Goal: Entertainment & Leisure: Browse casually

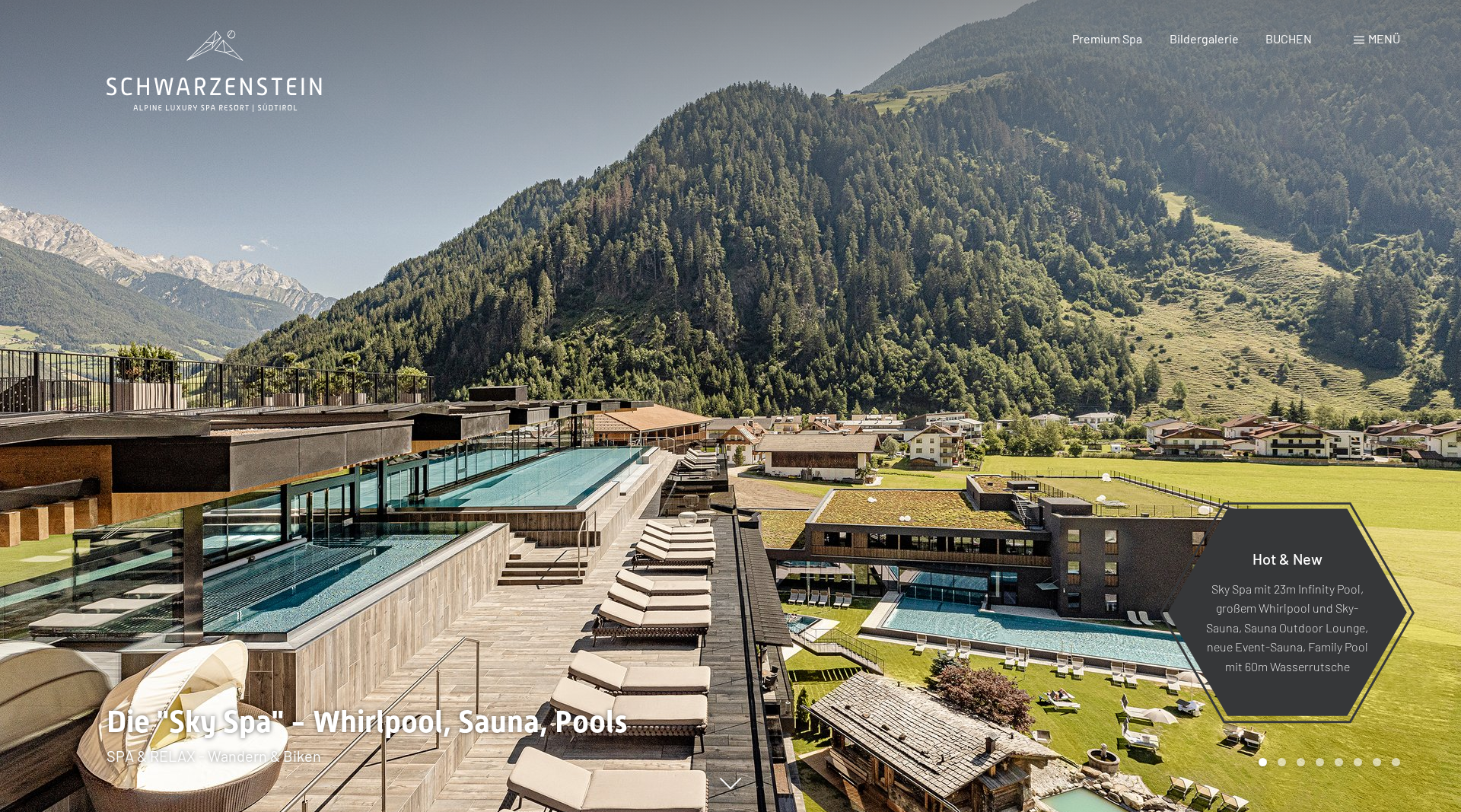
click at [1383, 39] on span "Menü" at bounding box center [1385, 39] width 32 height 15
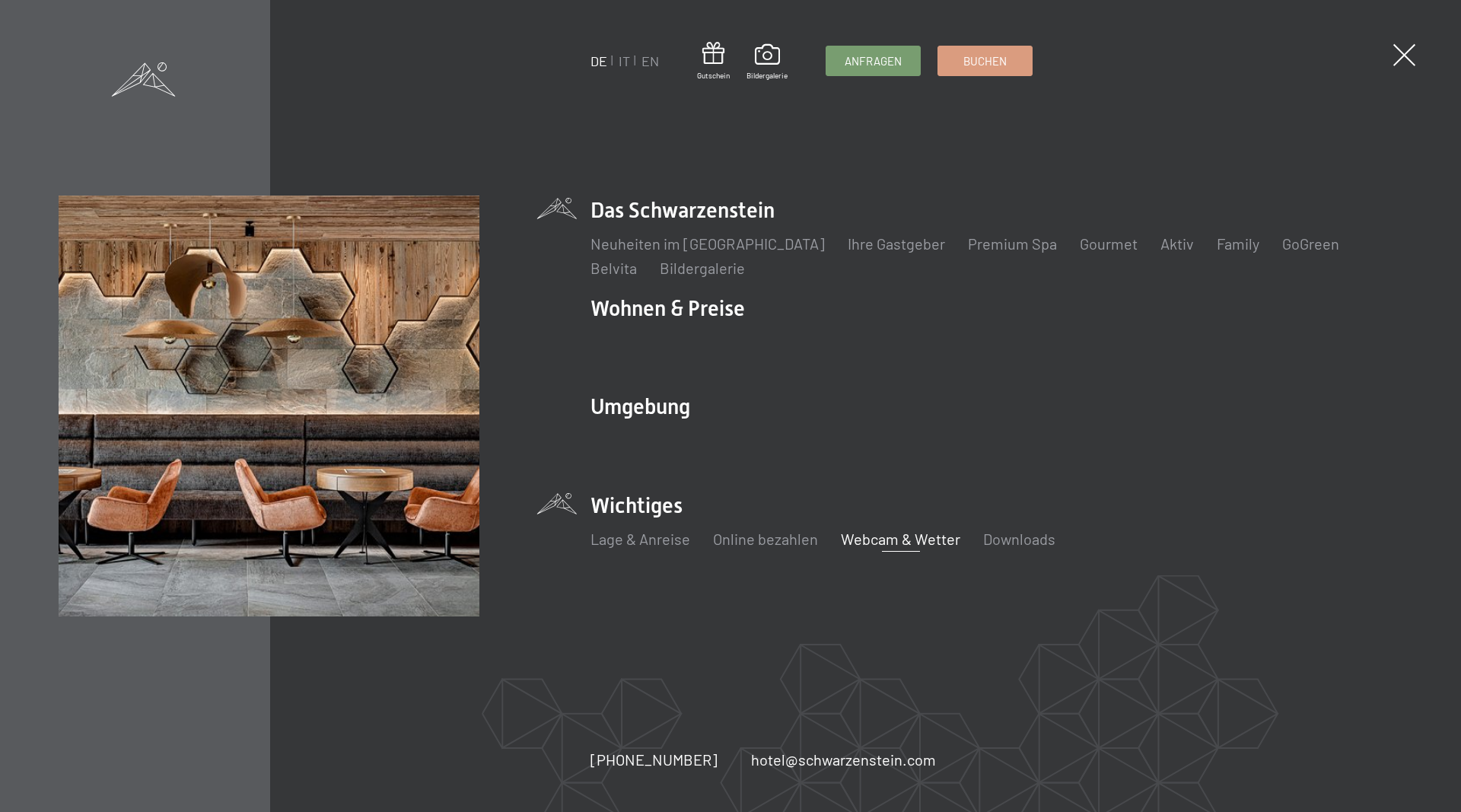
click at [873, 537] on link "Webcam & Wetter" at bounding box center [900, 539] width 119 height 19
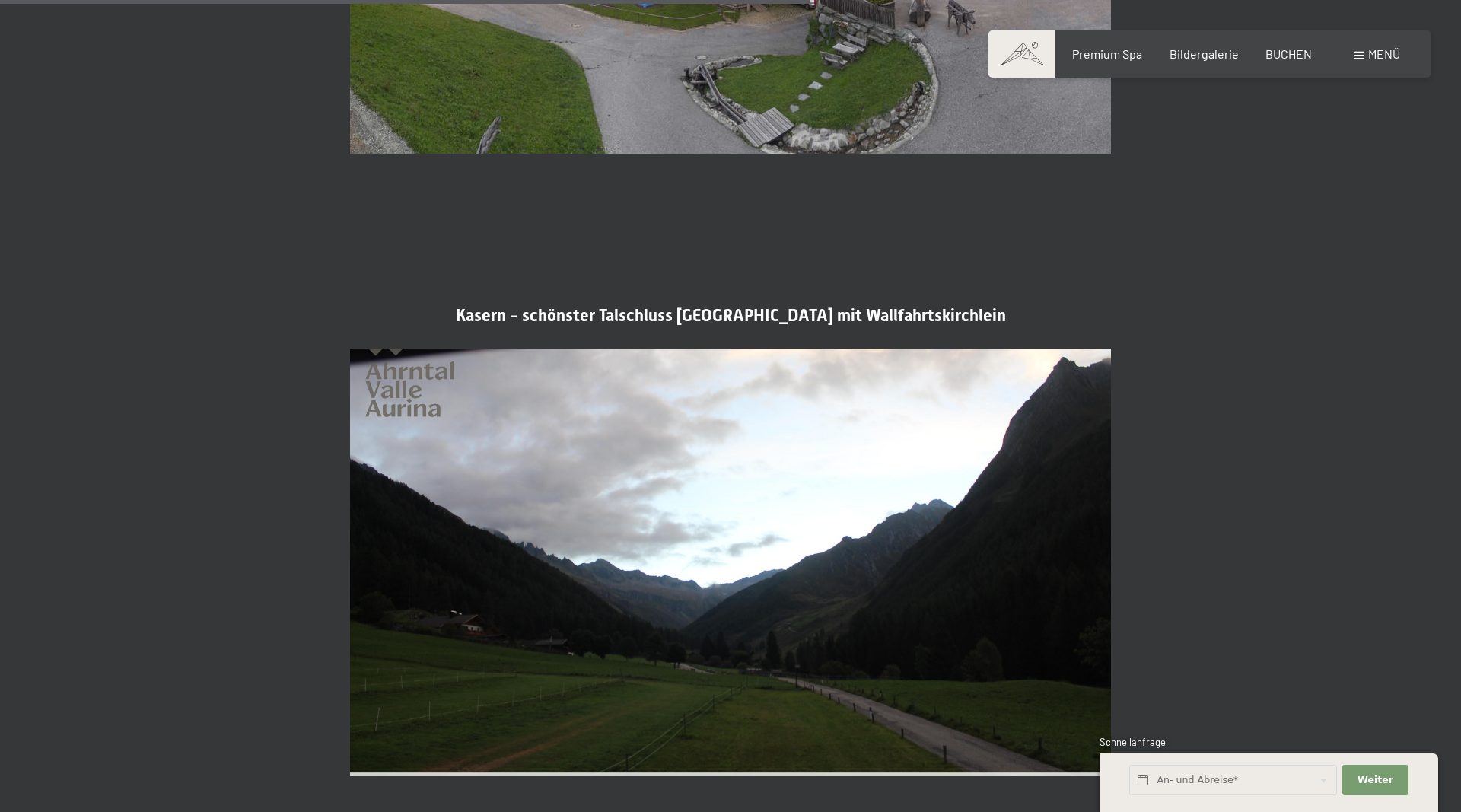
scroll to position [2329, 0]
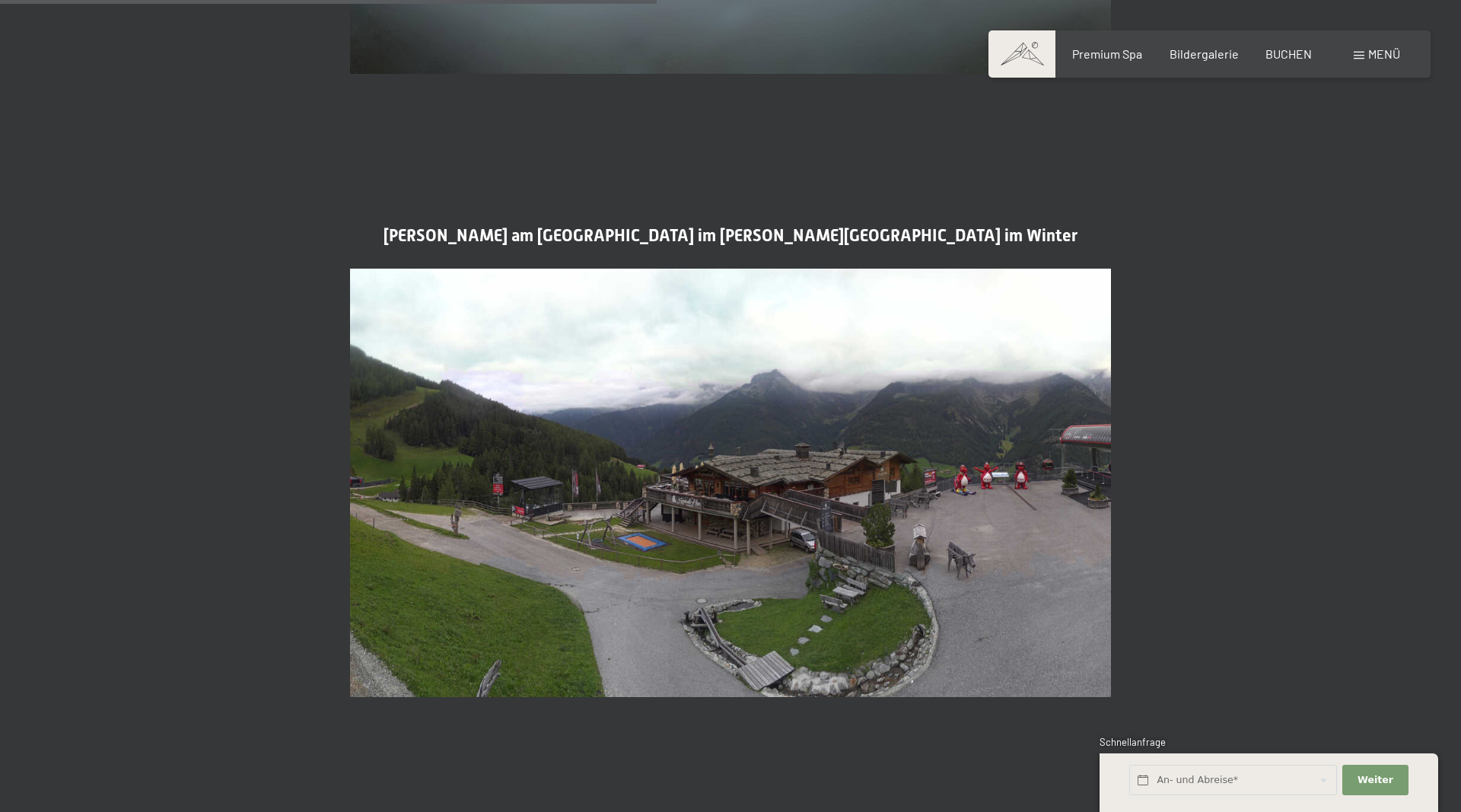
click at [1381, 59] on span "Menü" at bounding box center [1385, 54] width 32 height 15
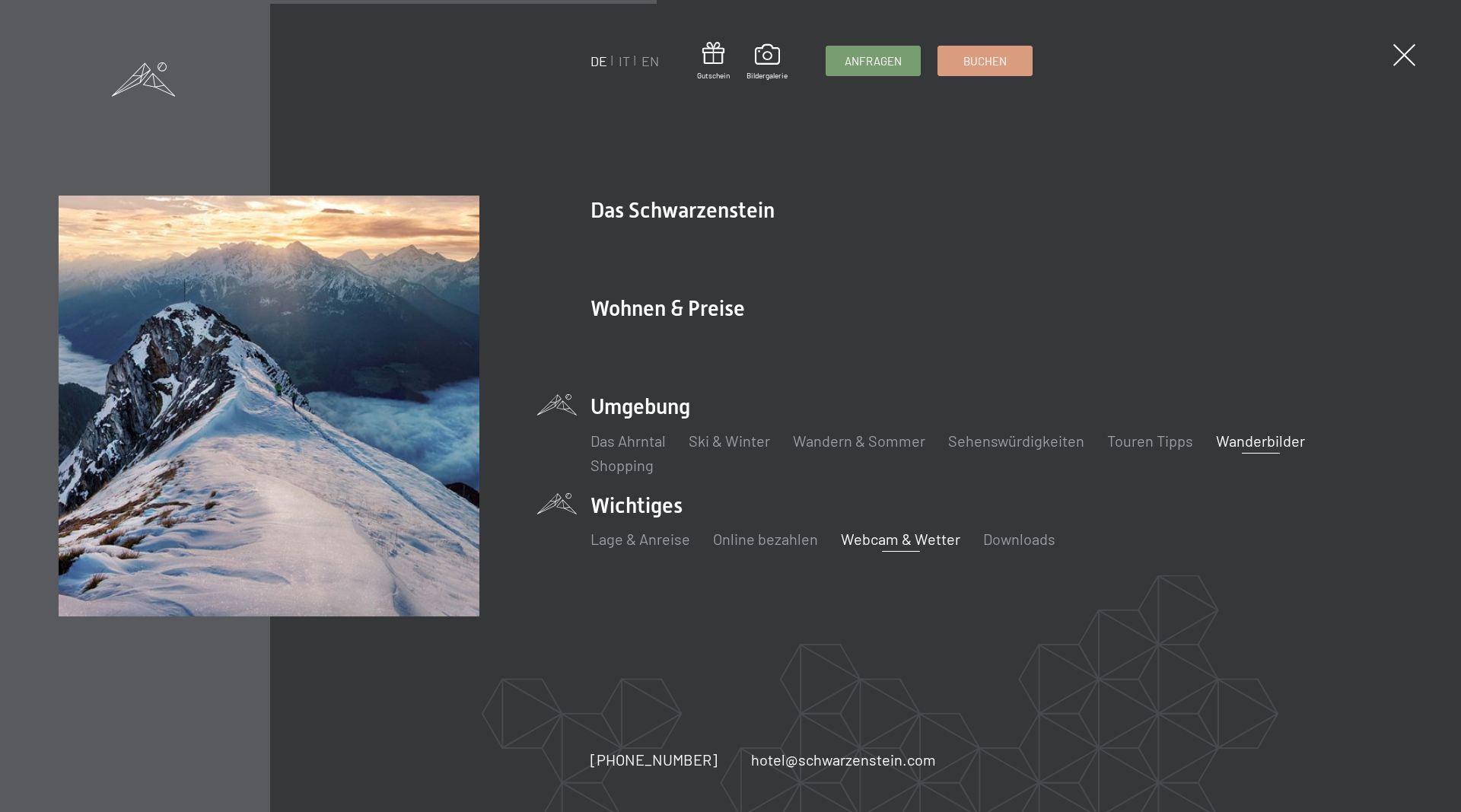
click at [1261, 445] on link "Wanderbilder" at bounding box center [1261, 440] width 89 height 19
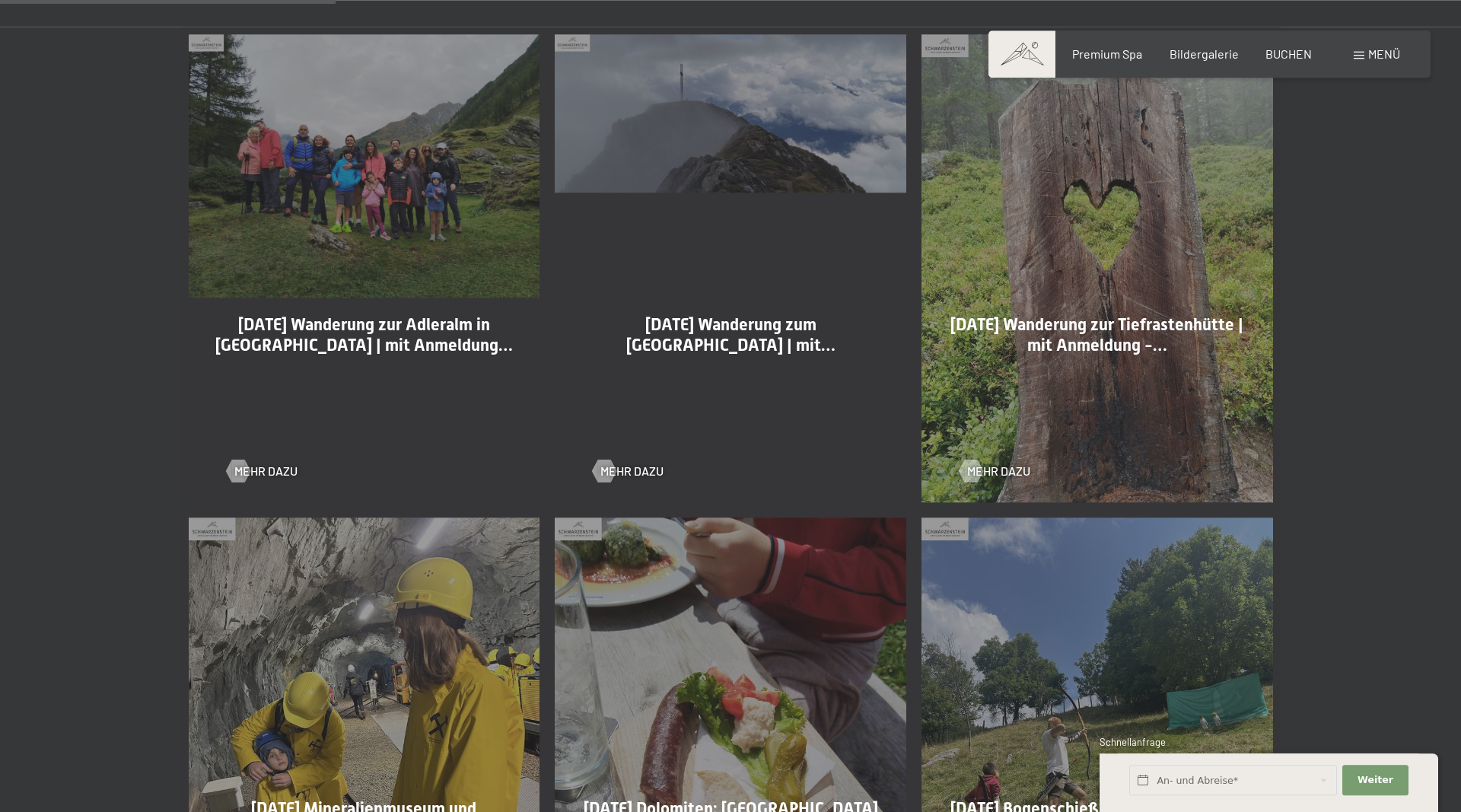
scroll to position [1165, 0]
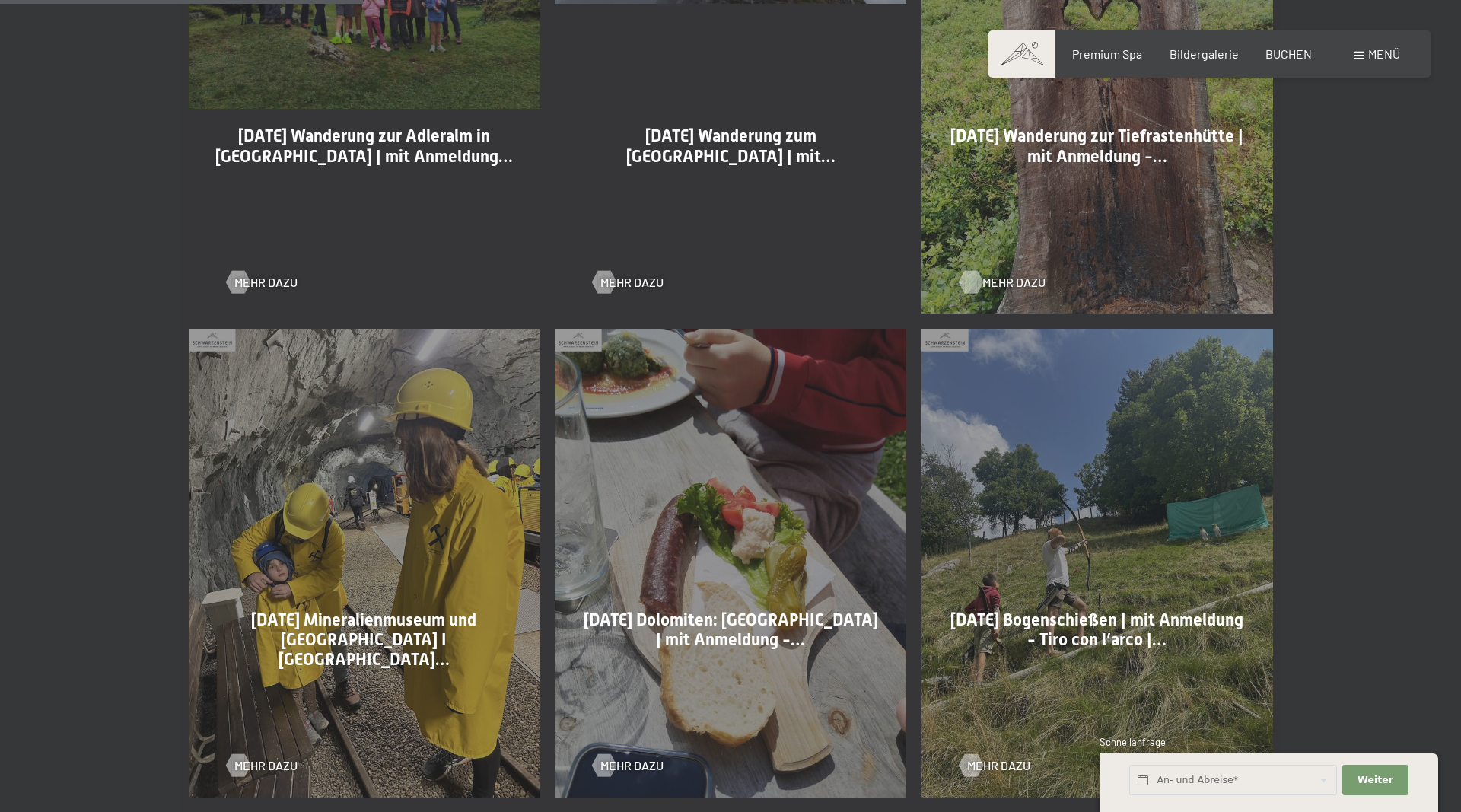
click at [996, 277] on span "Mehr dazu" at bounding box center [1014, 282] width 63 height 17
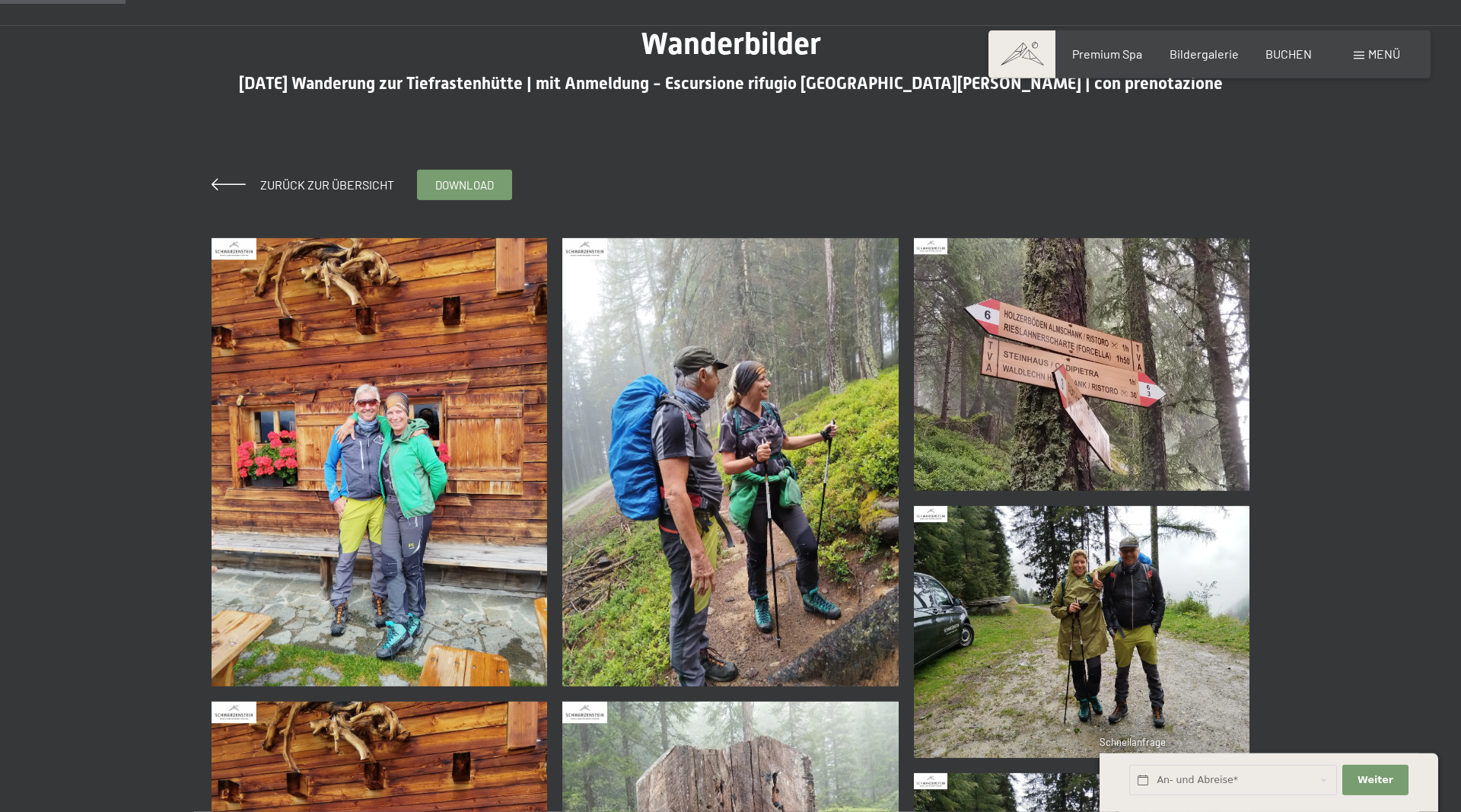
scroll to position [156, 0]
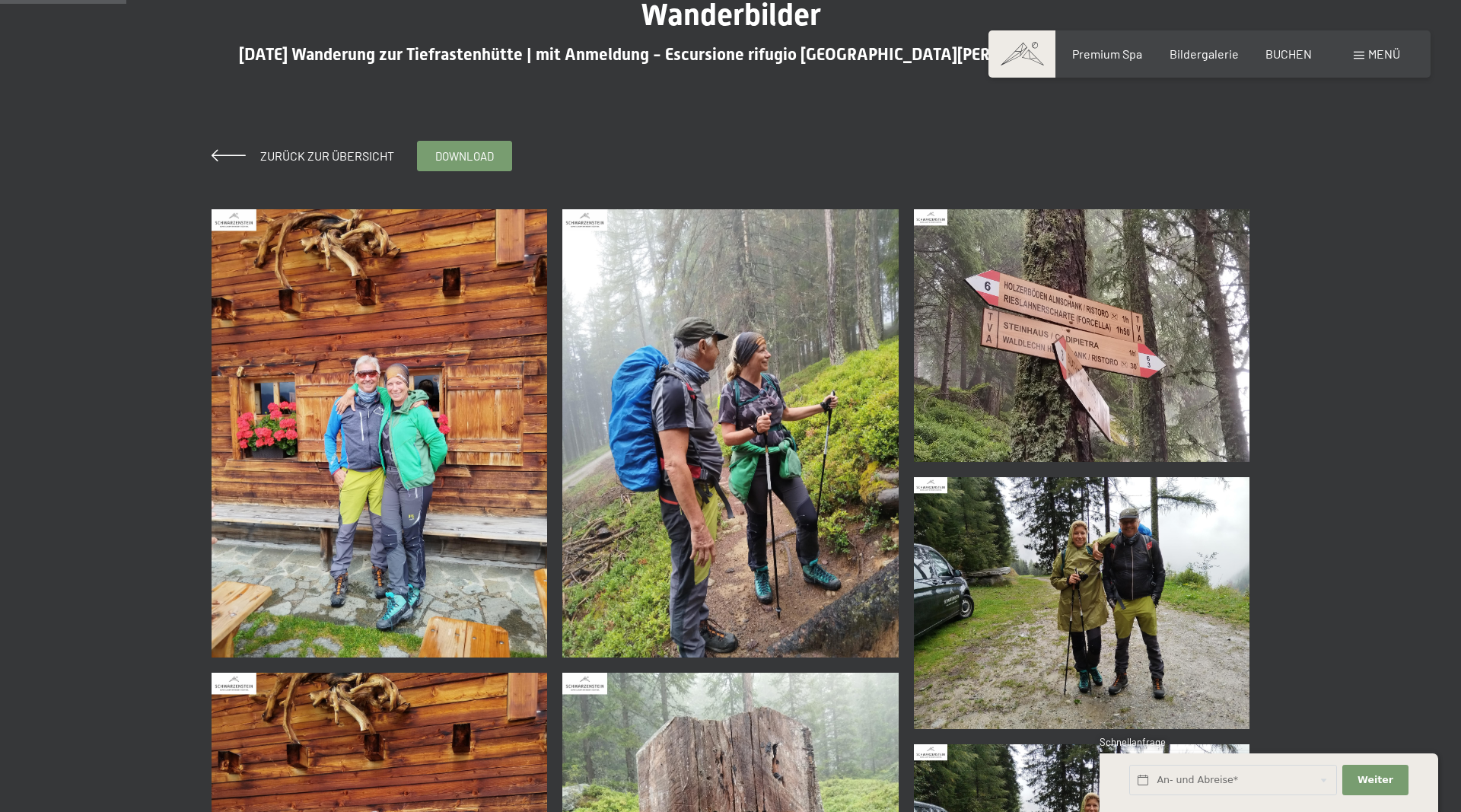
click at [372, 433] on img at bounding box center [379, 433] width 336 height 448
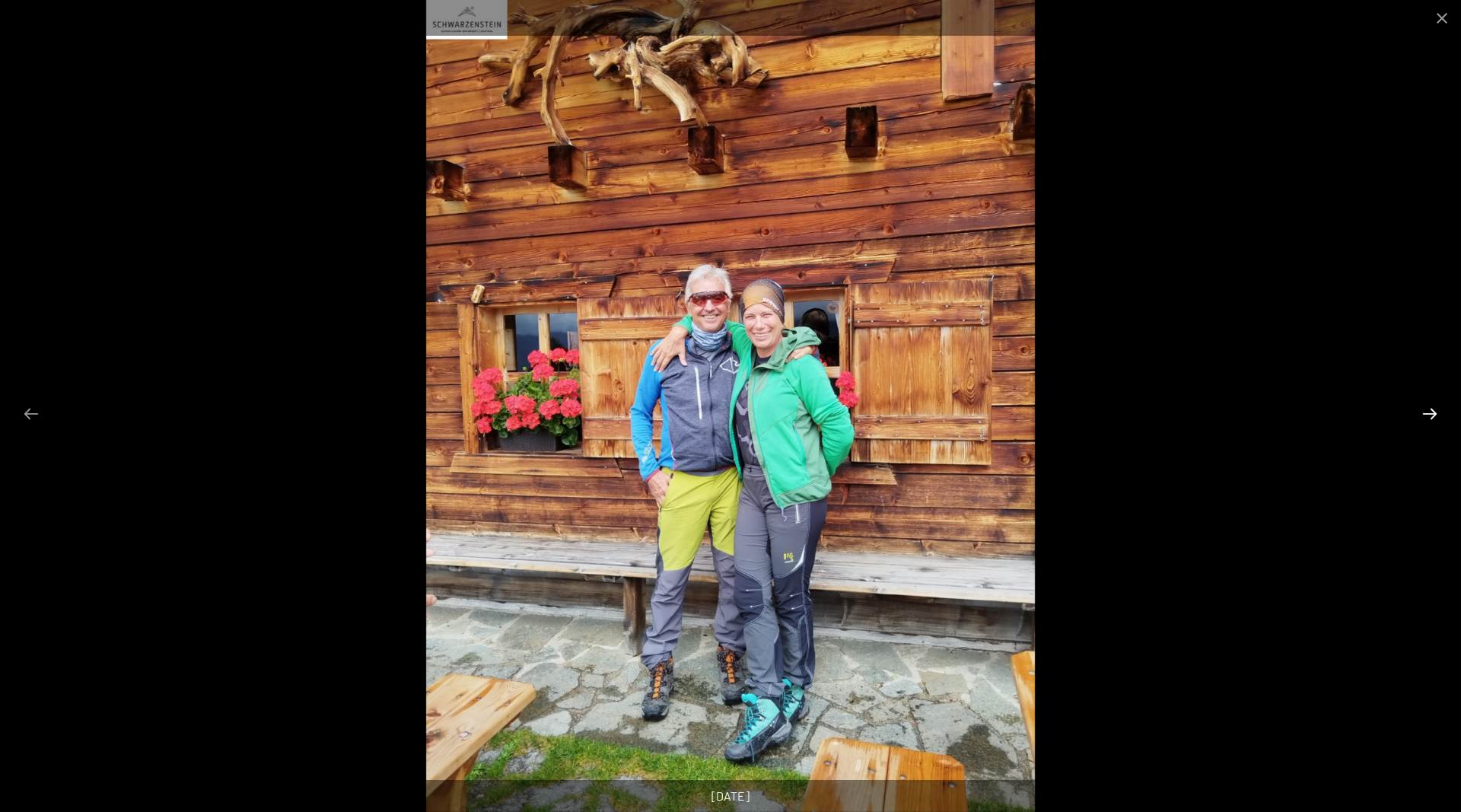
click at [1424, 410] on button "Next slide" at bounding box center [1430, 413] width 32 height 30
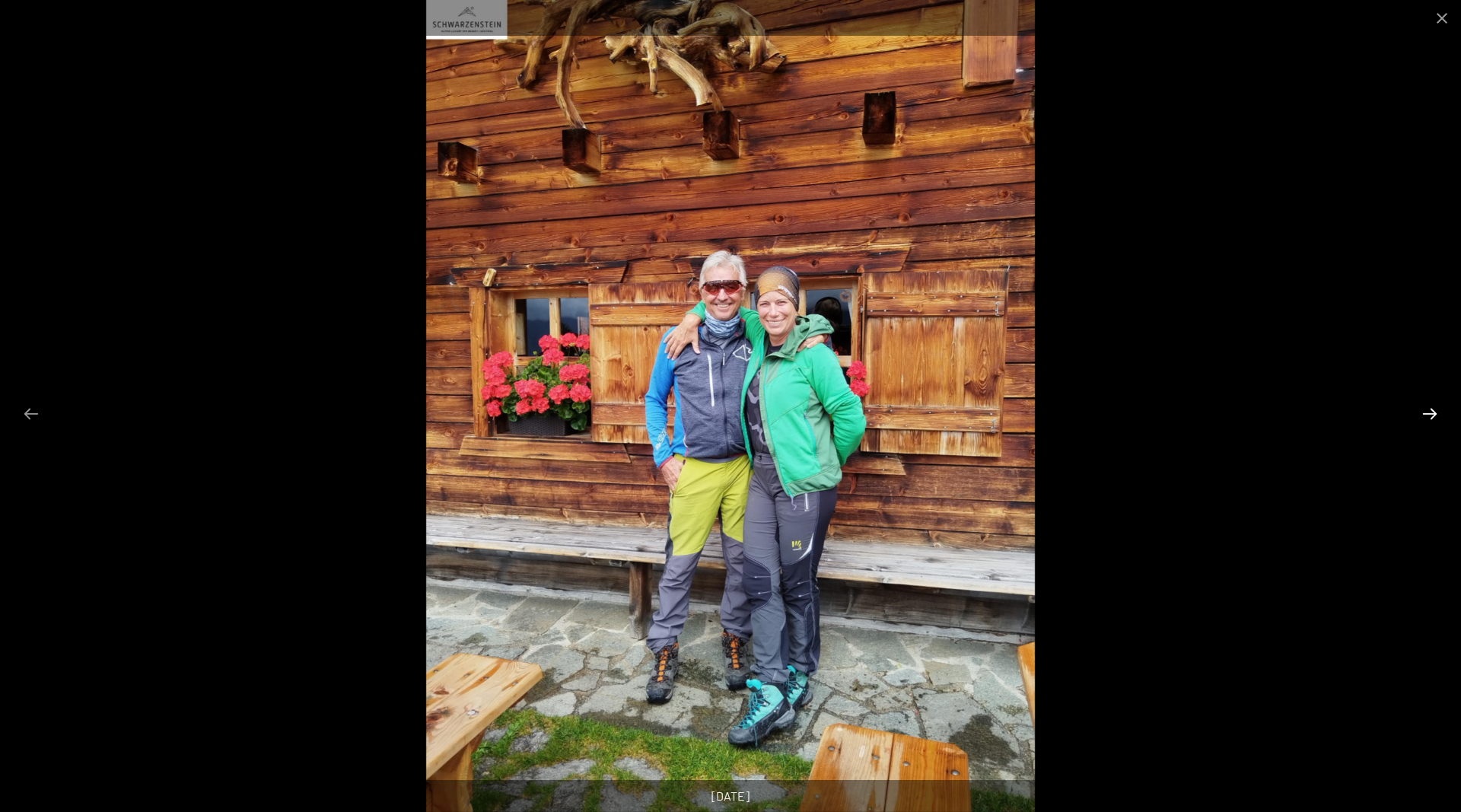
click at [1424, 410] on button "Next slide" at bounding box center [1430, 413] width 32 height 30
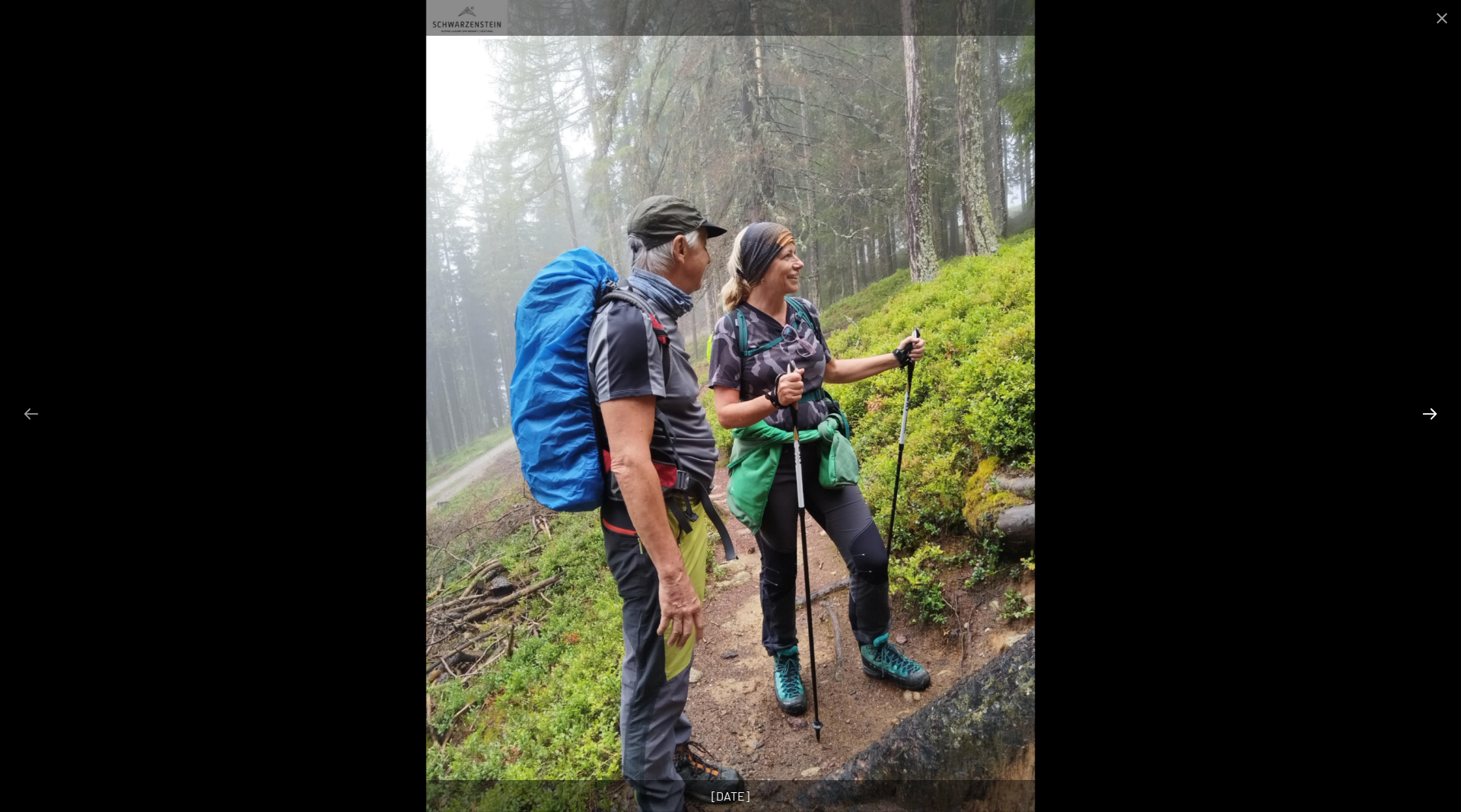
click at [1424, 410] on button "Next slide" at bounding box center [1430, 413] width 32 height 30
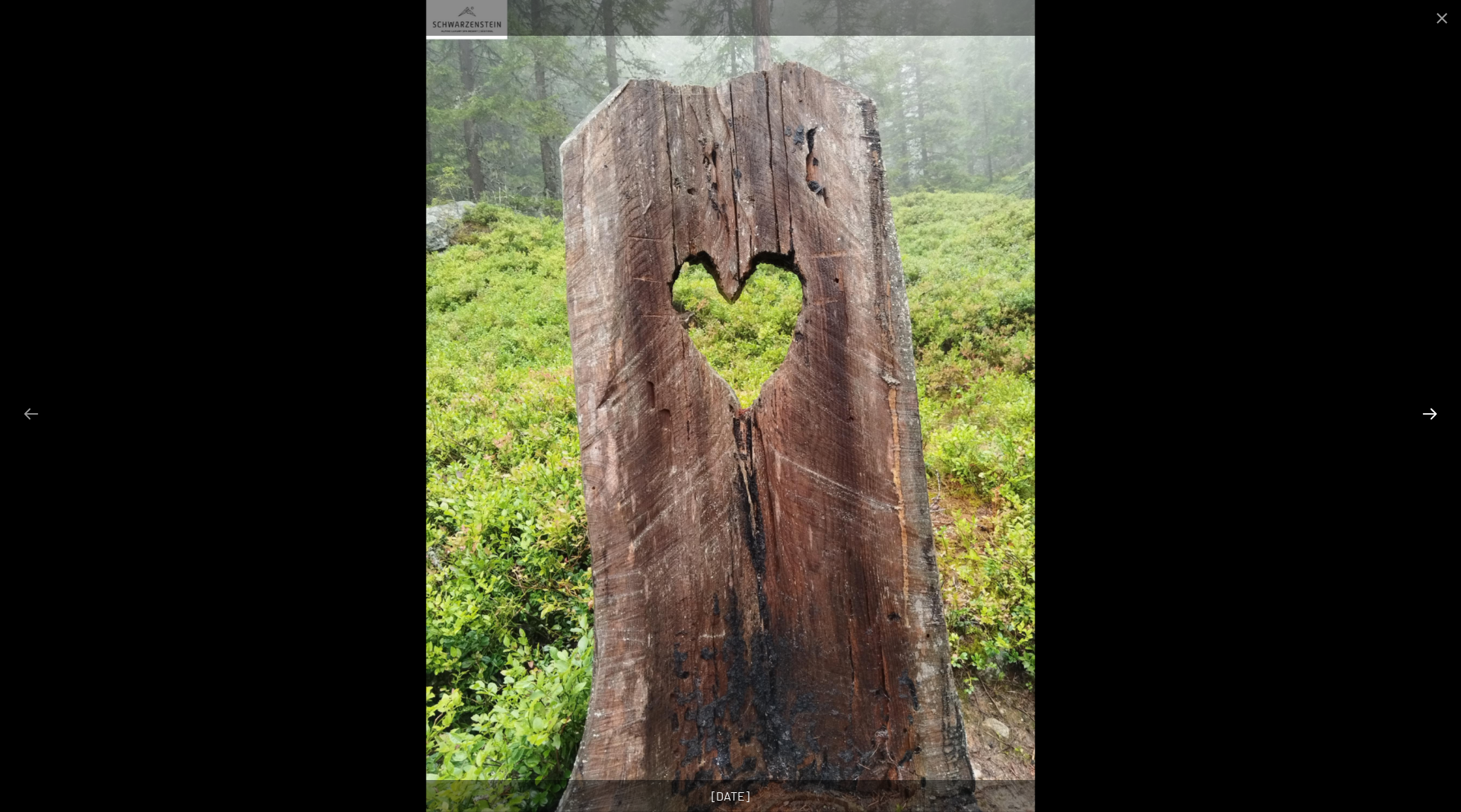
click at [1424, 410] on button "Next slide" at bounding box center [1430, 413] width 32 height 30
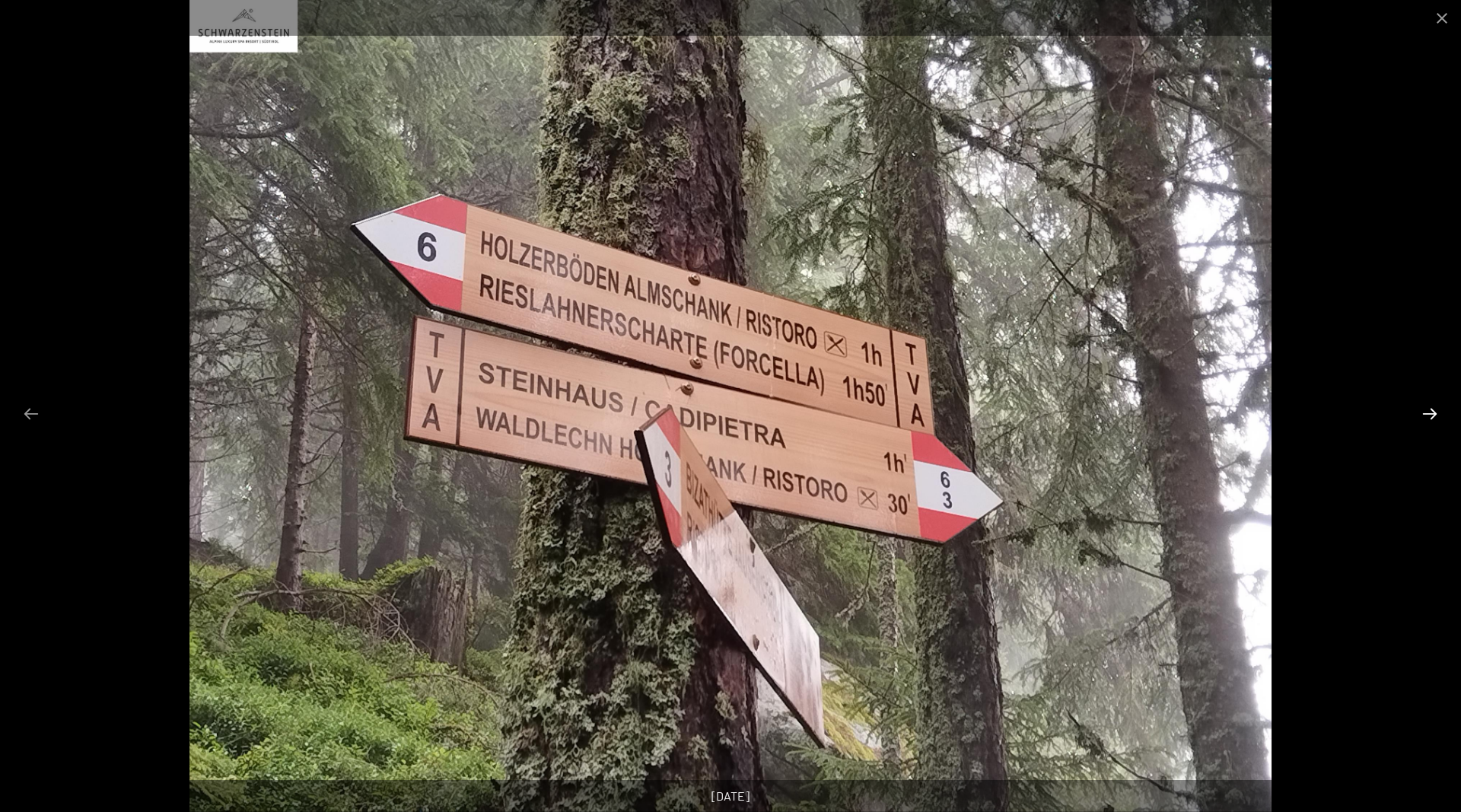
click at [1422, 408] on button "Next slide" at bounding box center [1430, 413] width 32 height 30
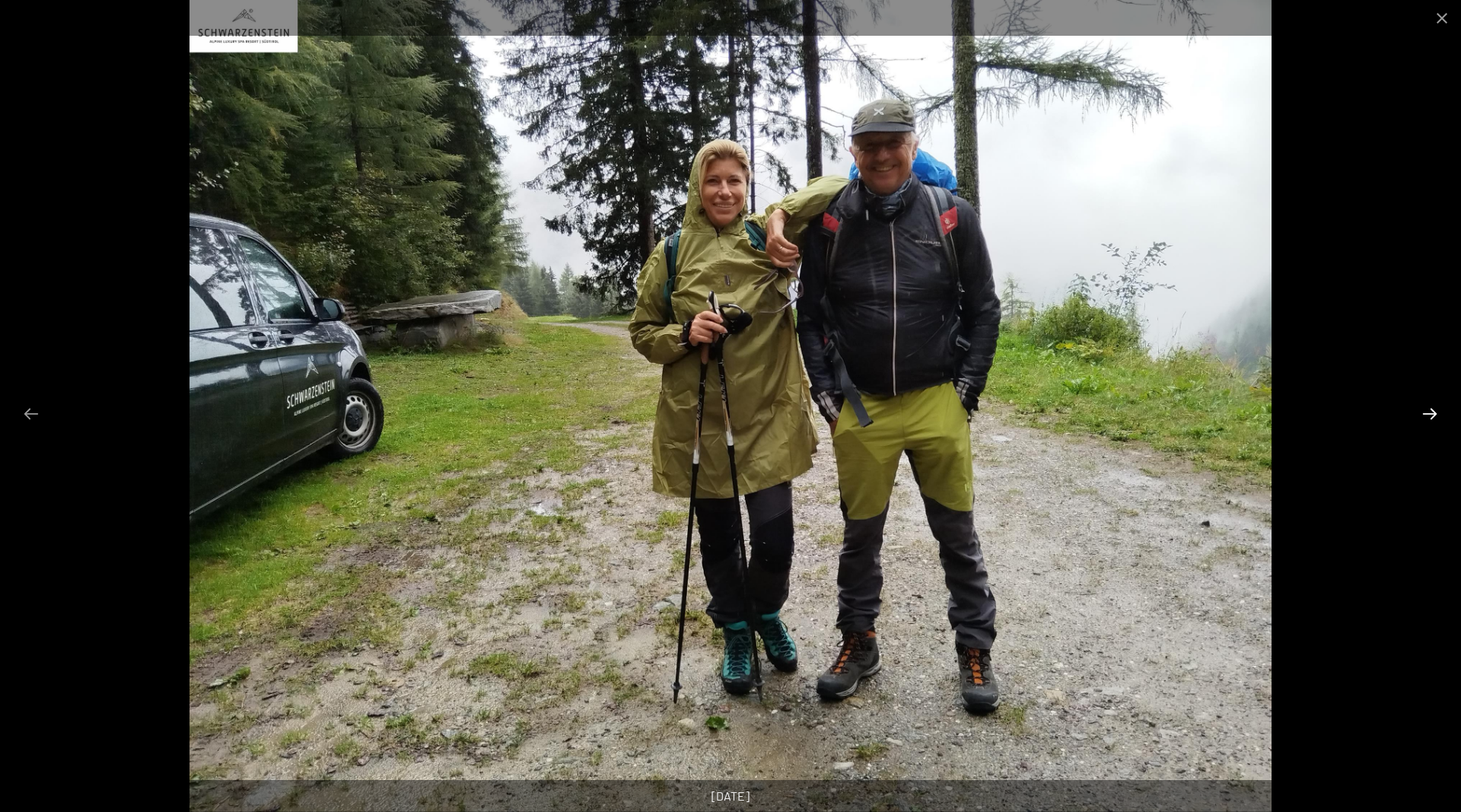
click at [1422, 408] on button "Next slide" at bounding box center [1430, 413] width 32 height 30
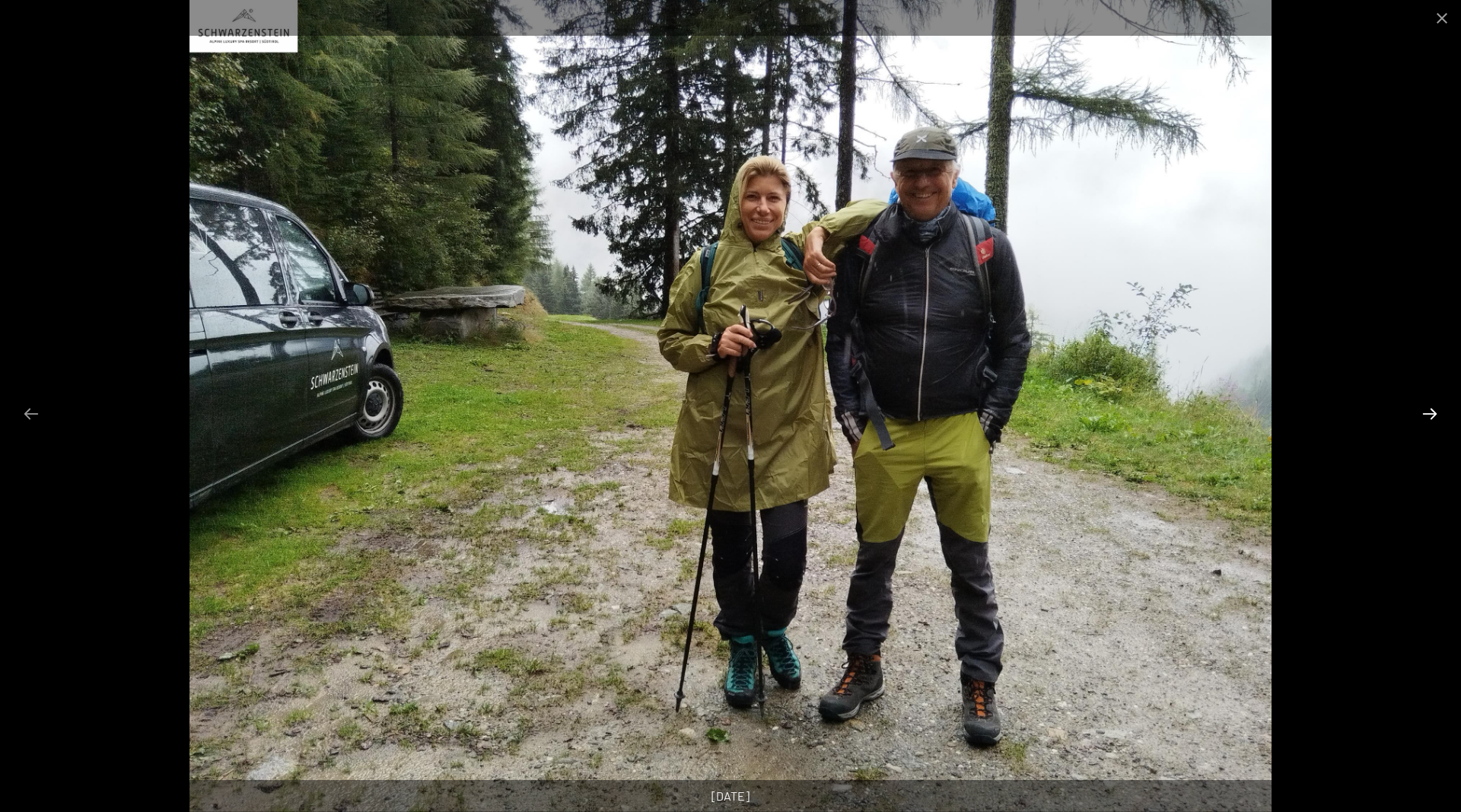
click at [1422, 408] on button "Next slide" at bounding box center [1430, 413] width 32 height 30
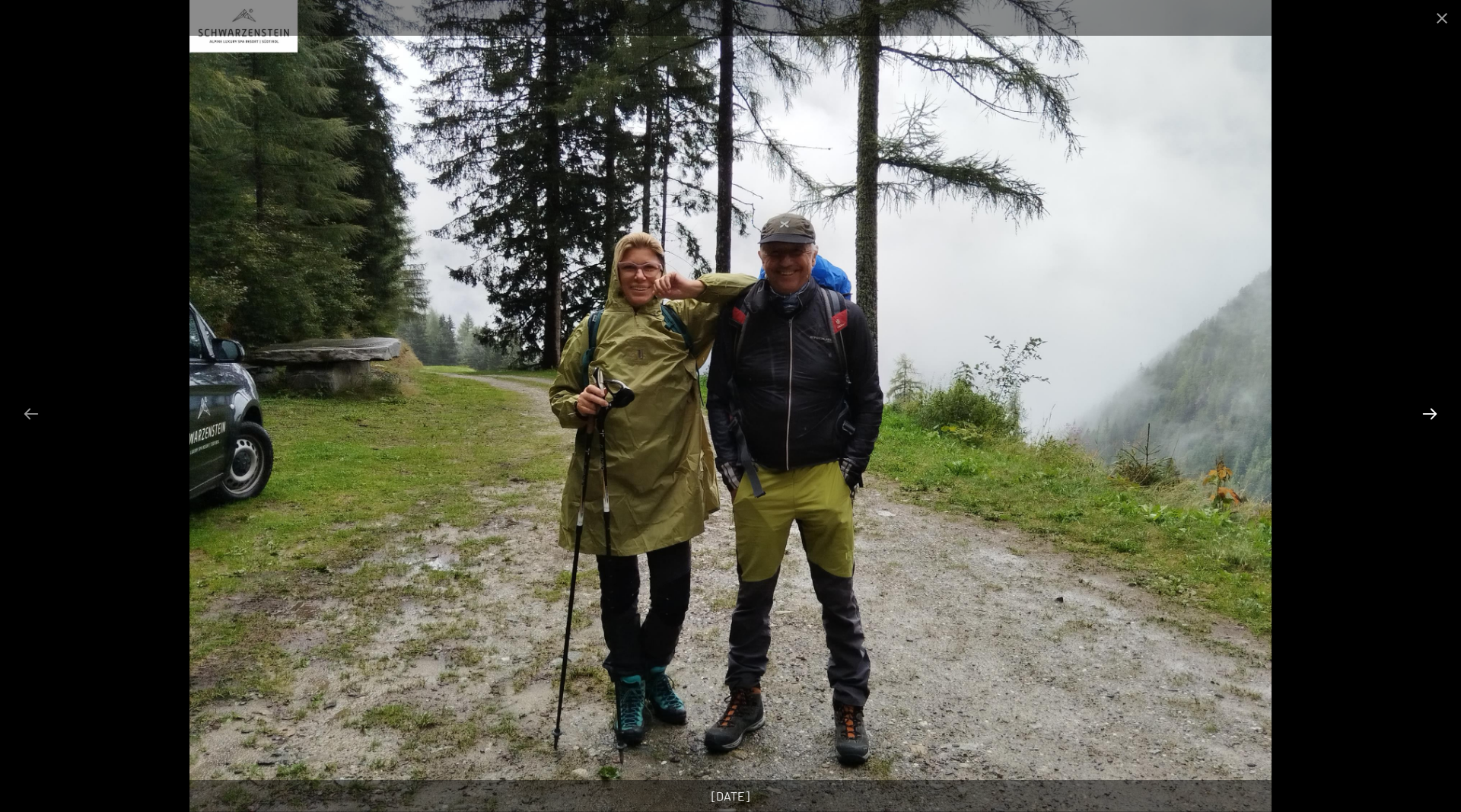
click at [1422, 408] on button "Next slide" at bounding box center [1430, 413] width 32 height 30
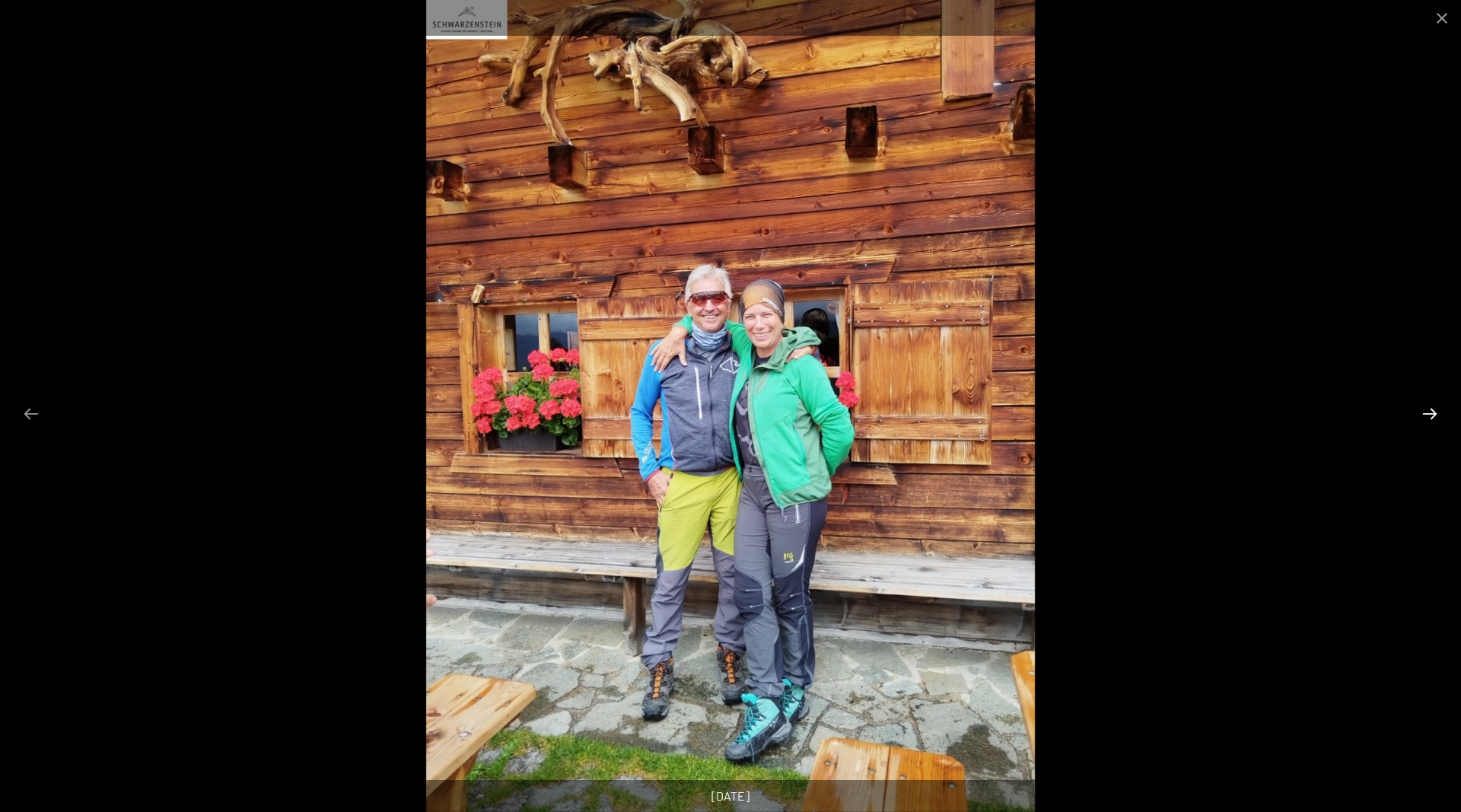
click at [1422, 408] on button "Next slide" at bounding box center [1430, 413] width 32 height 30
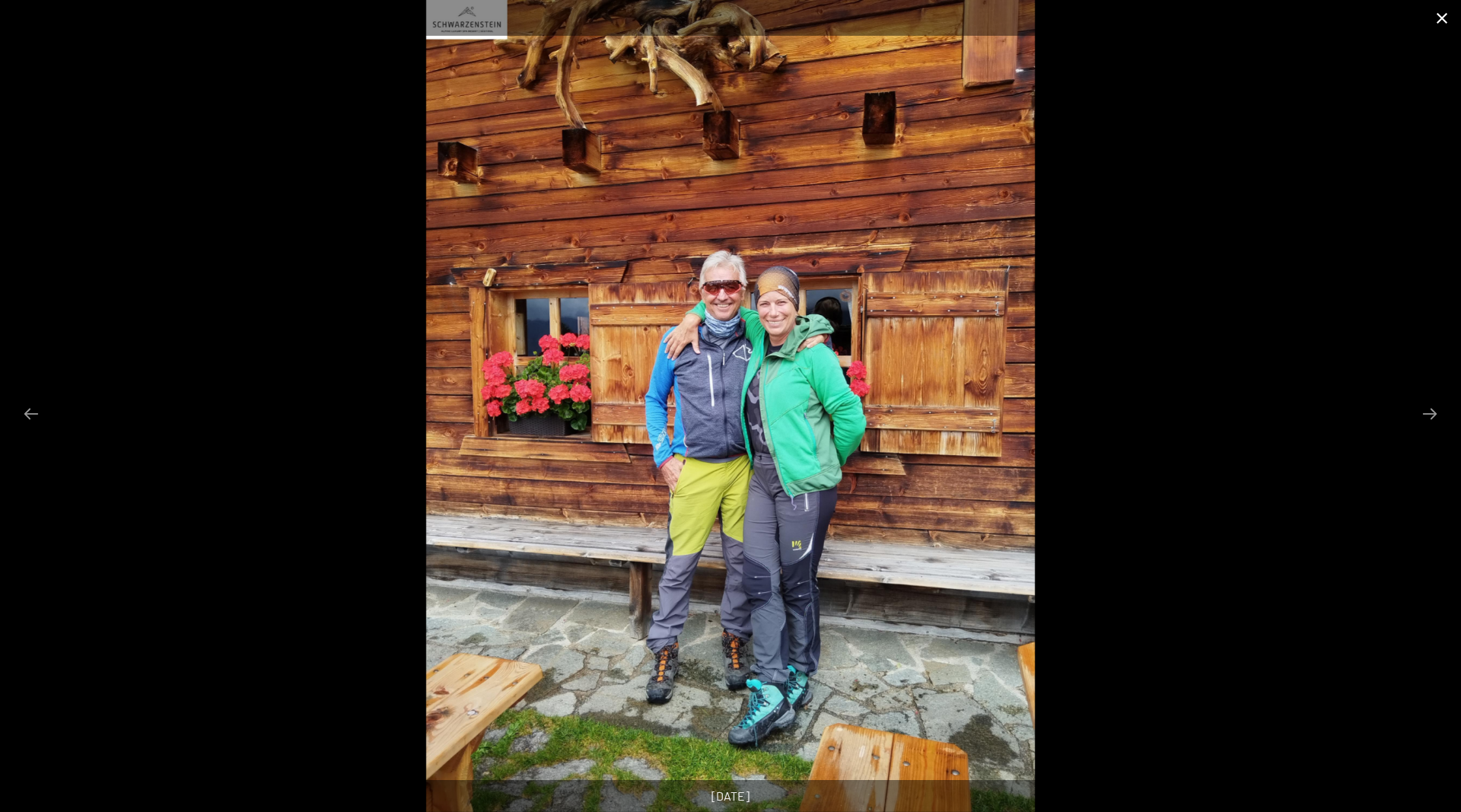
click at [1446, 19] on button "Close gallery" at bounding box center [1442, 18] width 38 height 35
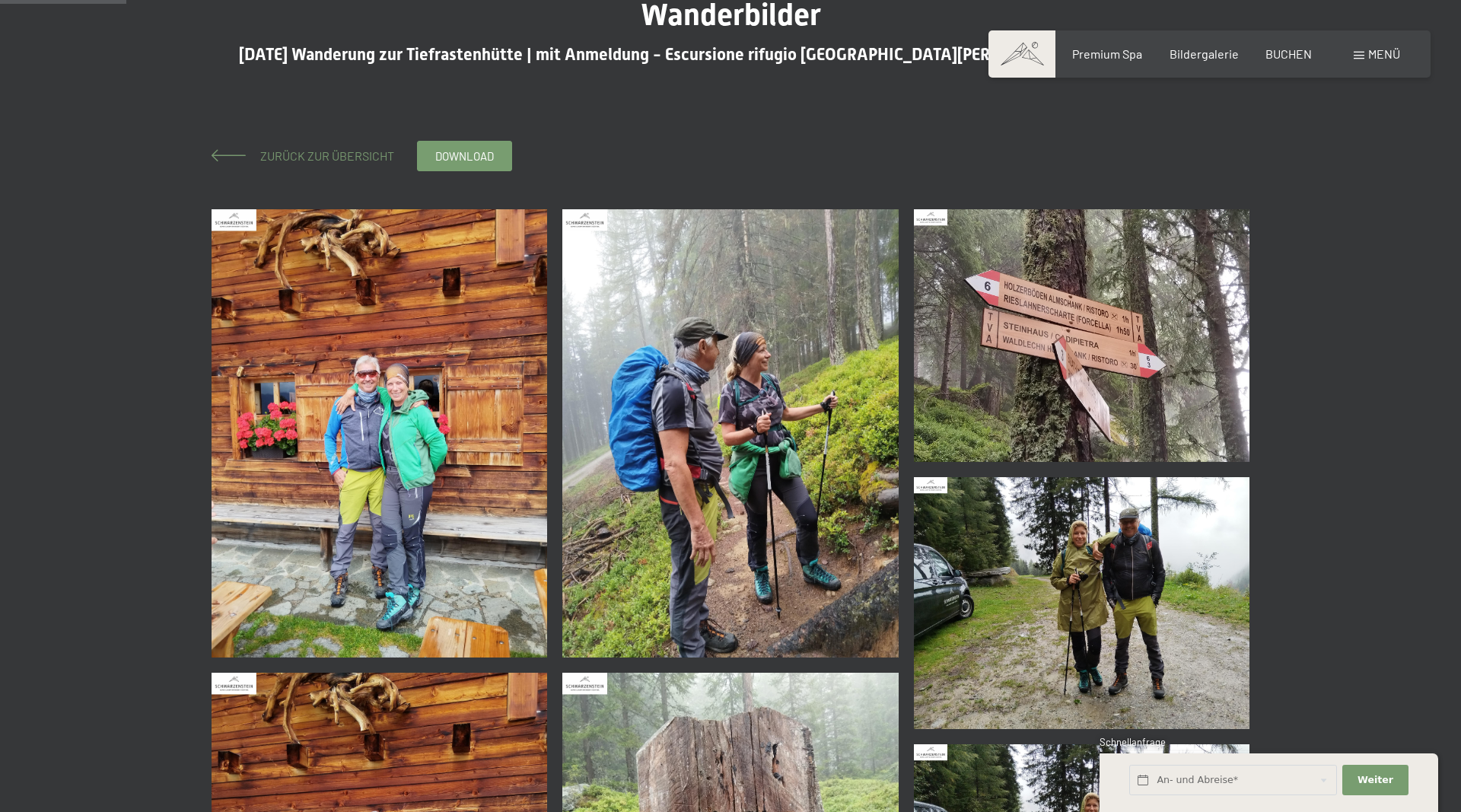
click at [333, 152] on span "Zurück zur Übersicht" at bounding box center [320, 156] width 146 height 15
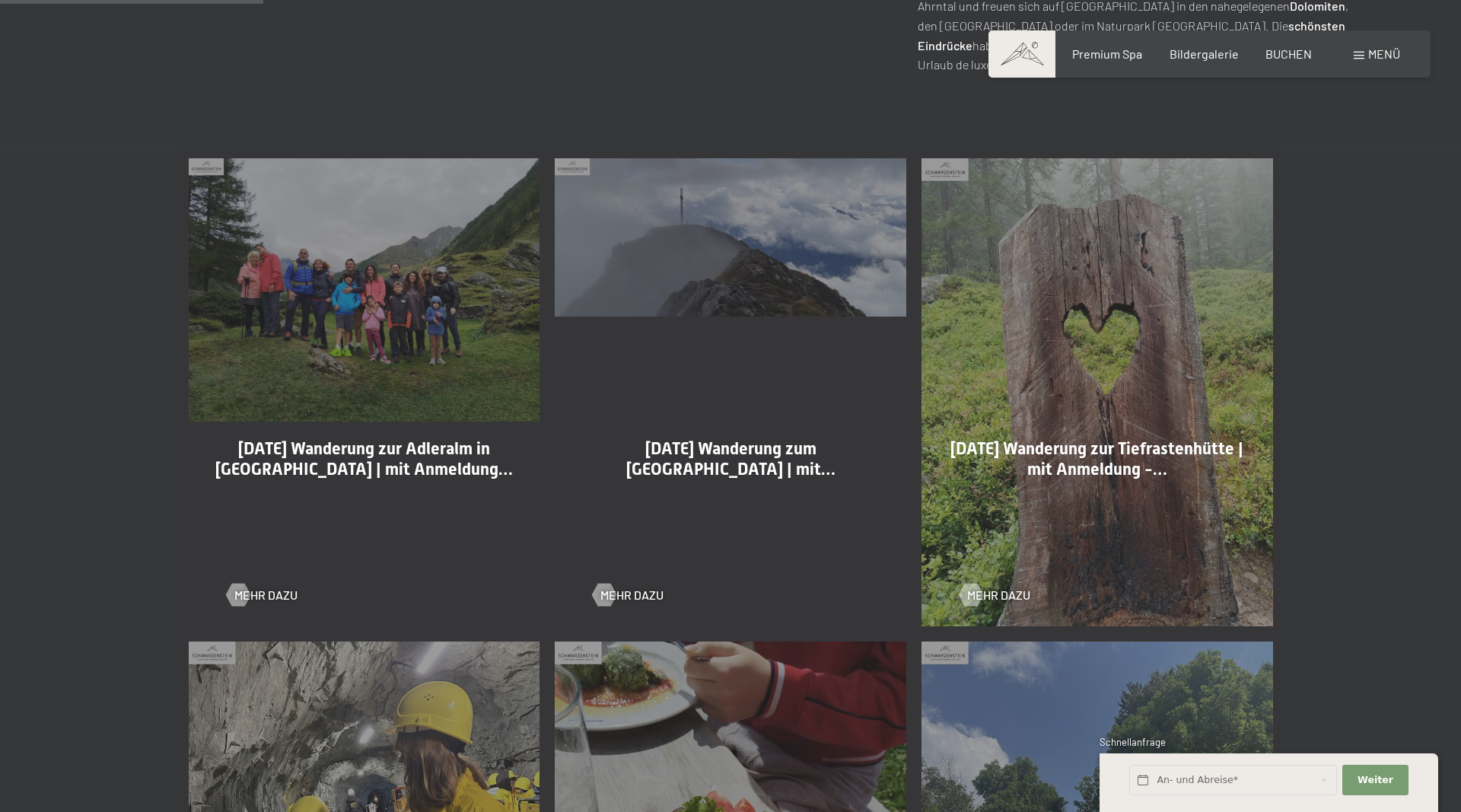
scroll to position [854, 0]
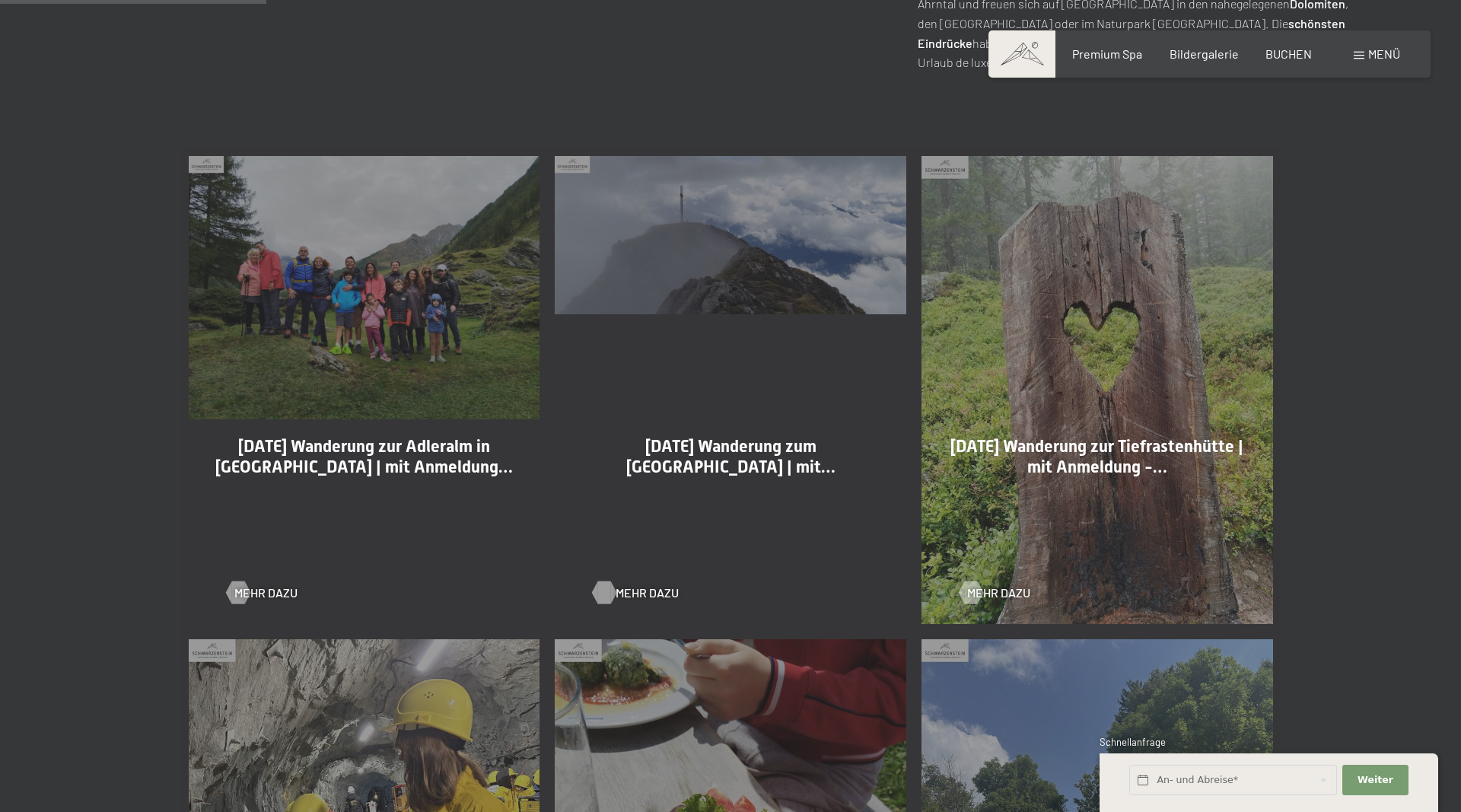
click at [621, 595] on span "Mehr dazu" at bounding box center [647, 593] width 63 height 17
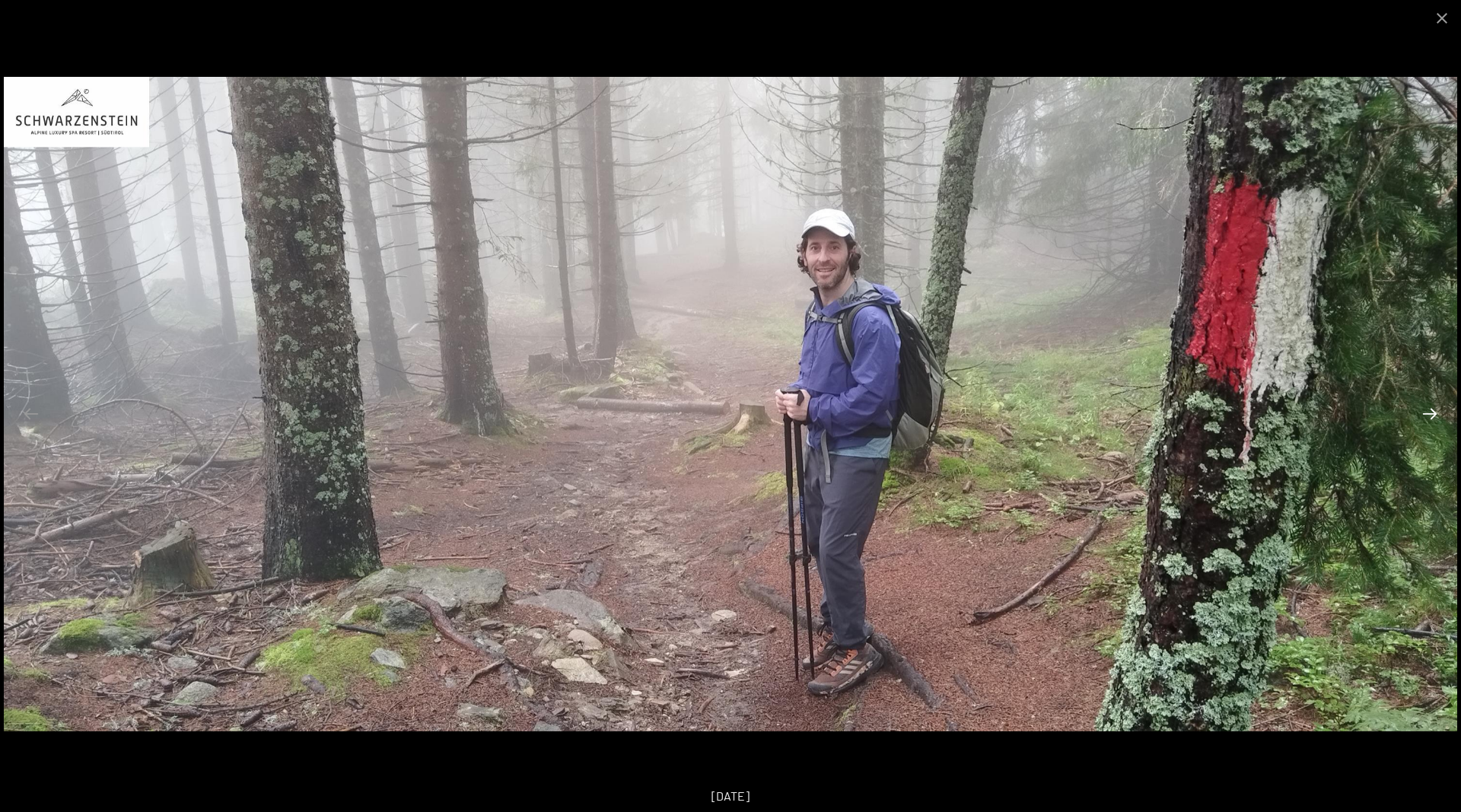
click at [1433, 414] on button "Next slide" at bounding box center [1430, 413] width 32 height 30
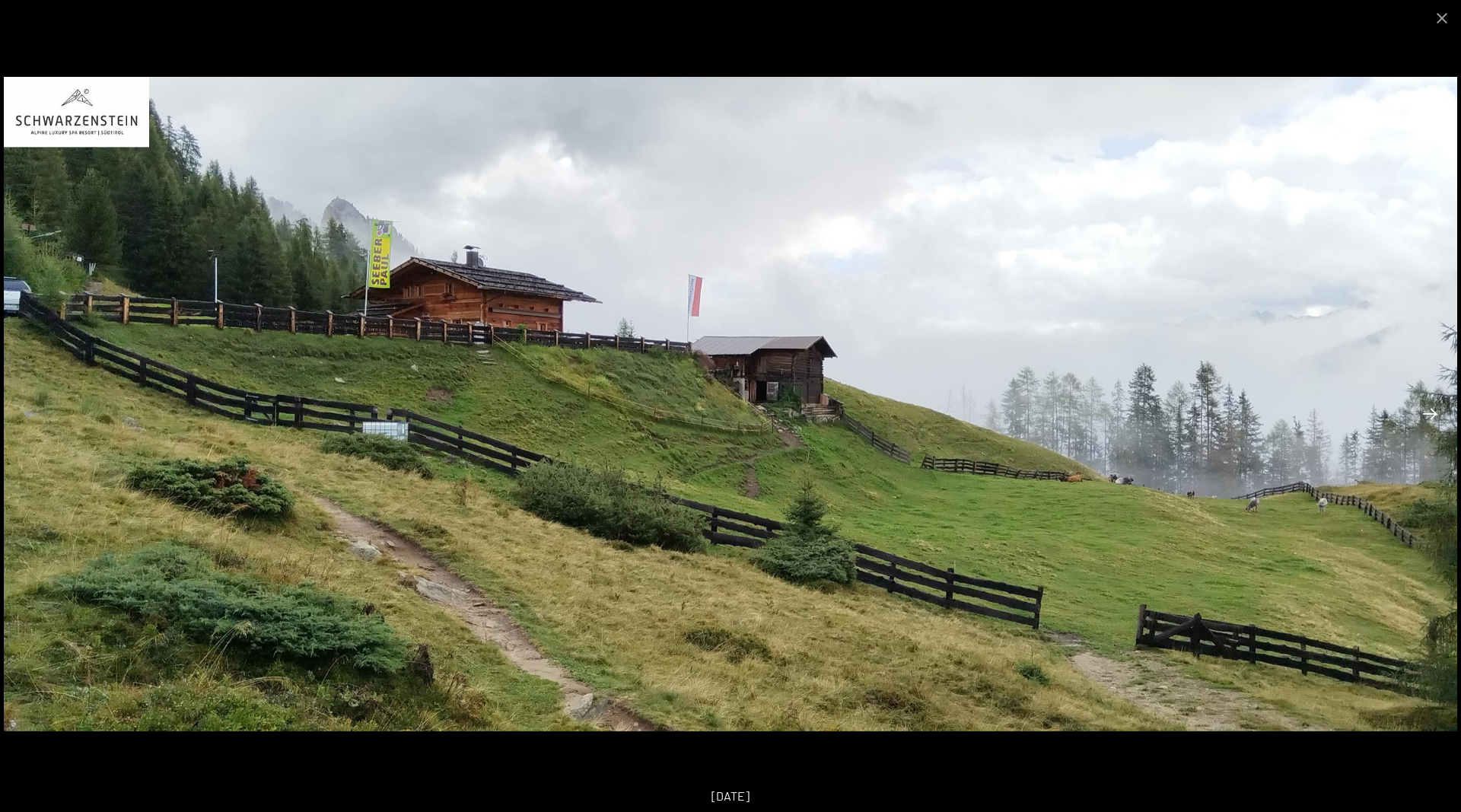
click at [1433, 414] on button "Next slide" at bounding box center [1430, 413] width 32 height 30
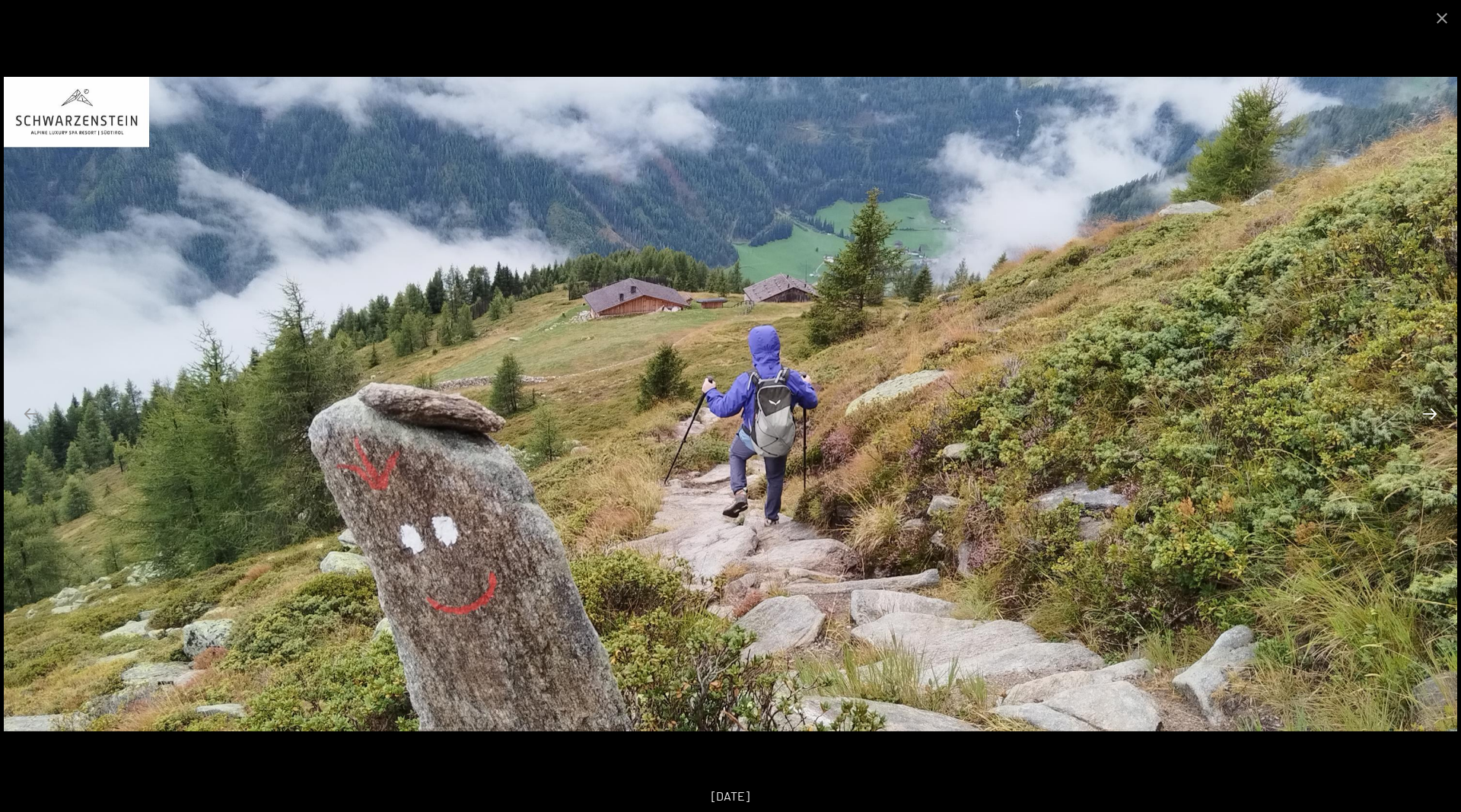
click at [1433, 414] on button "Next slide" at bounding box center [1430, 413] width 32 height 30
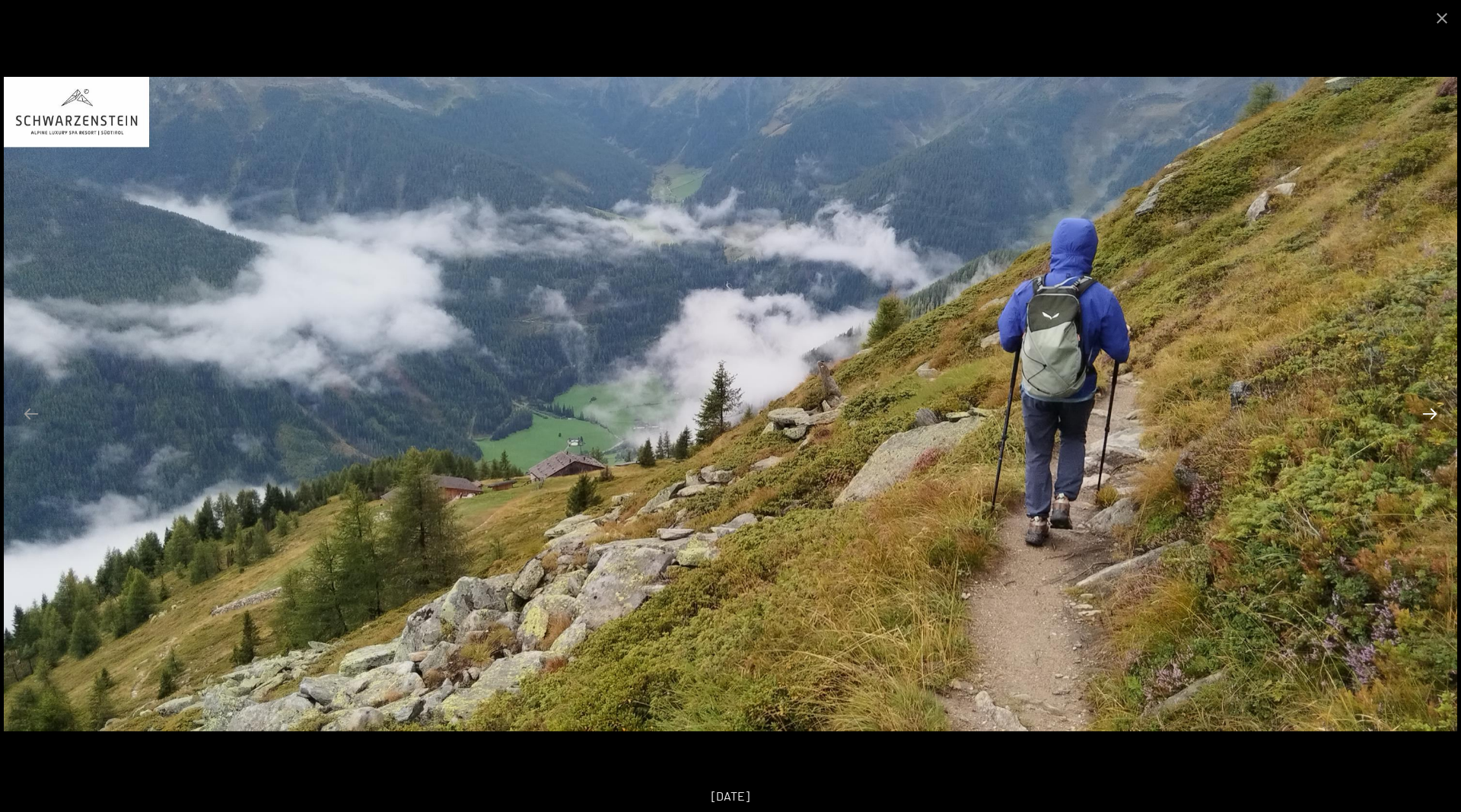
click at [1433, 414] on button "Next slide" at bounding box center [1430, 413] width 32 height 30
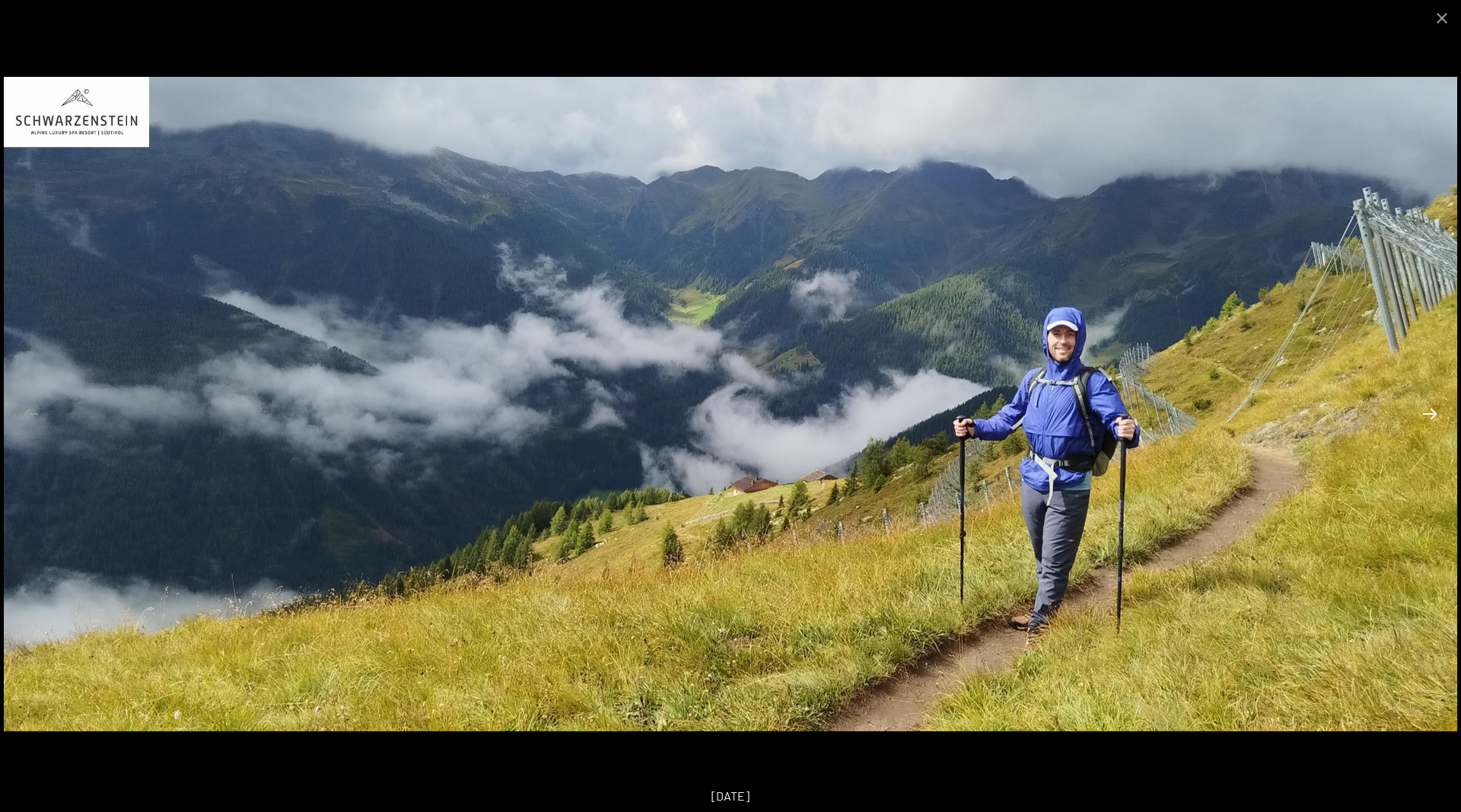
click at [1433, 414] on button "Next slide" at bounding box center [1430, 413] width 32 height 30
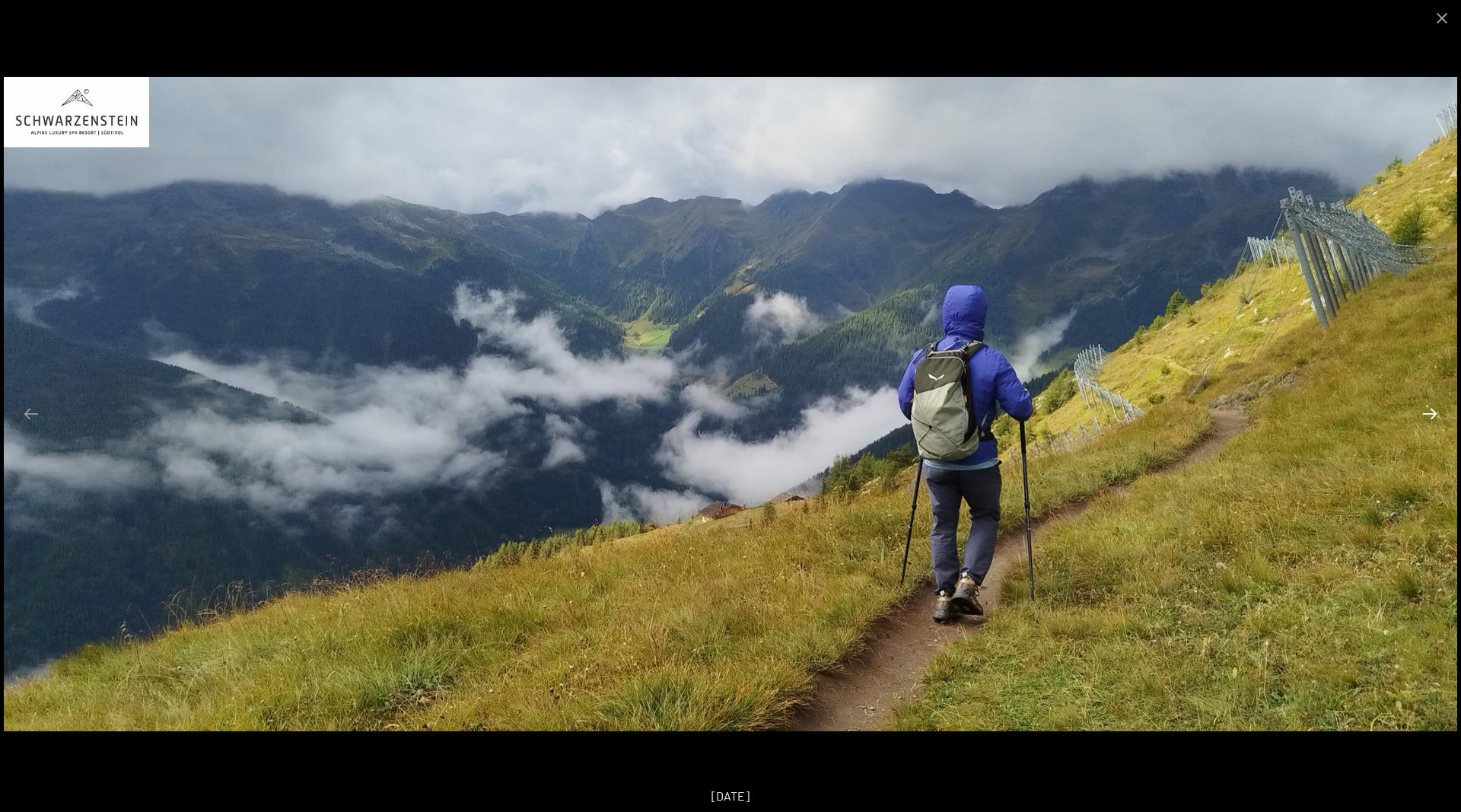
click at [1433, 414] on button "Next slide" at bounding box center [1430, 413] width 32 height 30
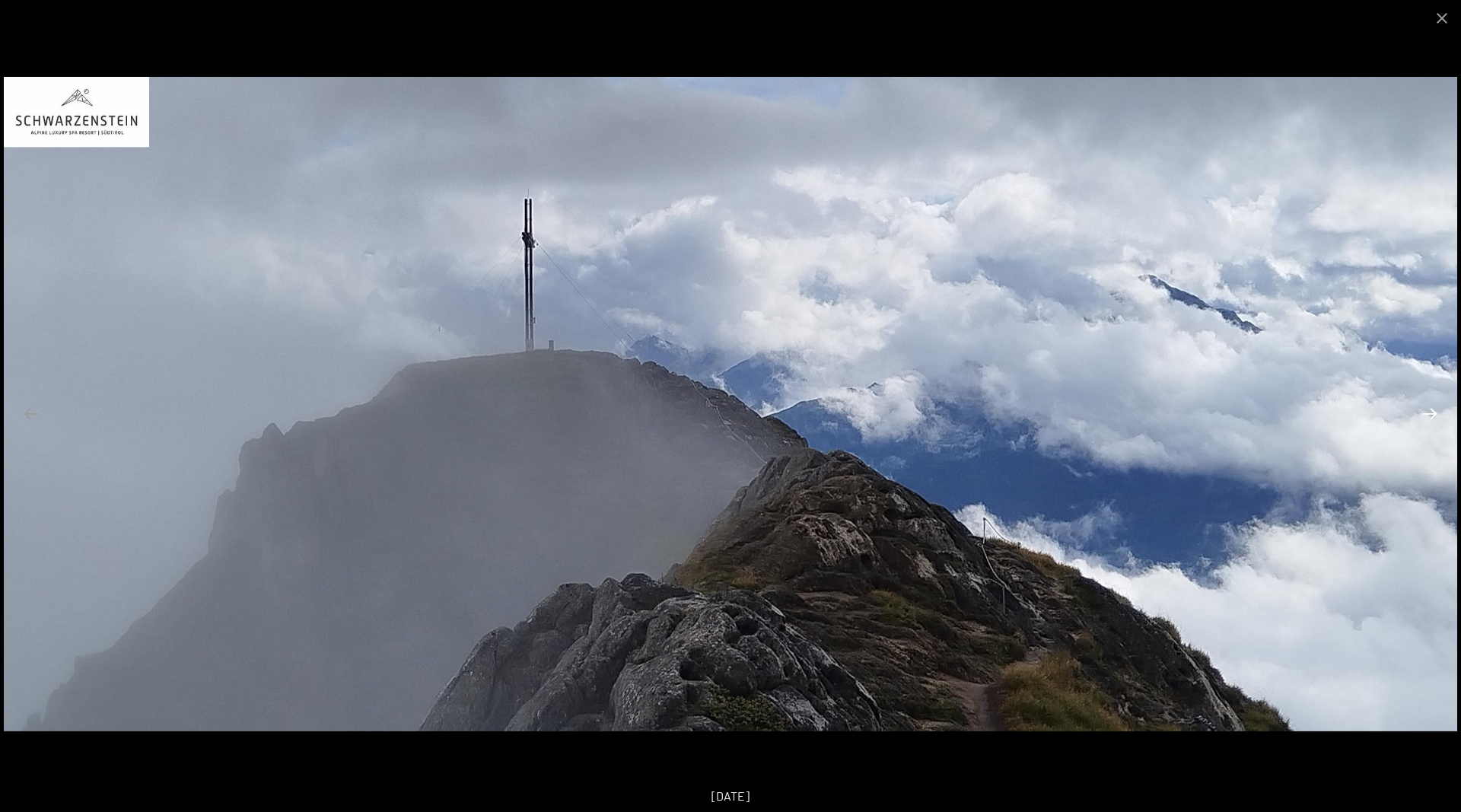
click at [1433, 414] on button "Next slide" at bounding box center [1430, 413] width 32 height 30
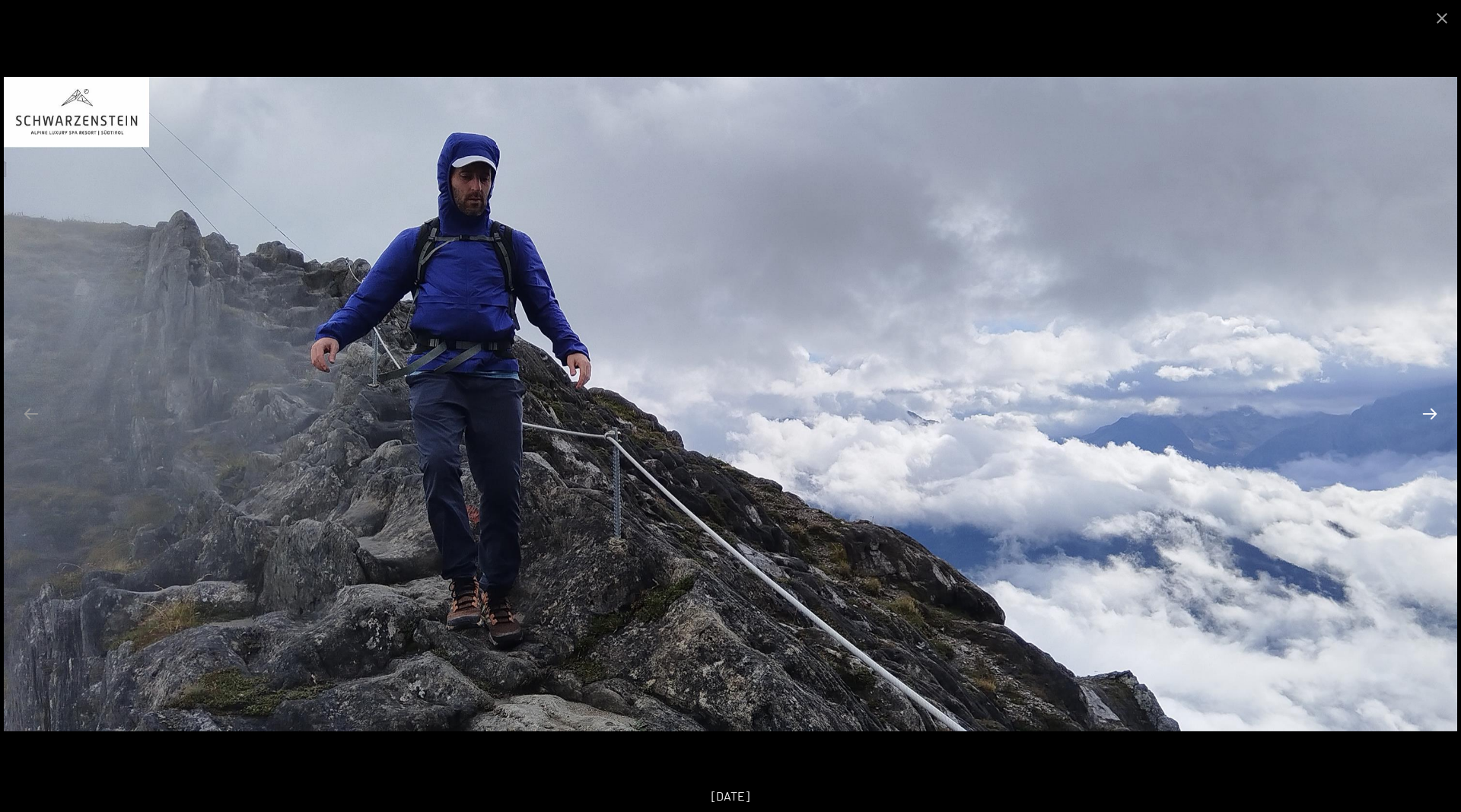
click at [1433, 414] on button "Next slide" at bounding box center [1430, 413] width 32 height 30
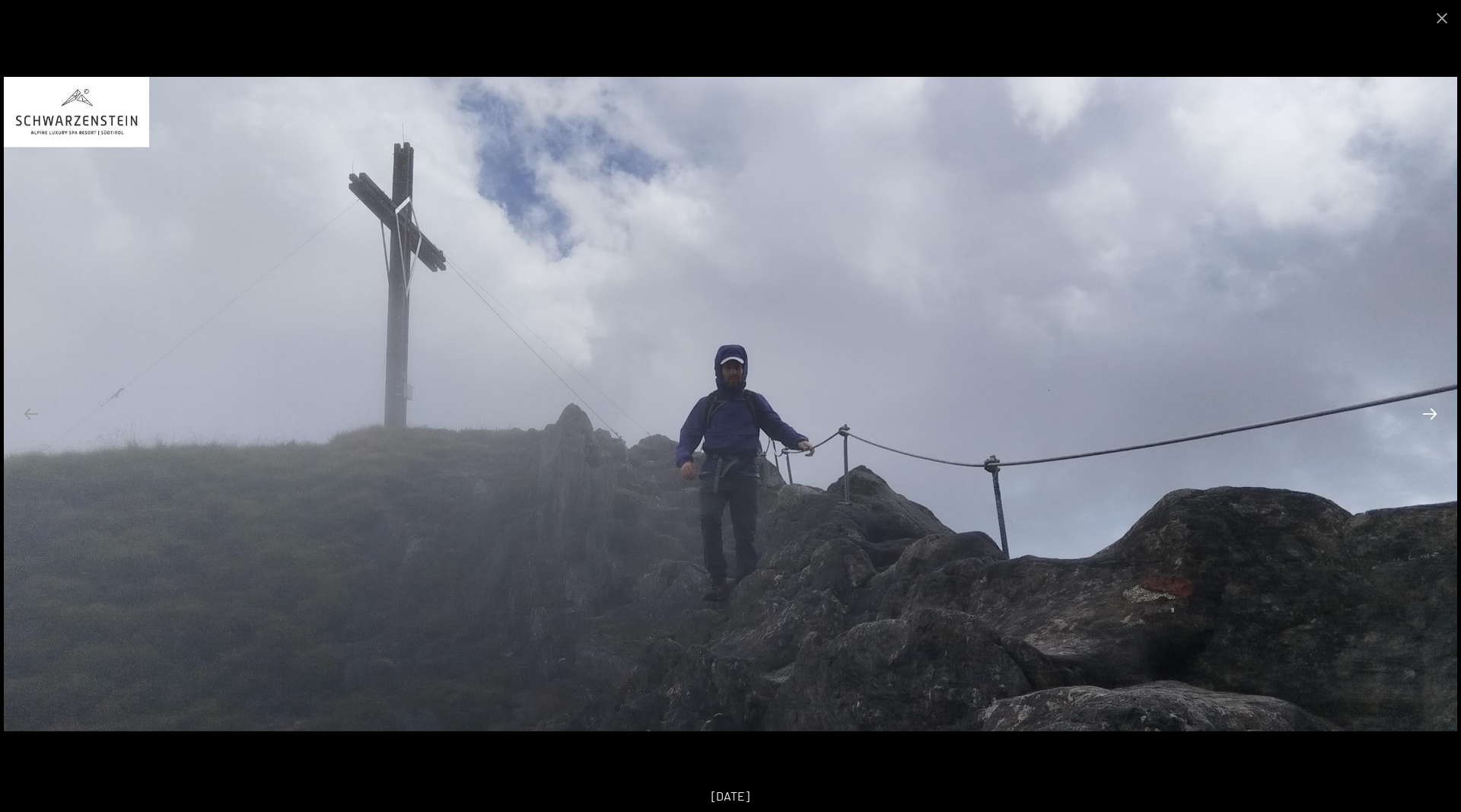
click at [1433, 414] on button "Next slide" at bounding box center [1430, 413] width 32 height 30
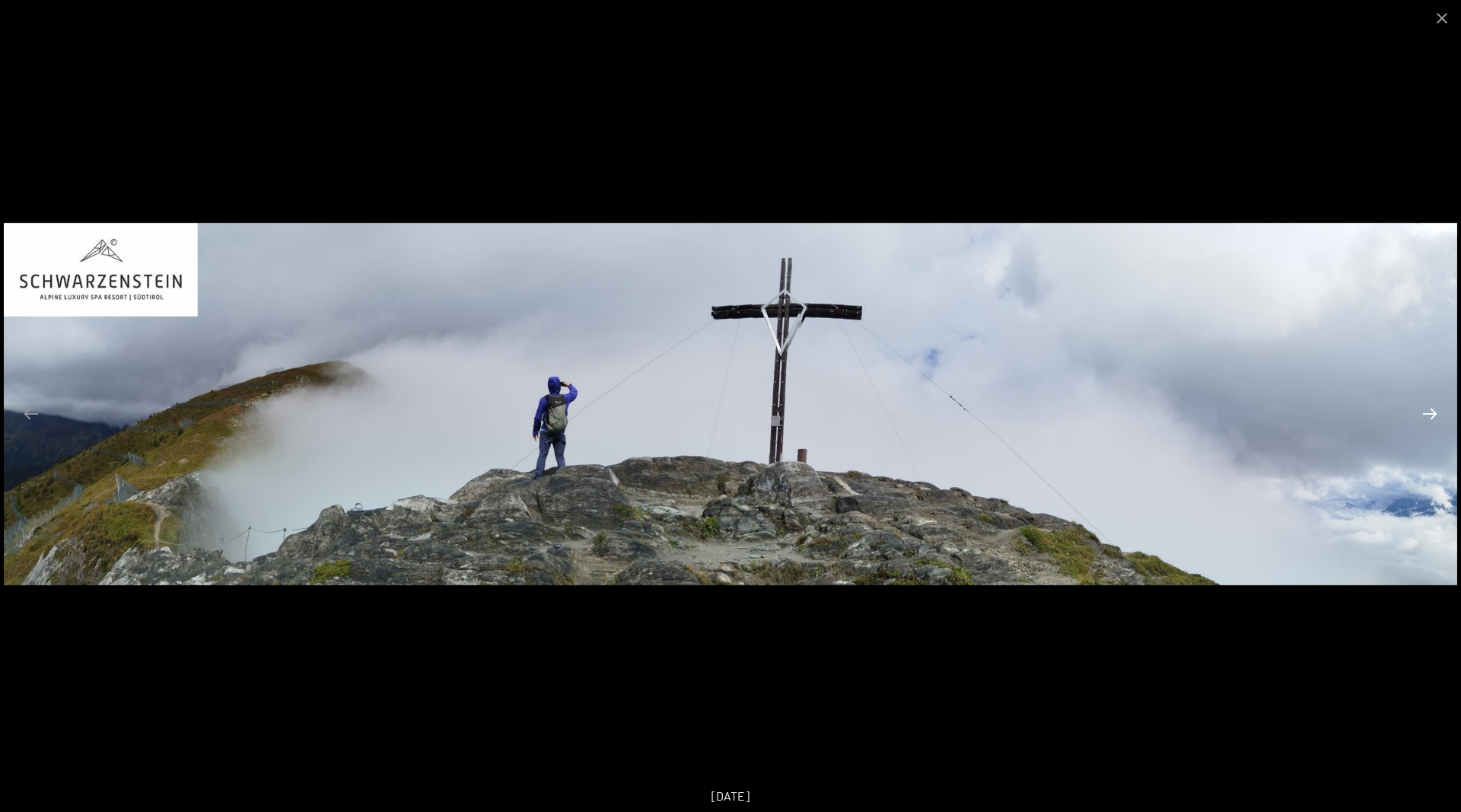
click at [1433, 414] on button "Next slide" at bounding box center [1430, 413] width 32 height 30
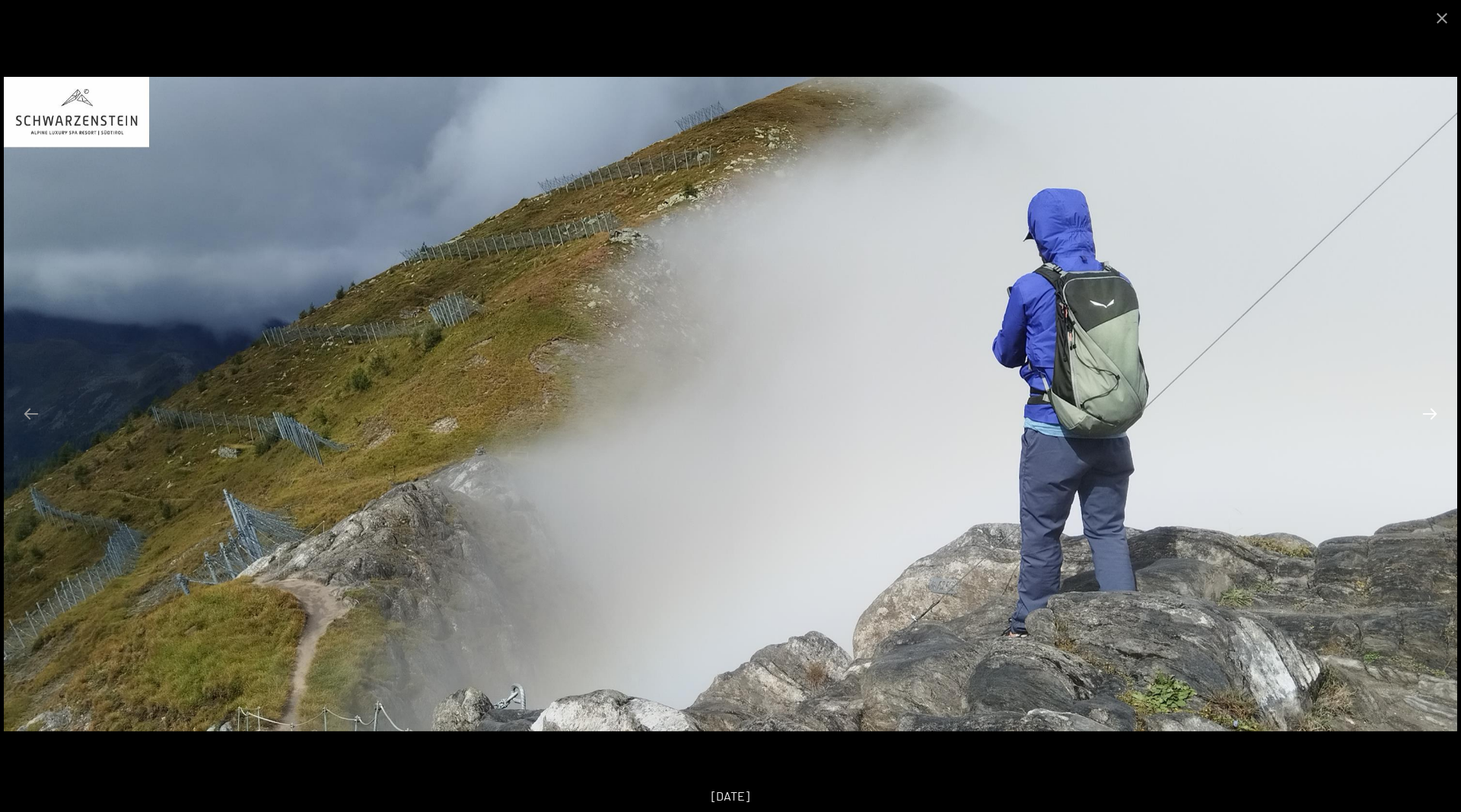
click at [1433, 414] on button "Next slide" at bounding box center [1430, 413] width 32 height 30
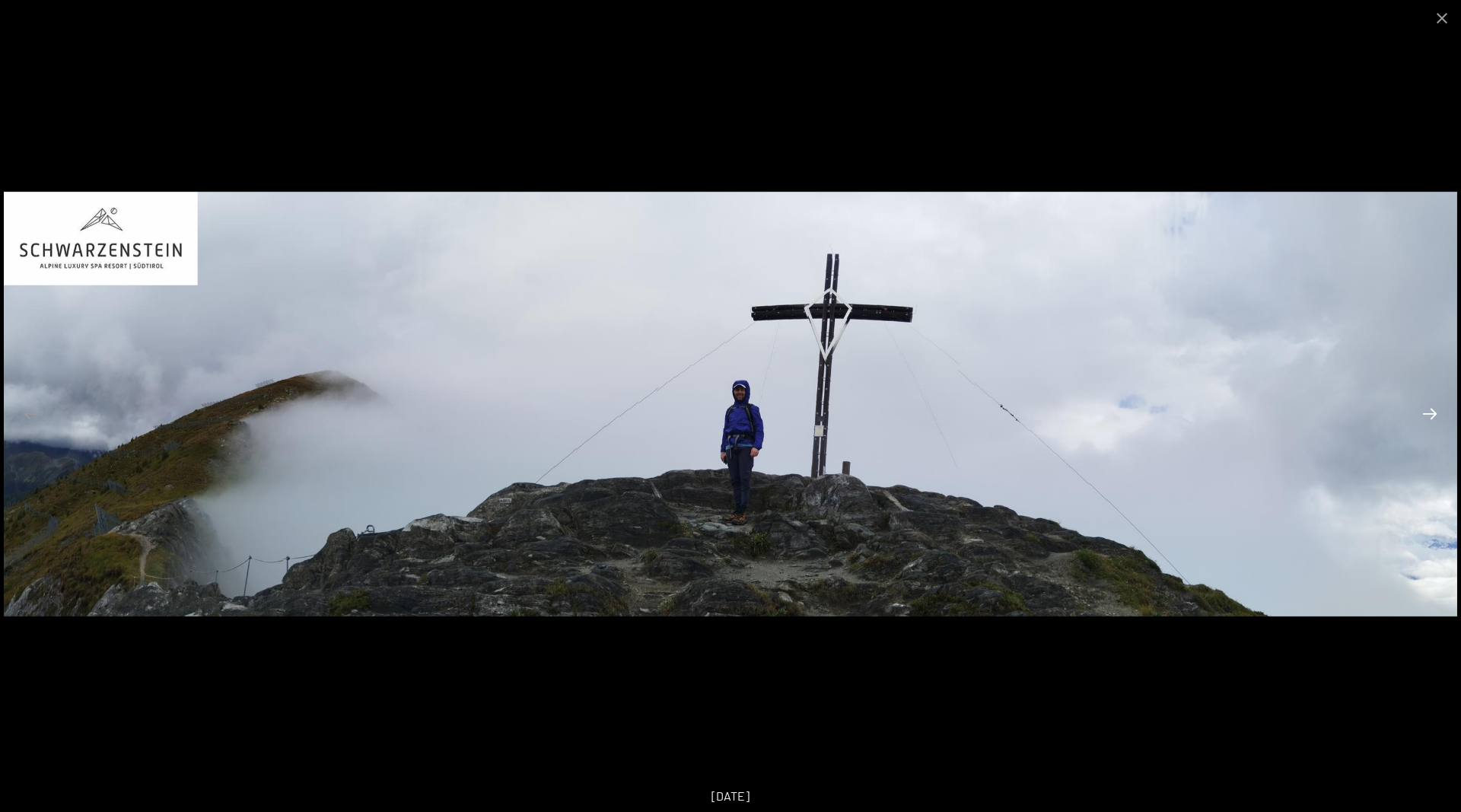
click at [1433, 414] on button "Next slide" at bounding box center [1430, 413] width 32 height 30
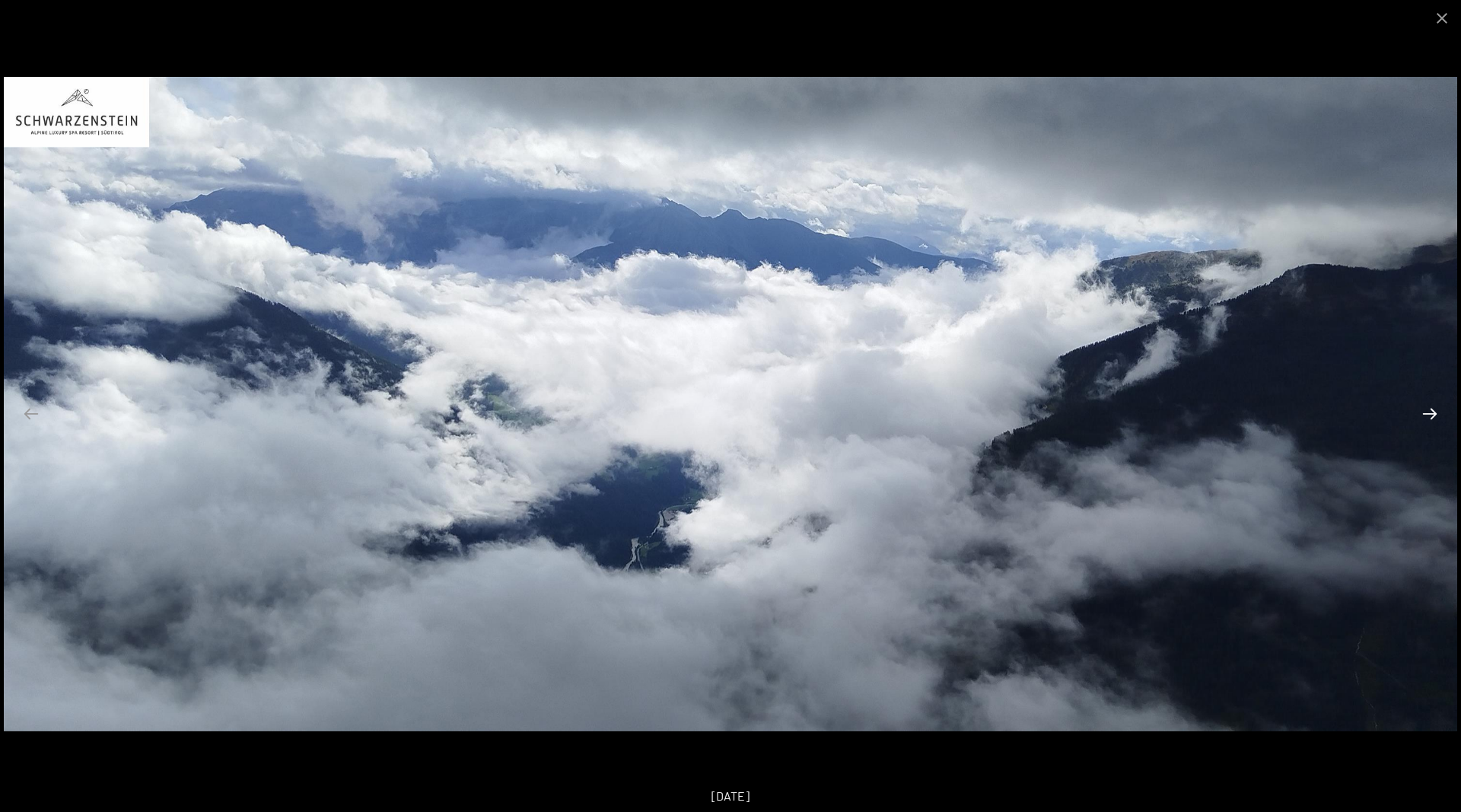
click at [1433, 414] on button "Next slide" at bounding box center [1430, 413] width 32 height 30
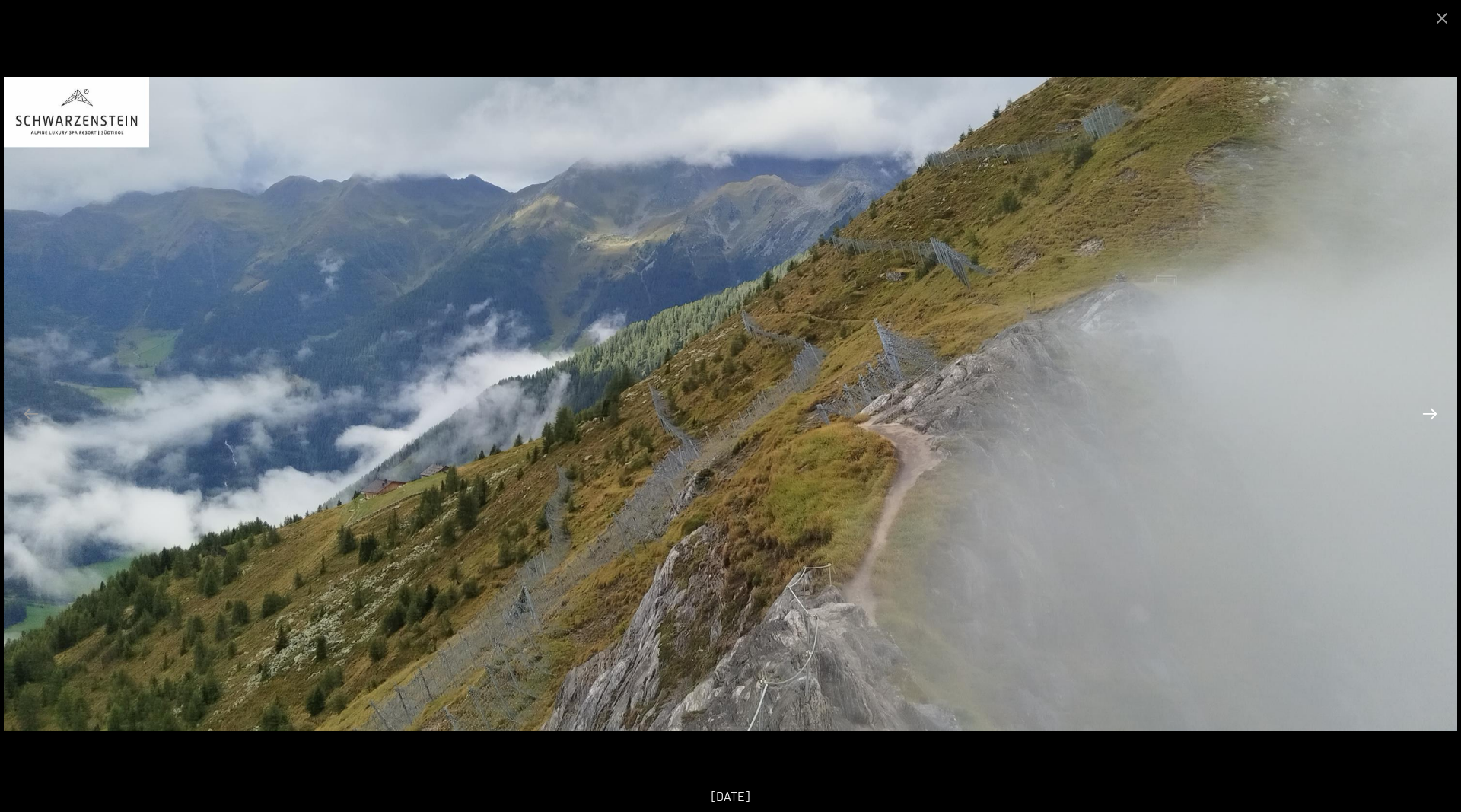
click at [1433, 414] on button "Next slide" at bounding box center [1430, 413] width 32 height 30
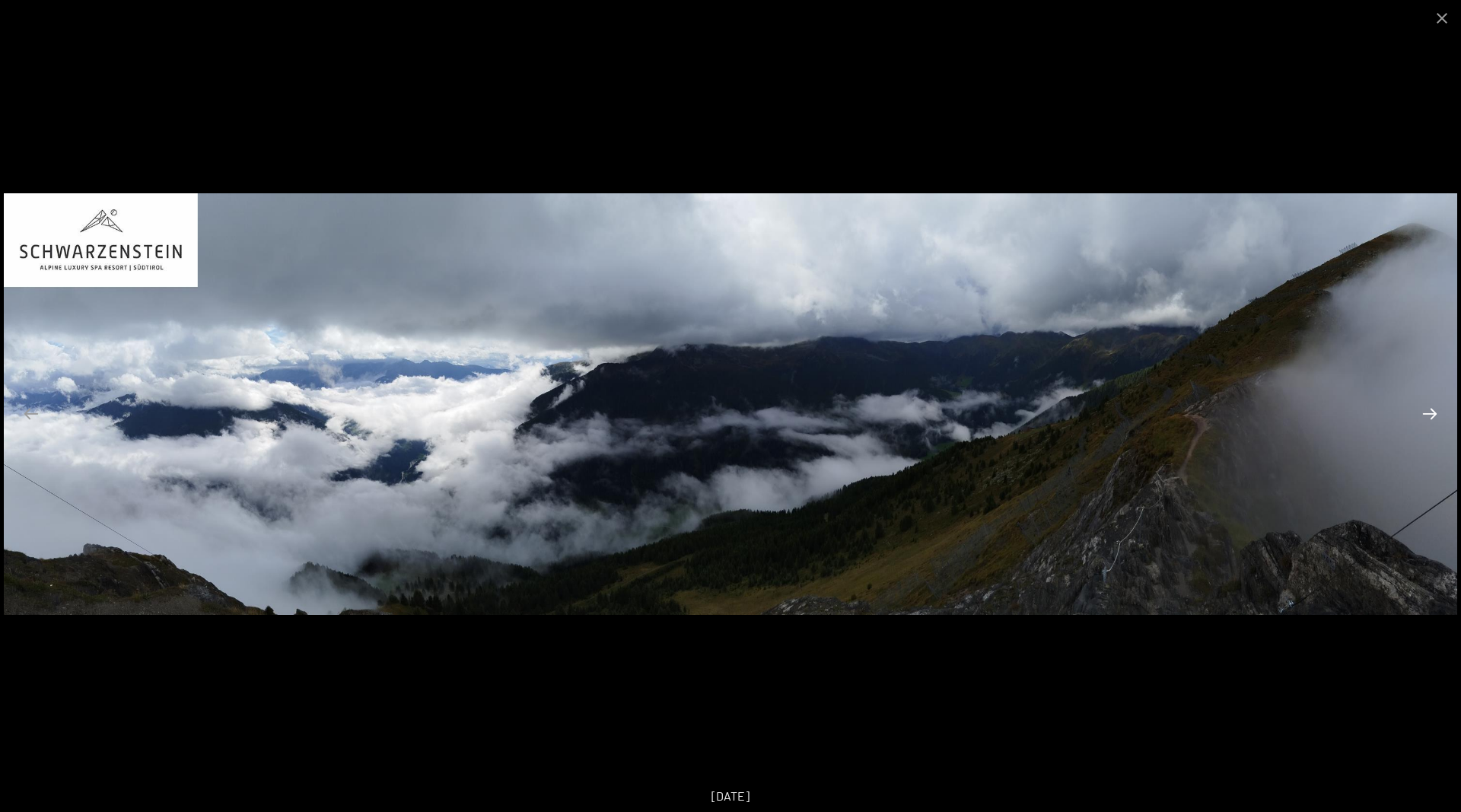
click at [1433, 414] on button "Next slide" at bounding box center [1430, 413] width 32 height 30
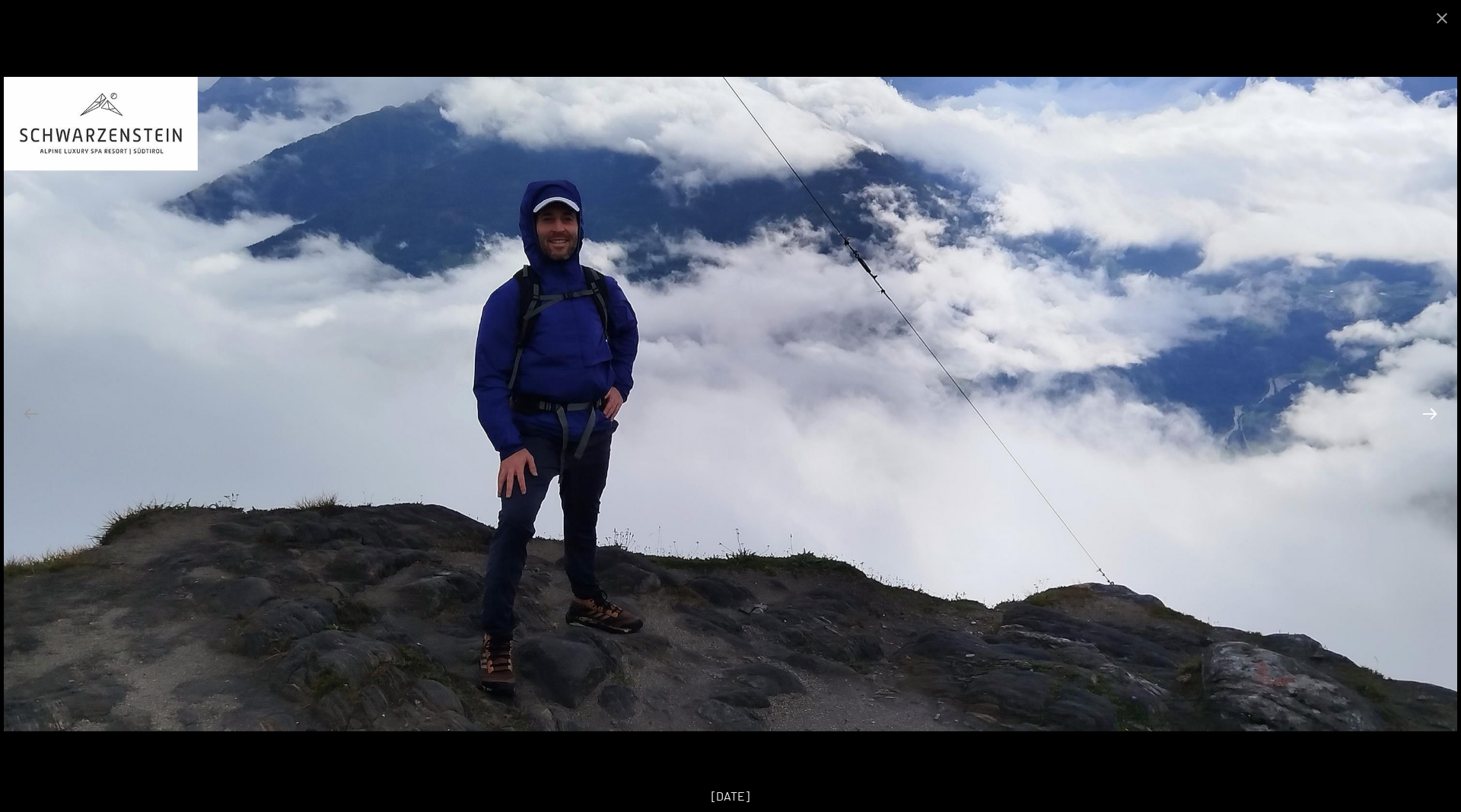
click at [1433, 414] on button "Next slide" at bounding box center [1430, 413] width 32 height 30
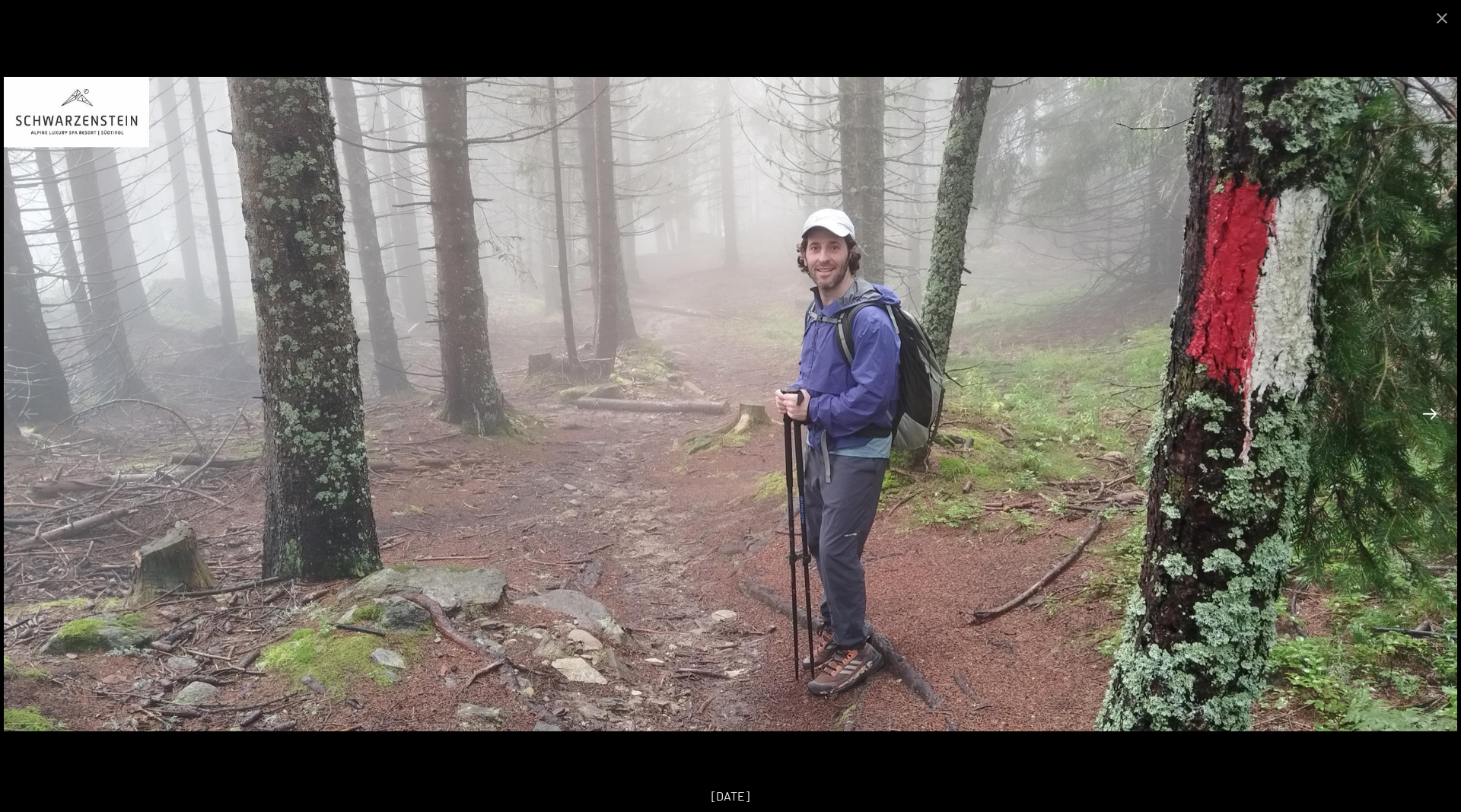
click at [1433, 414] on button "Next slide" at bounding box center [1430, 413] width 32 height 30
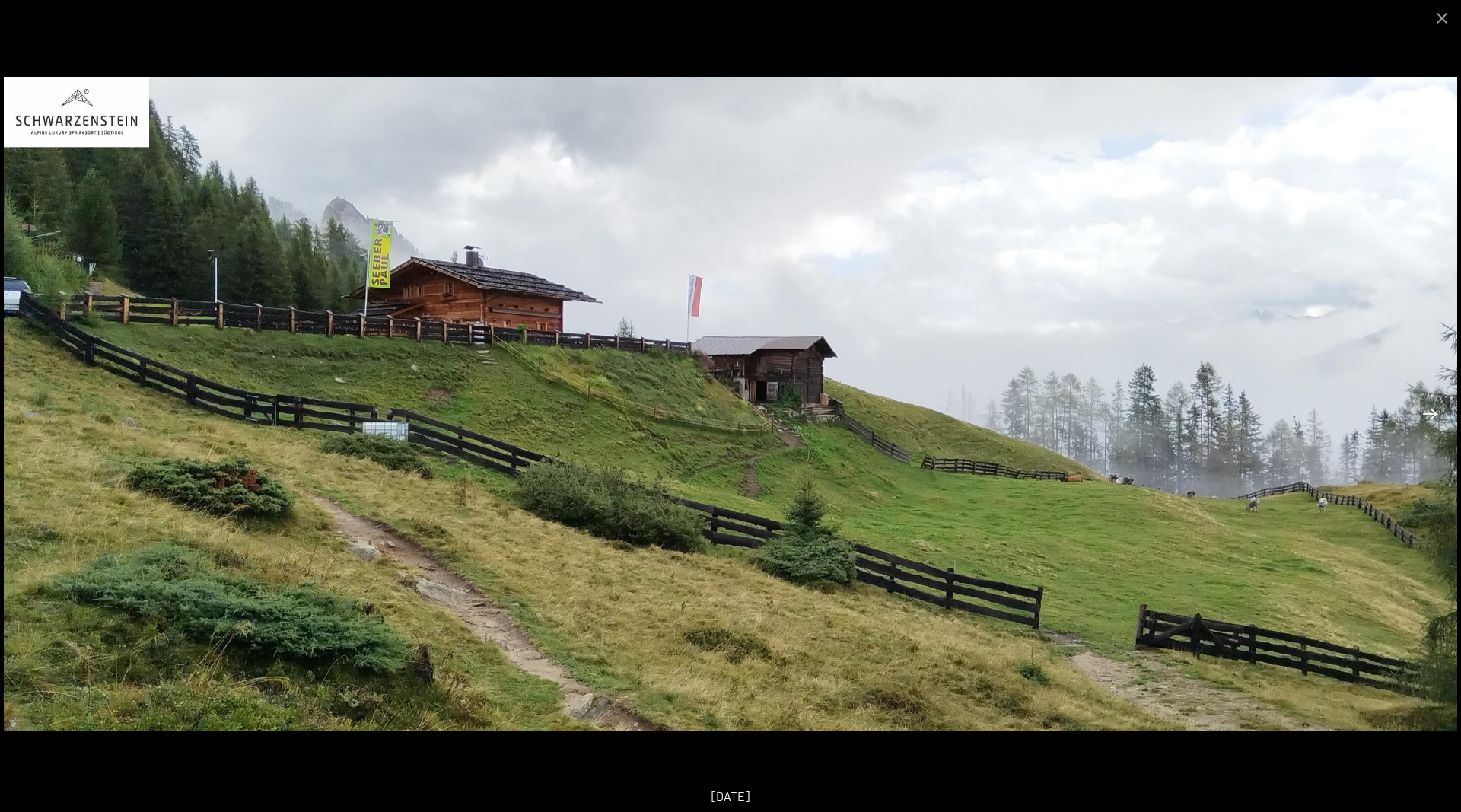
click at [1433, 414] on button "Next slide" at bounding box center [1430, 413] width 32 height 30
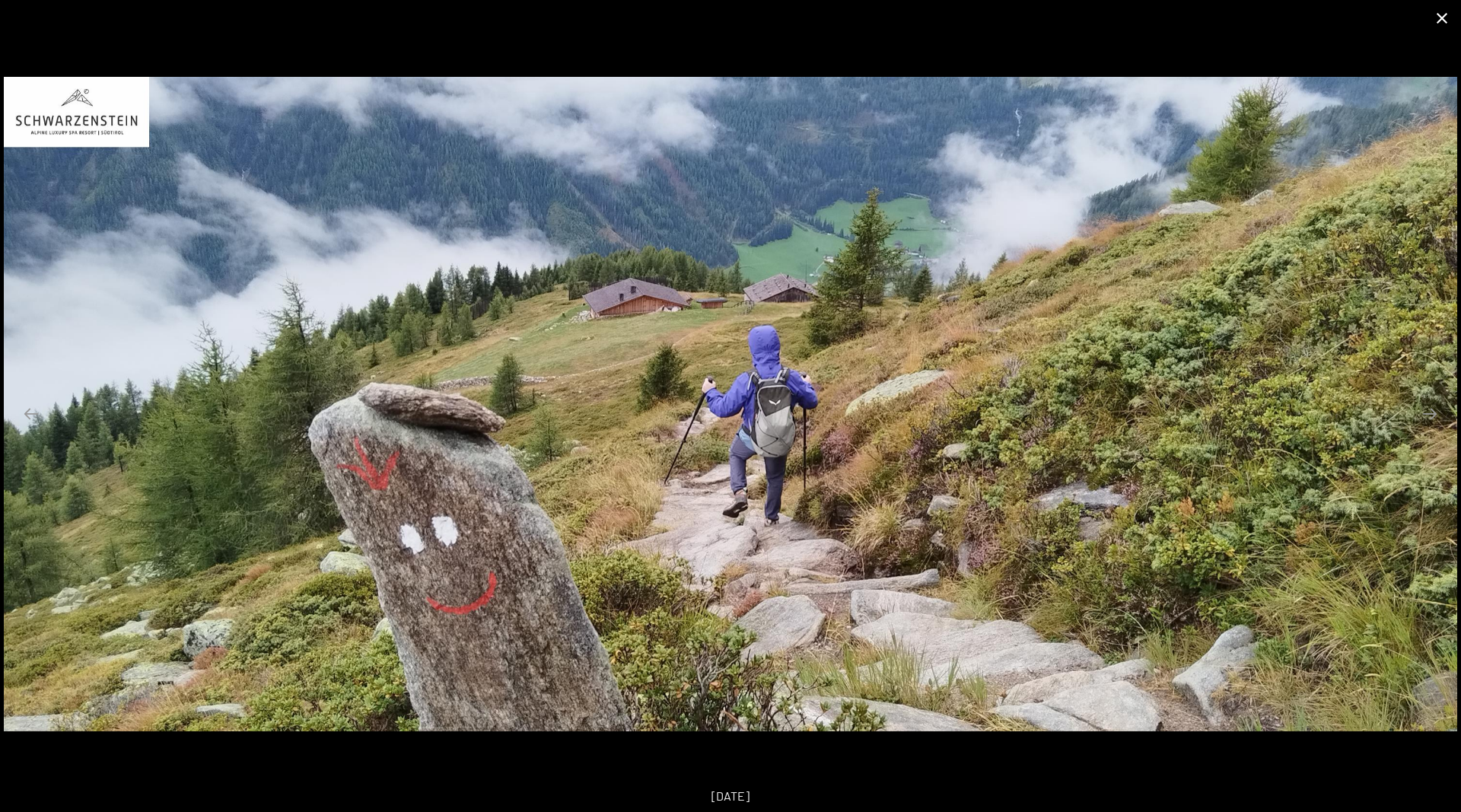
click at [1441, 21] on button "Close gallery" at bounding box center [1442, 18] width 38 height 35
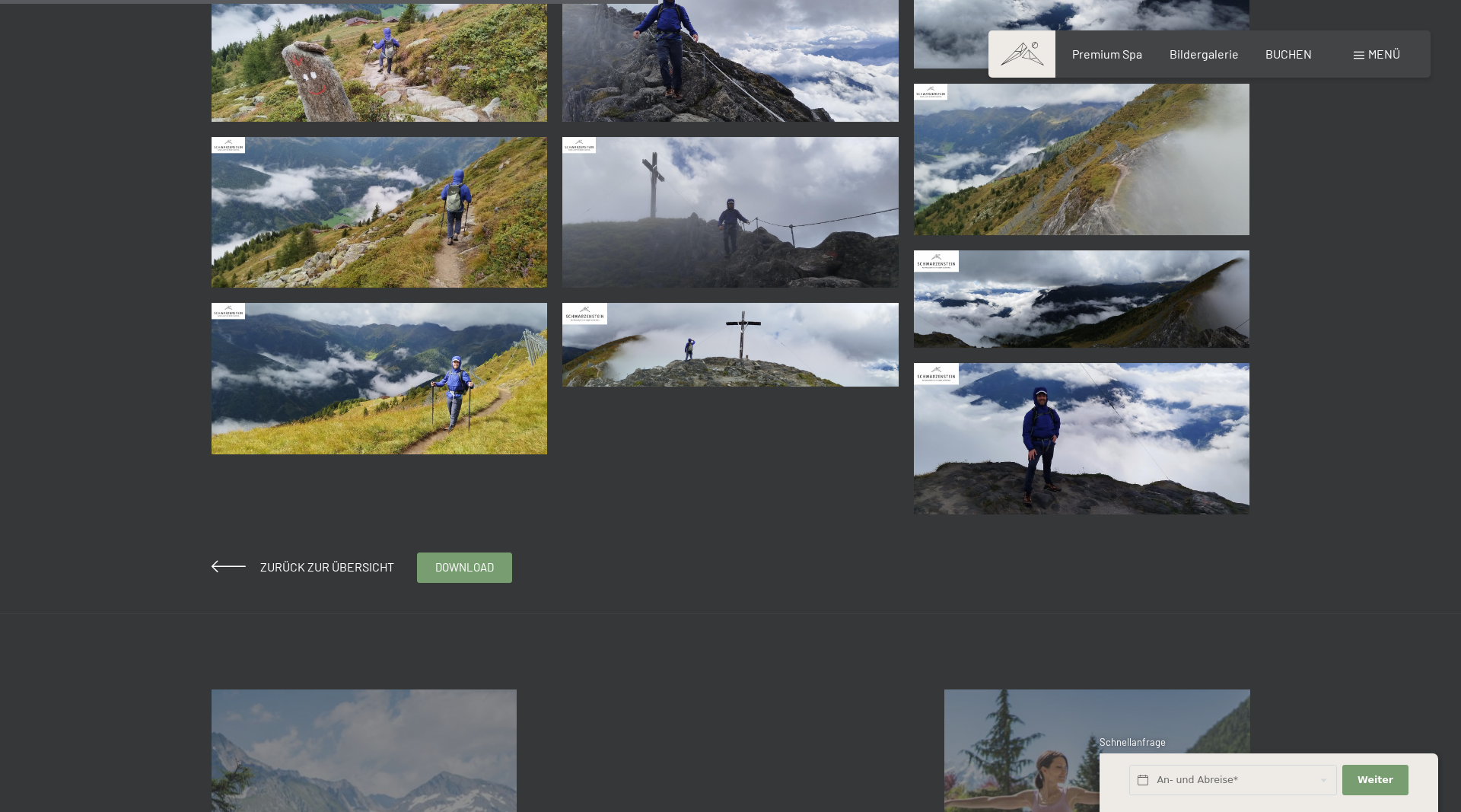
scroll to position [854, 0]
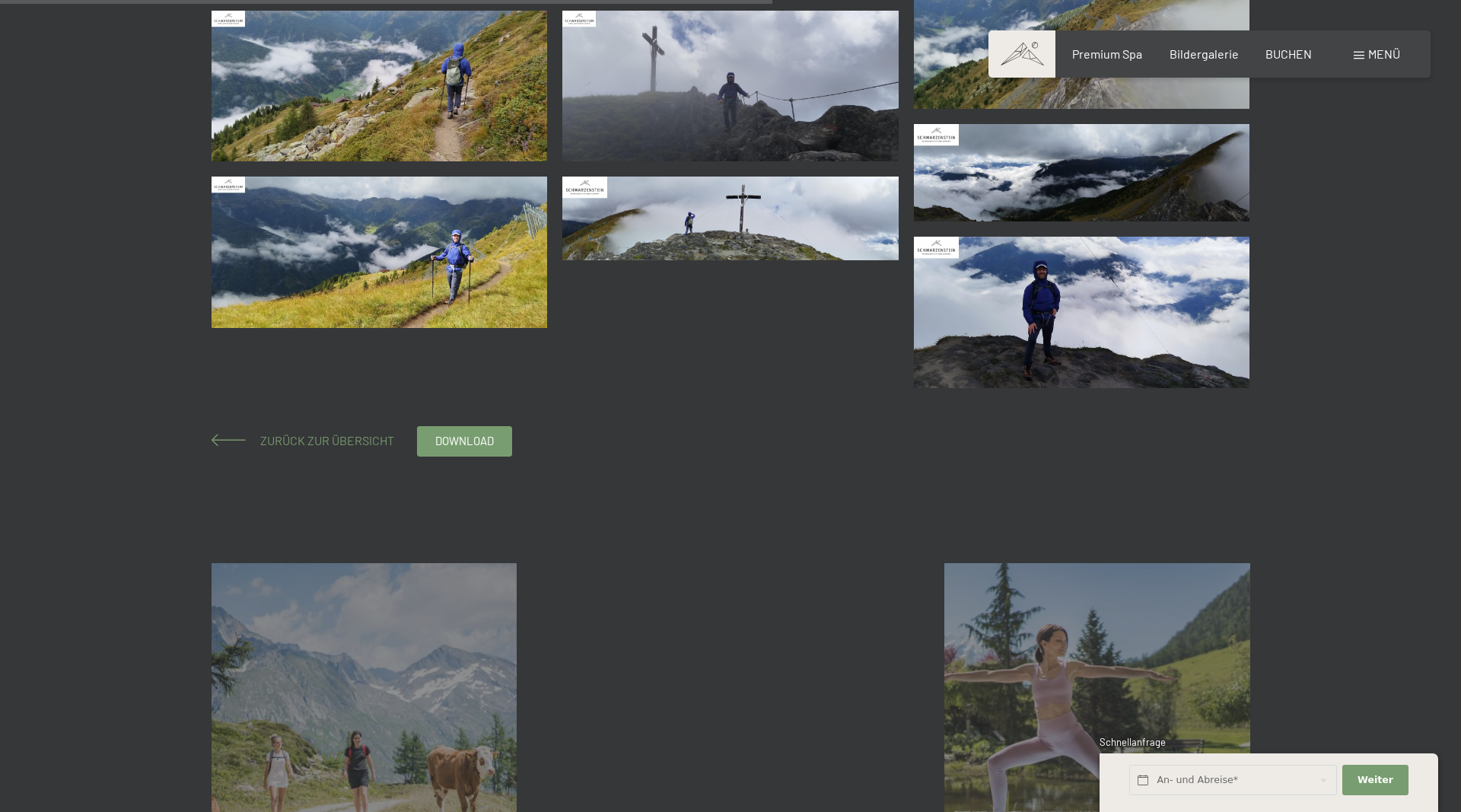
click at [308, 440] on span "Zurück zur Übersicht" at bounding box center [320, 440] width 146 height 15
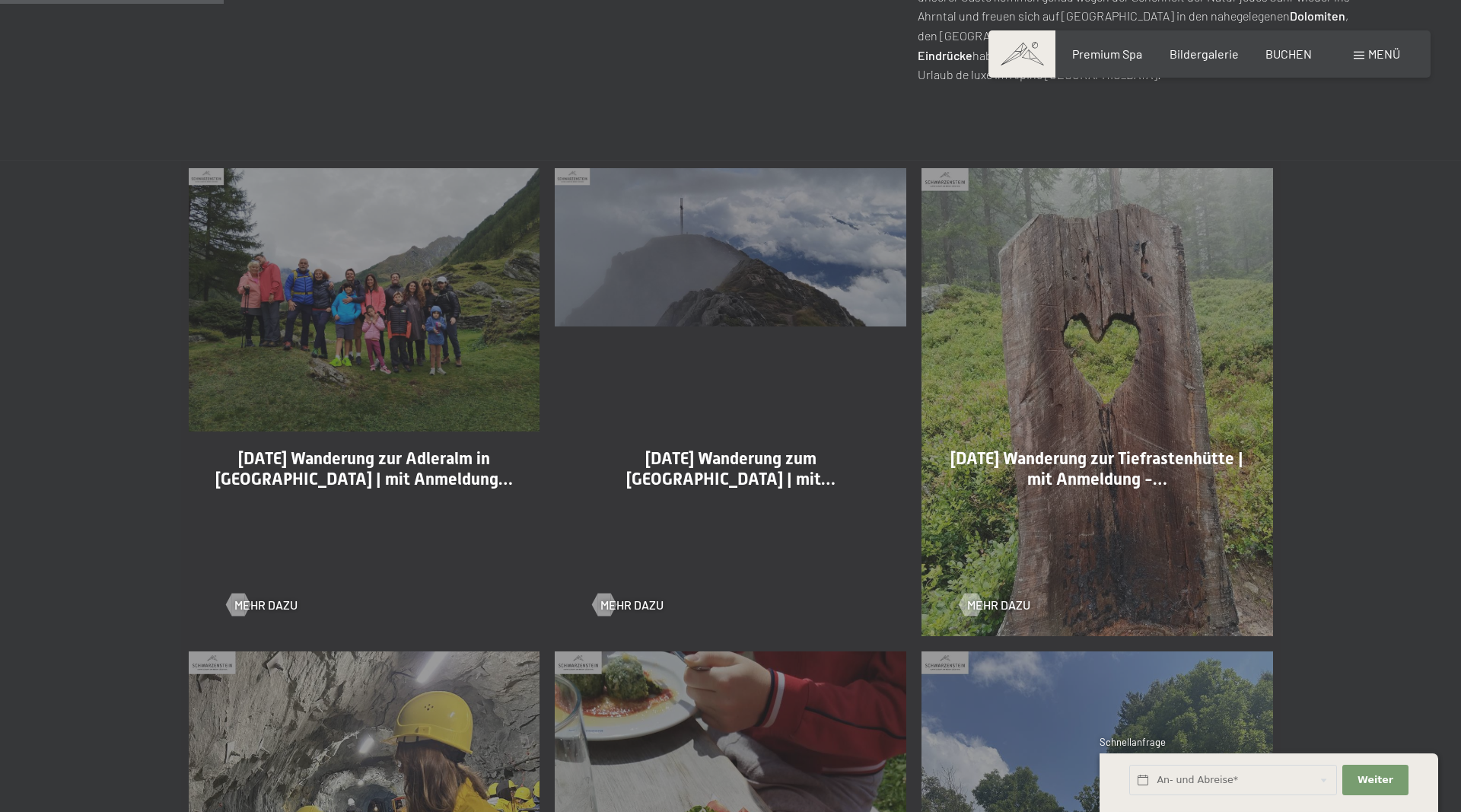
scroll to position [854, 0]
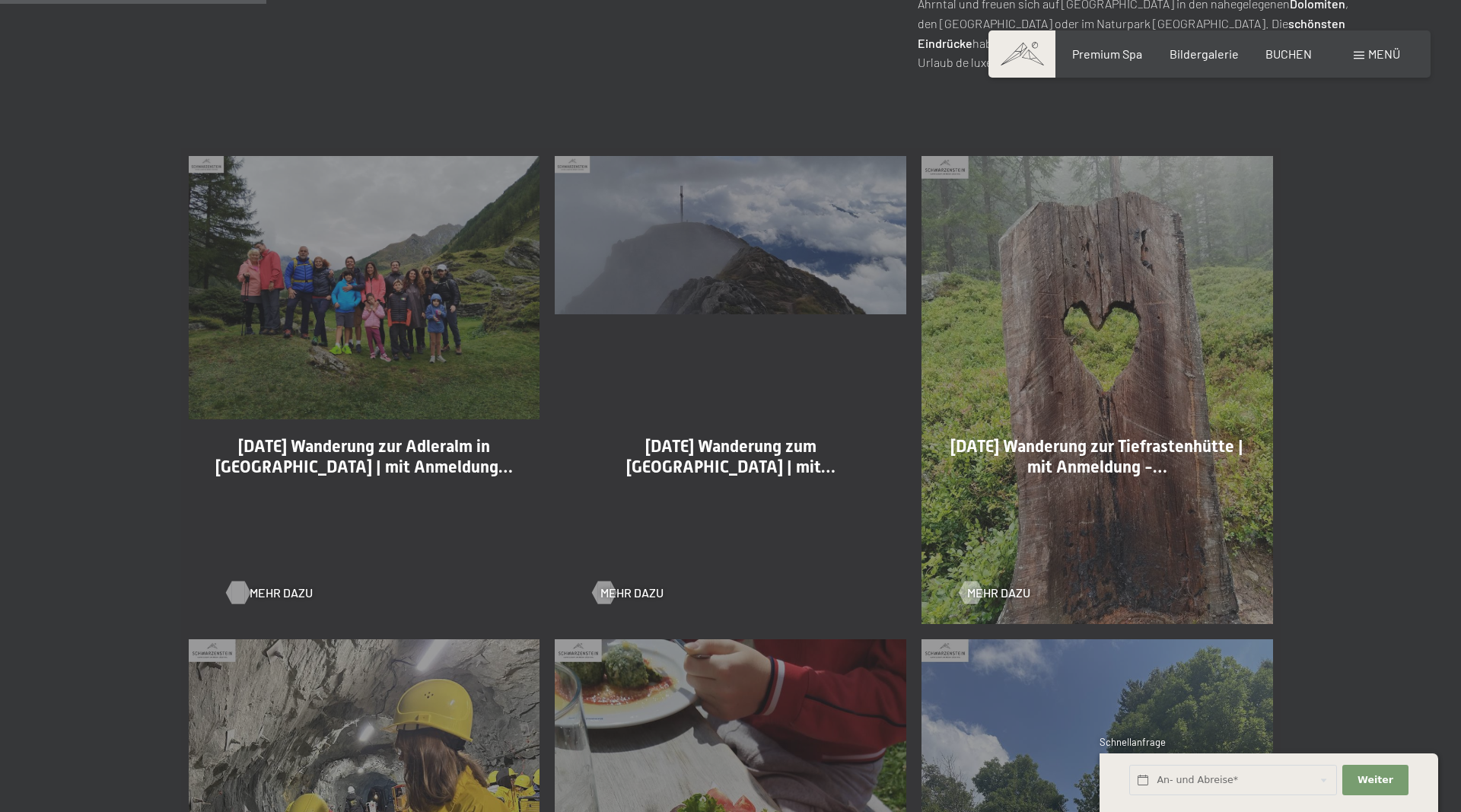
click at [253, 589] on span "Mehr dazu" at bounding box center [281, 593] width 63 height 17
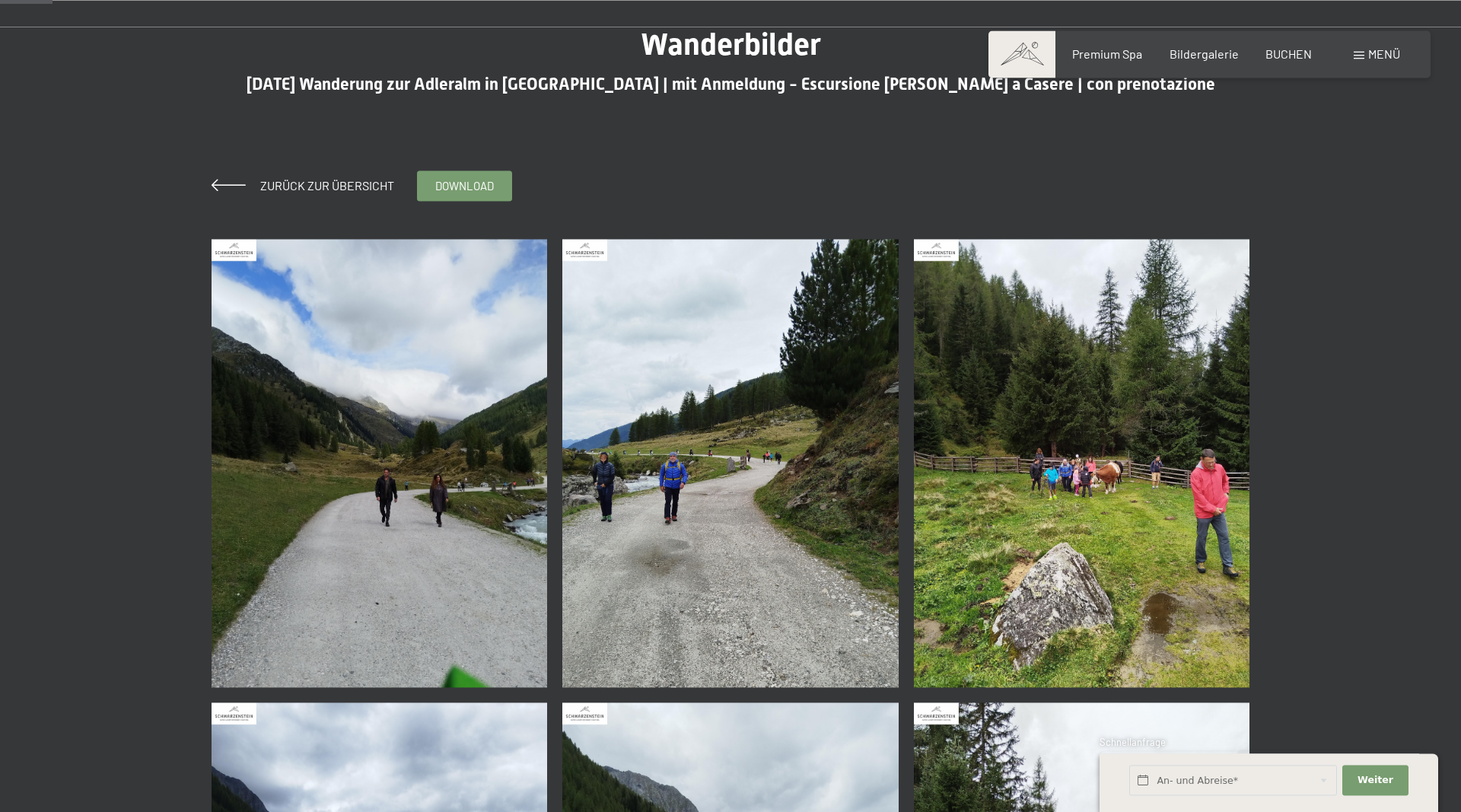
scroll to position [156, 0]
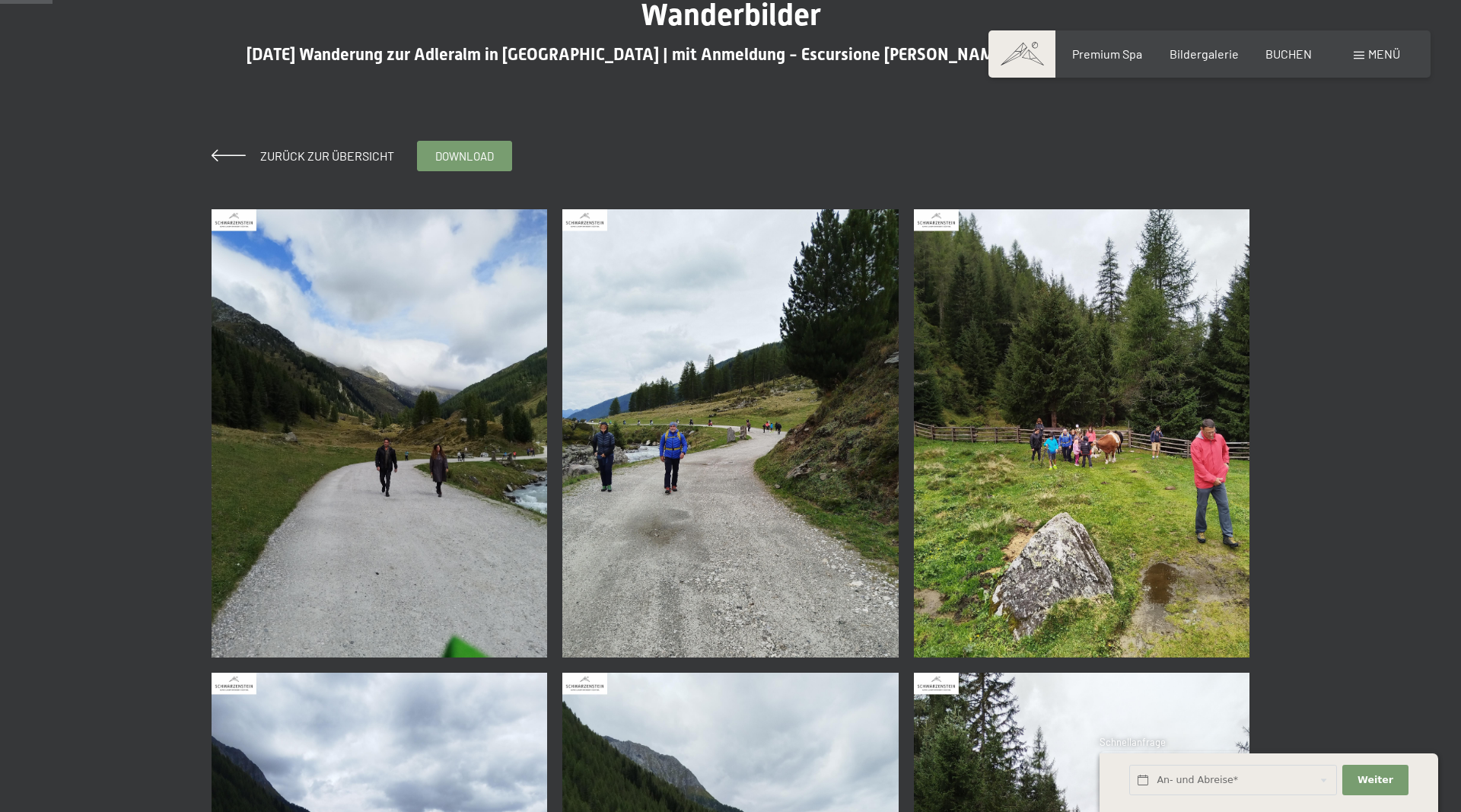
click at [413, 486] on img at bounding box center [379, 433] width 336 height 448
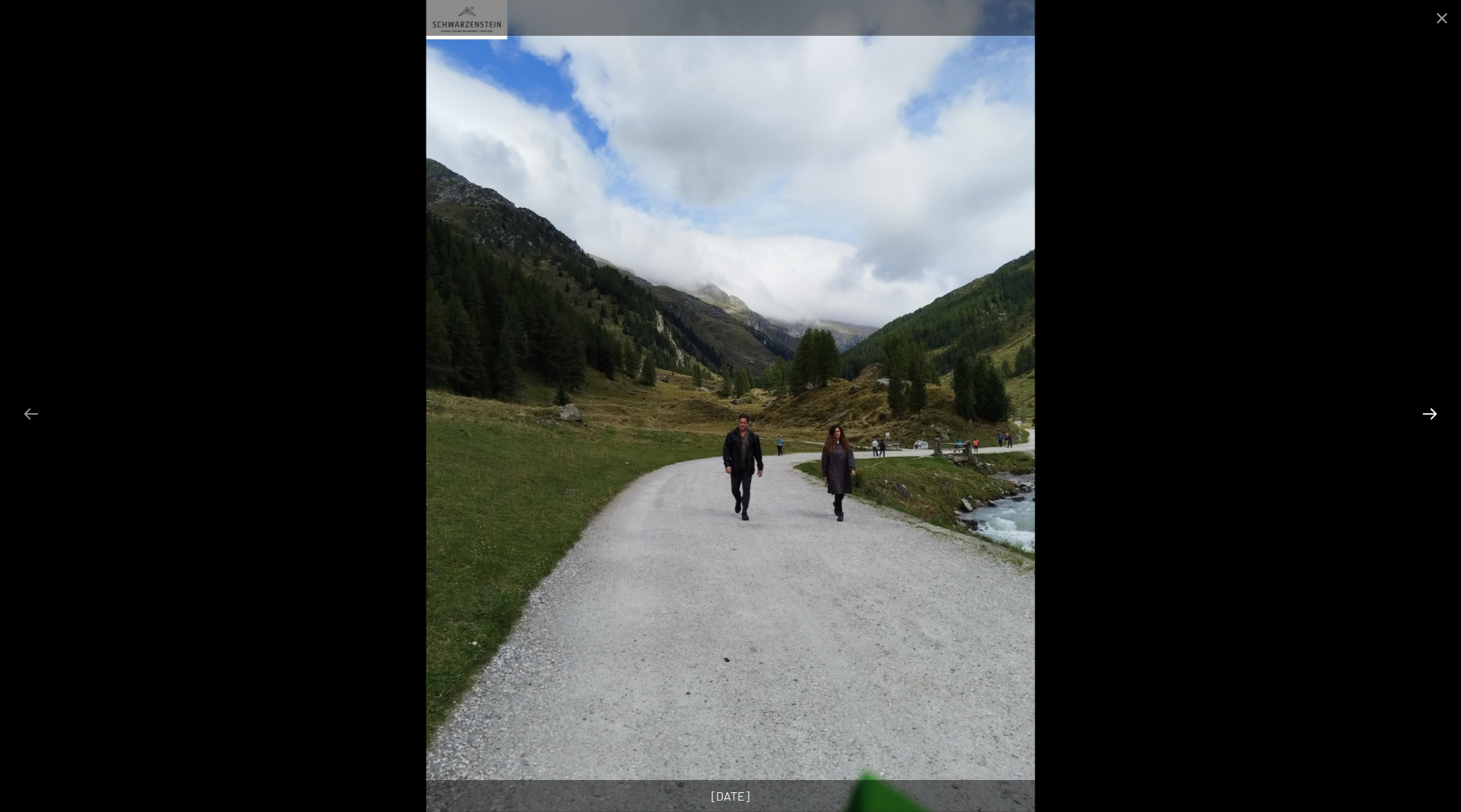
click at [1426, 412] on button "Next slide" at bounding box center [1430, 413] width 32 height 30
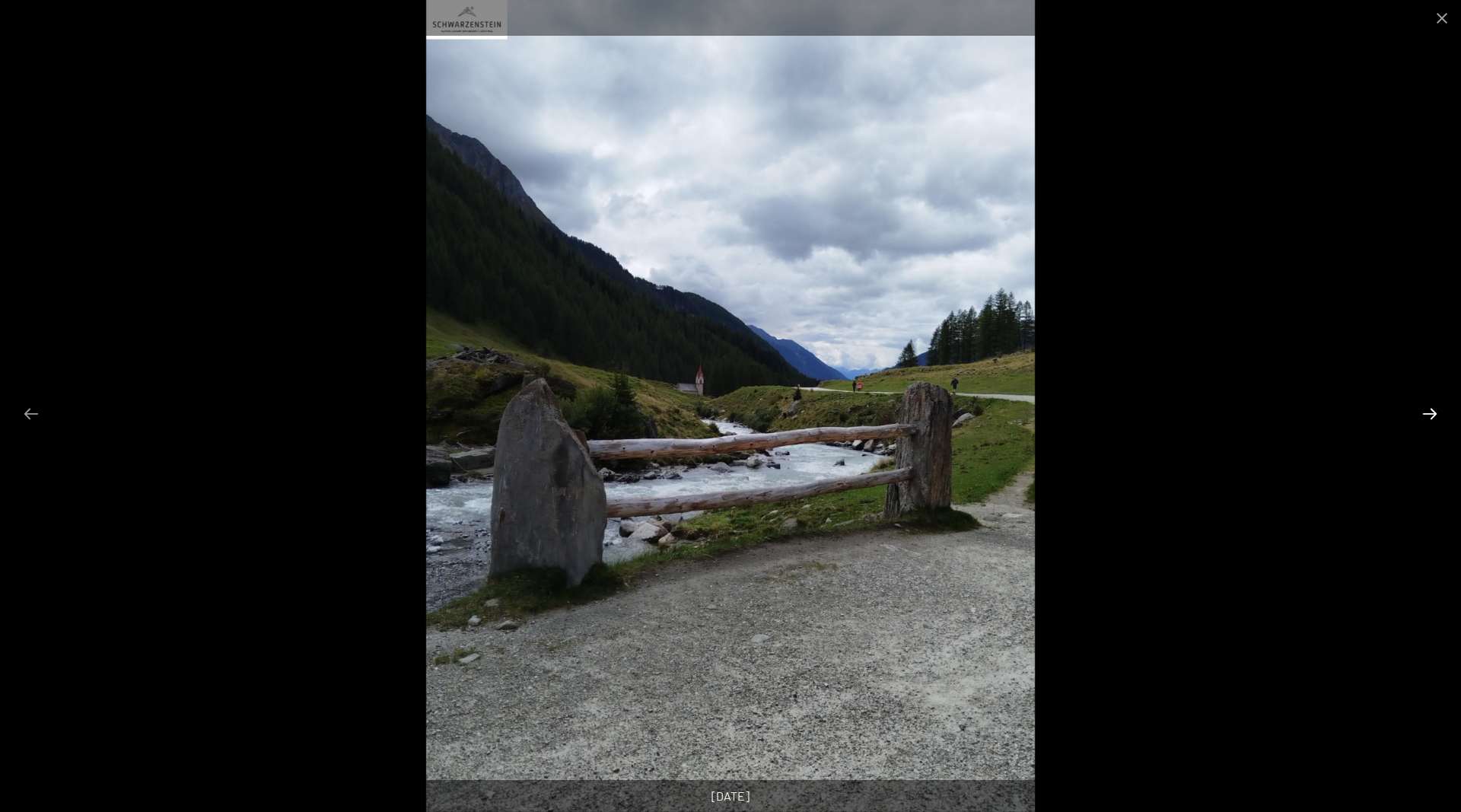
click at [1426, 412] on button "Next slide" at bounding box center [1430, 413] width 32 height 30
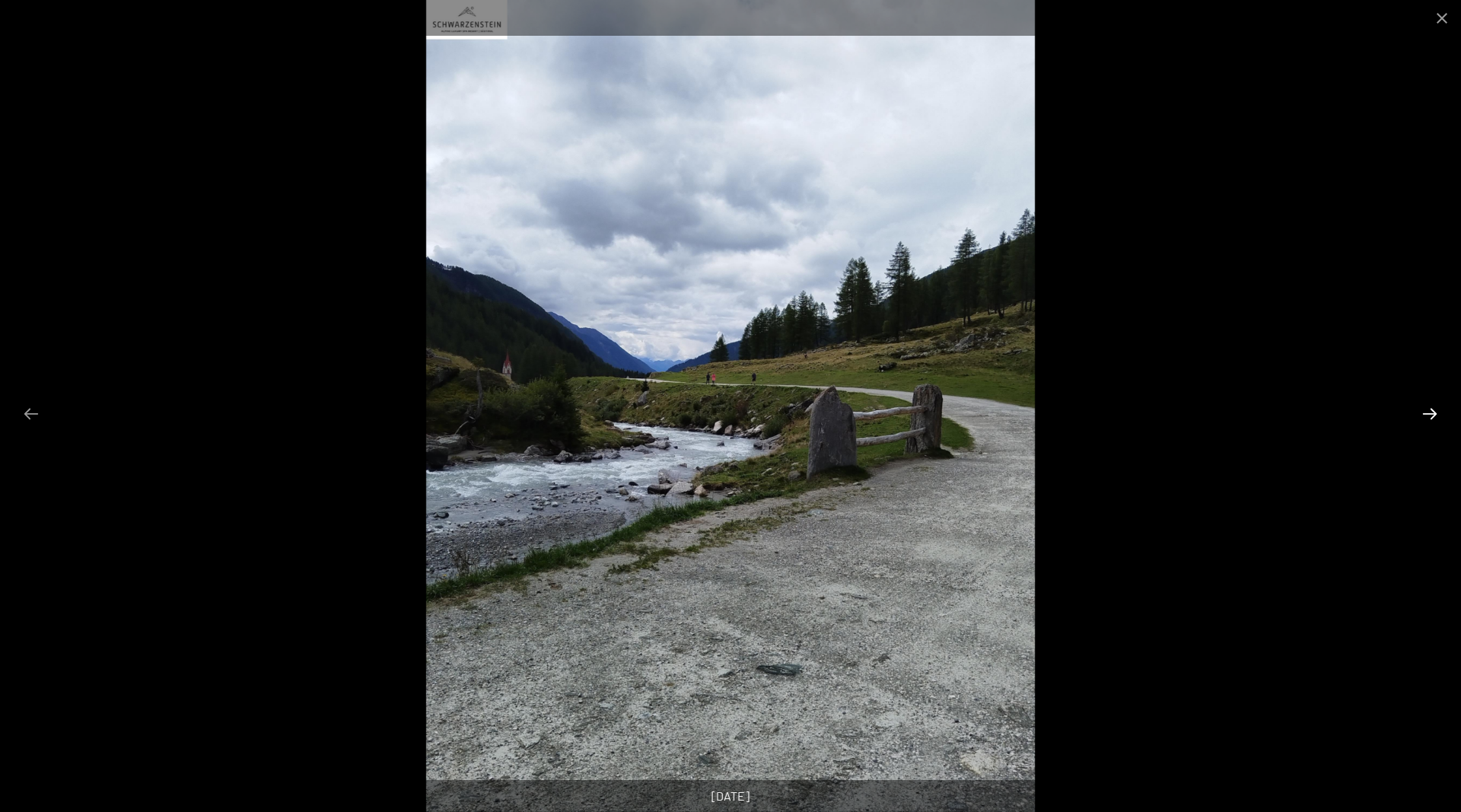
click at [1426, 412] on button "Next slide" at bounding box center [1430, 413] width 32 height 30
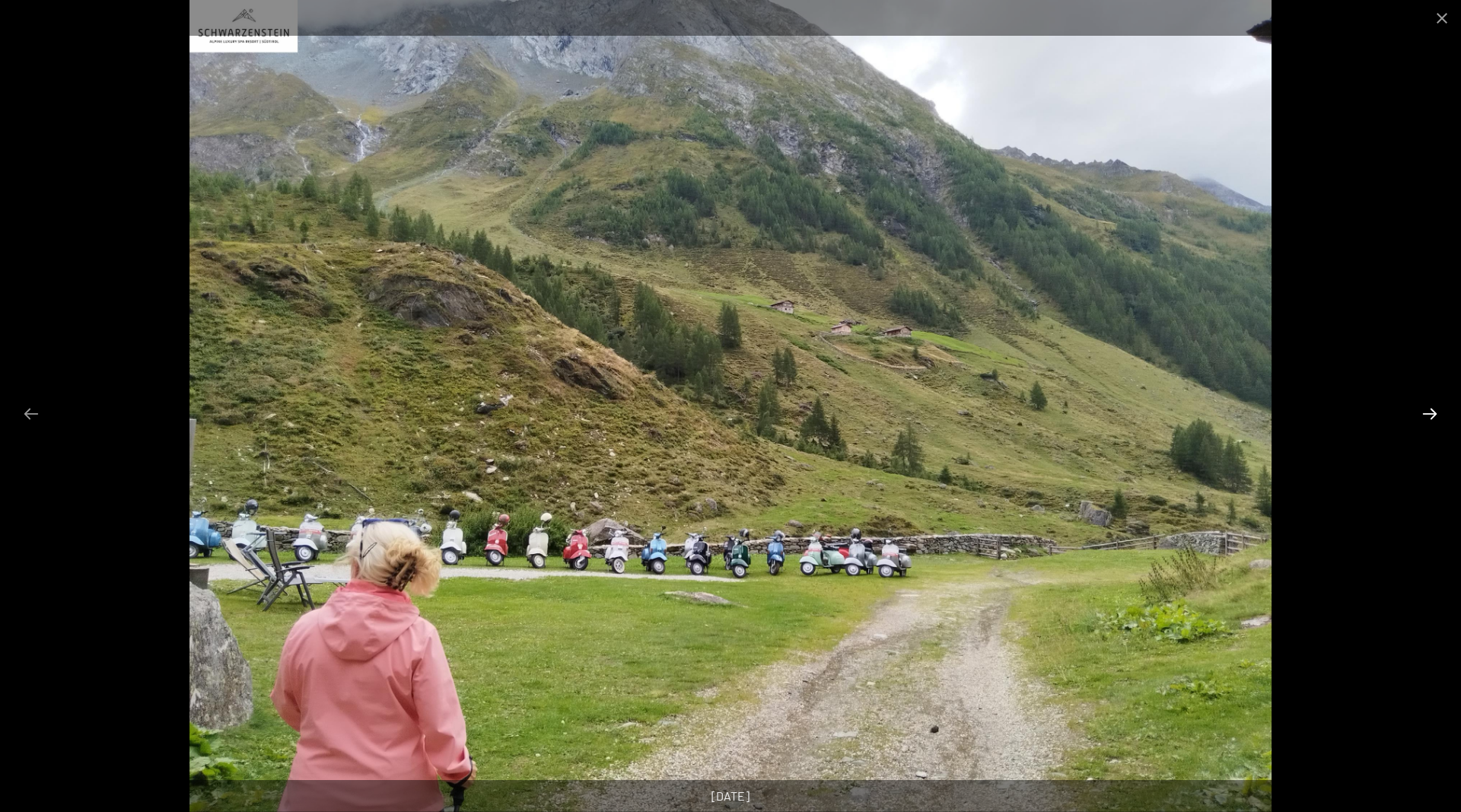
click at [1426, 412] on button "Next slide" at bounding box center [1430, 413] width 32 height 30
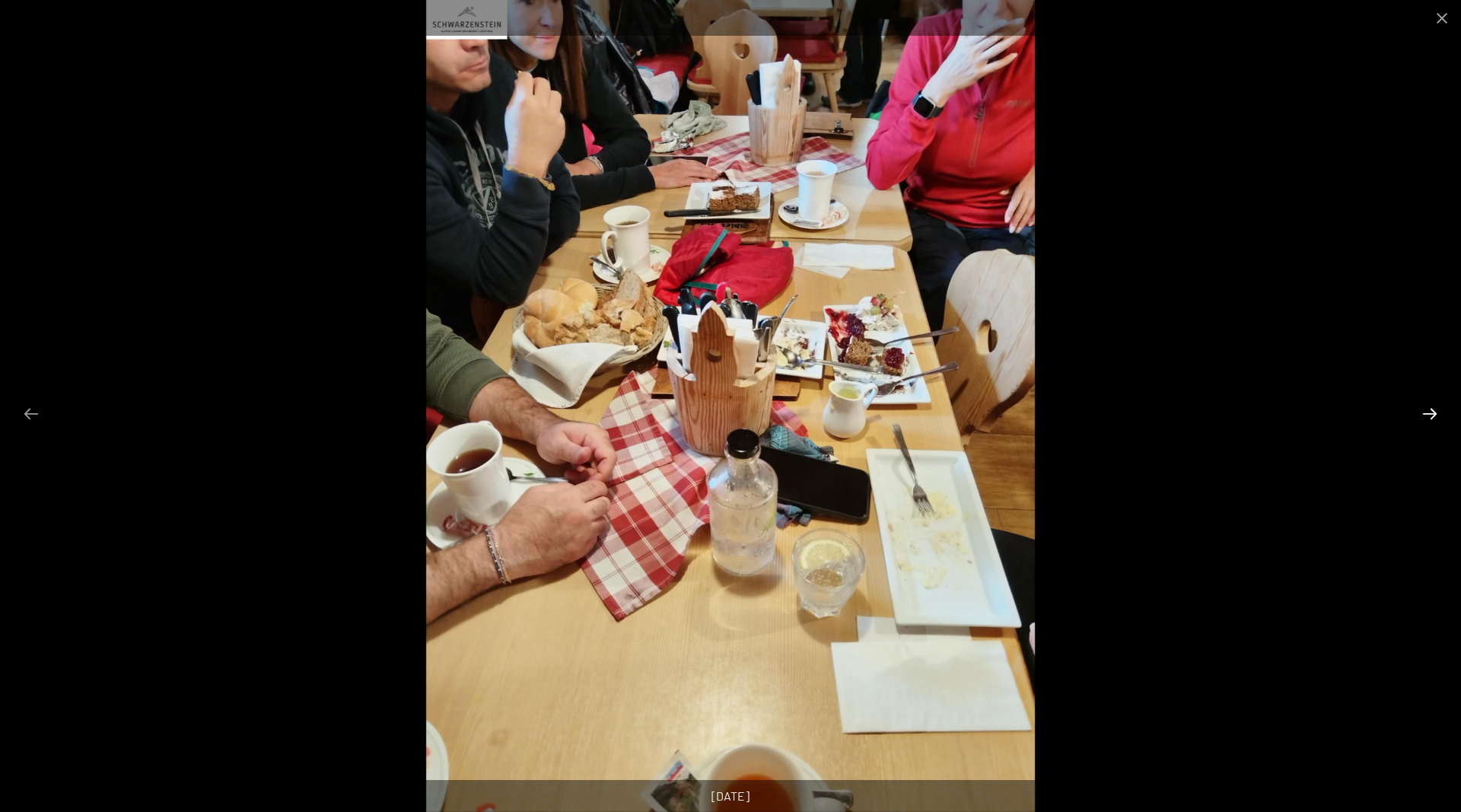
click at [1426, 412] on button "Next slide" at bounding box center [1430, 413] width 32 height 30
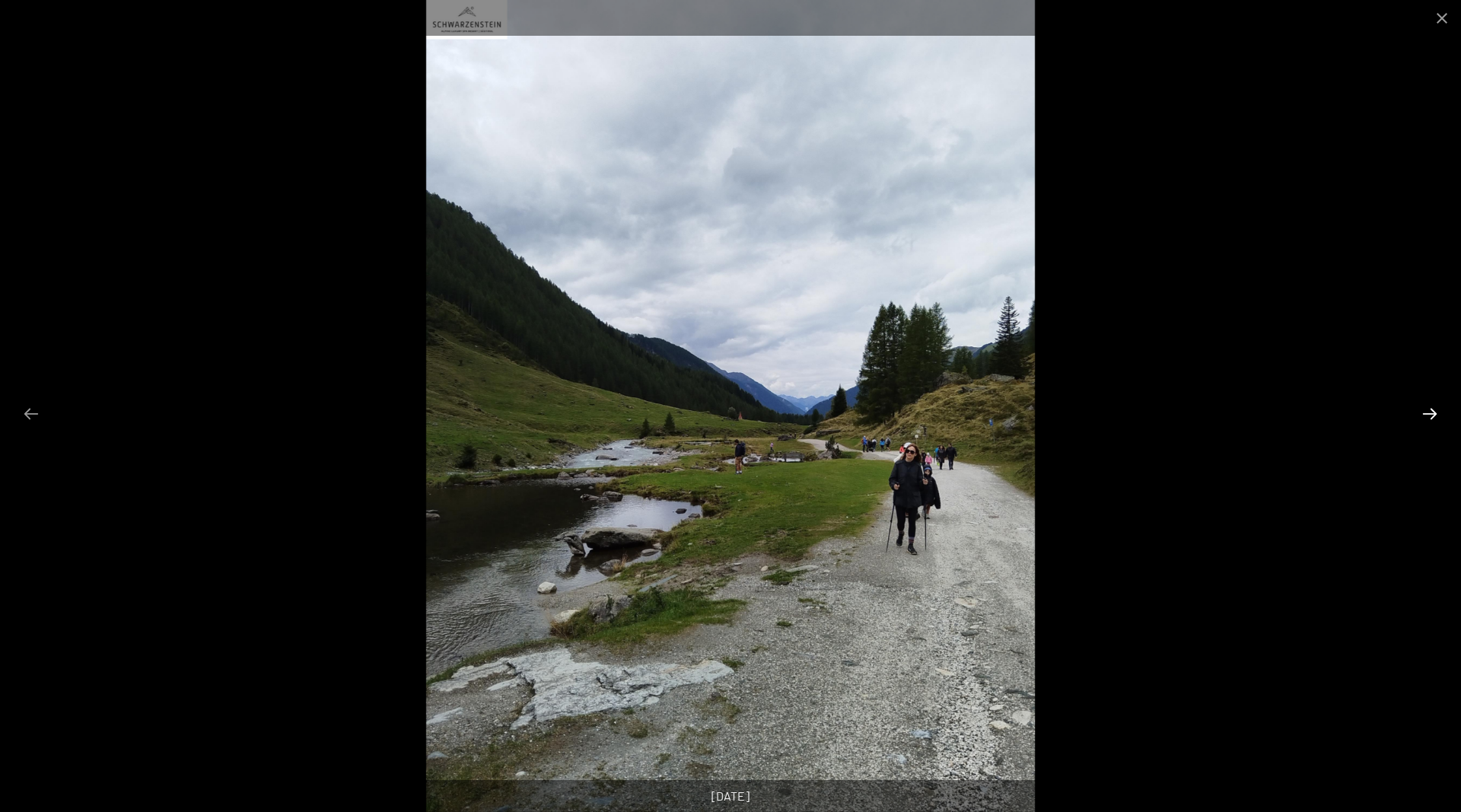
click at [1426, 412] on button "Next slide" at bounding box center [1430, 413] width 32 height 30
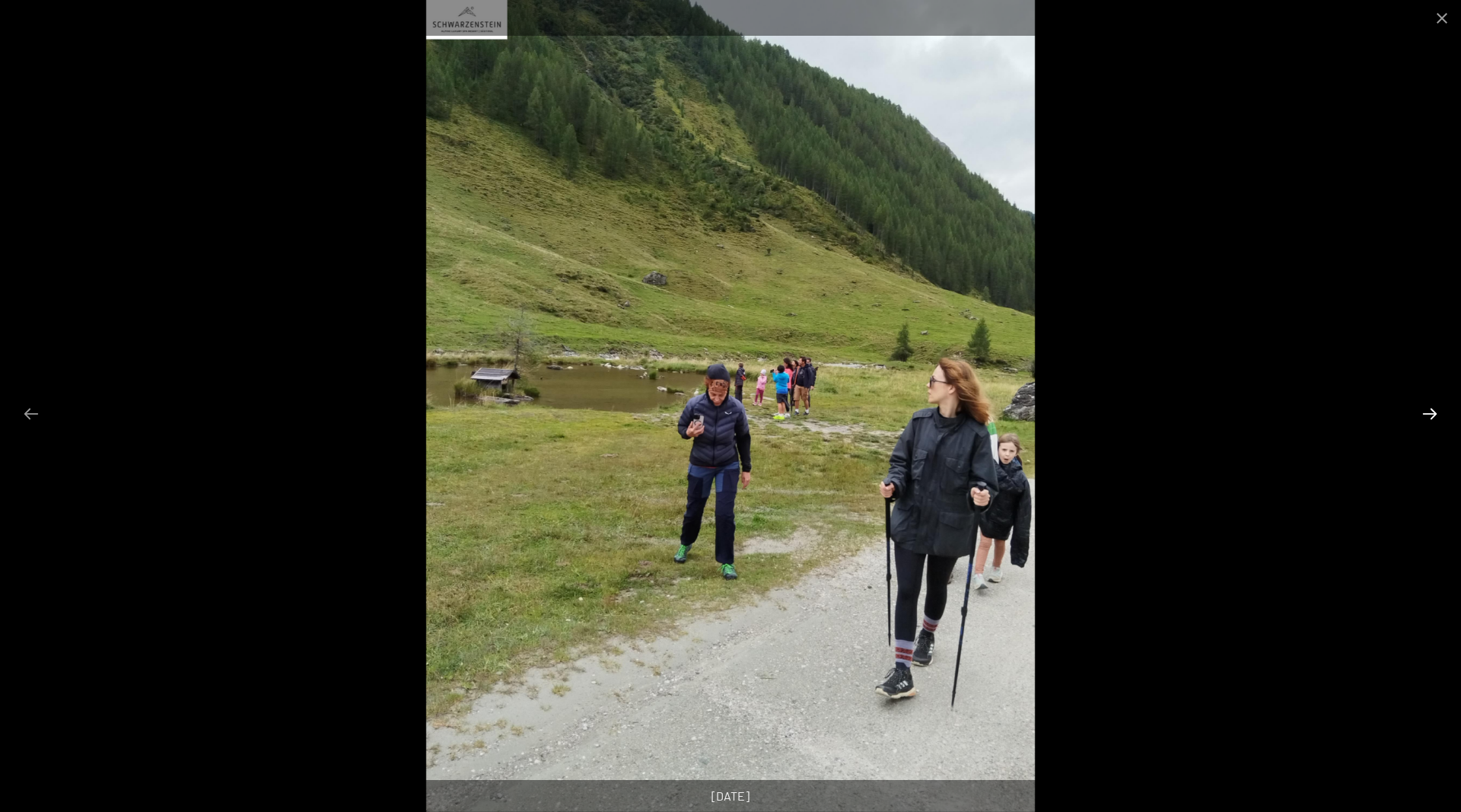
click at [1426, 412] on button "Next slide" at bounding box center [1430, 413] width 32 height 30
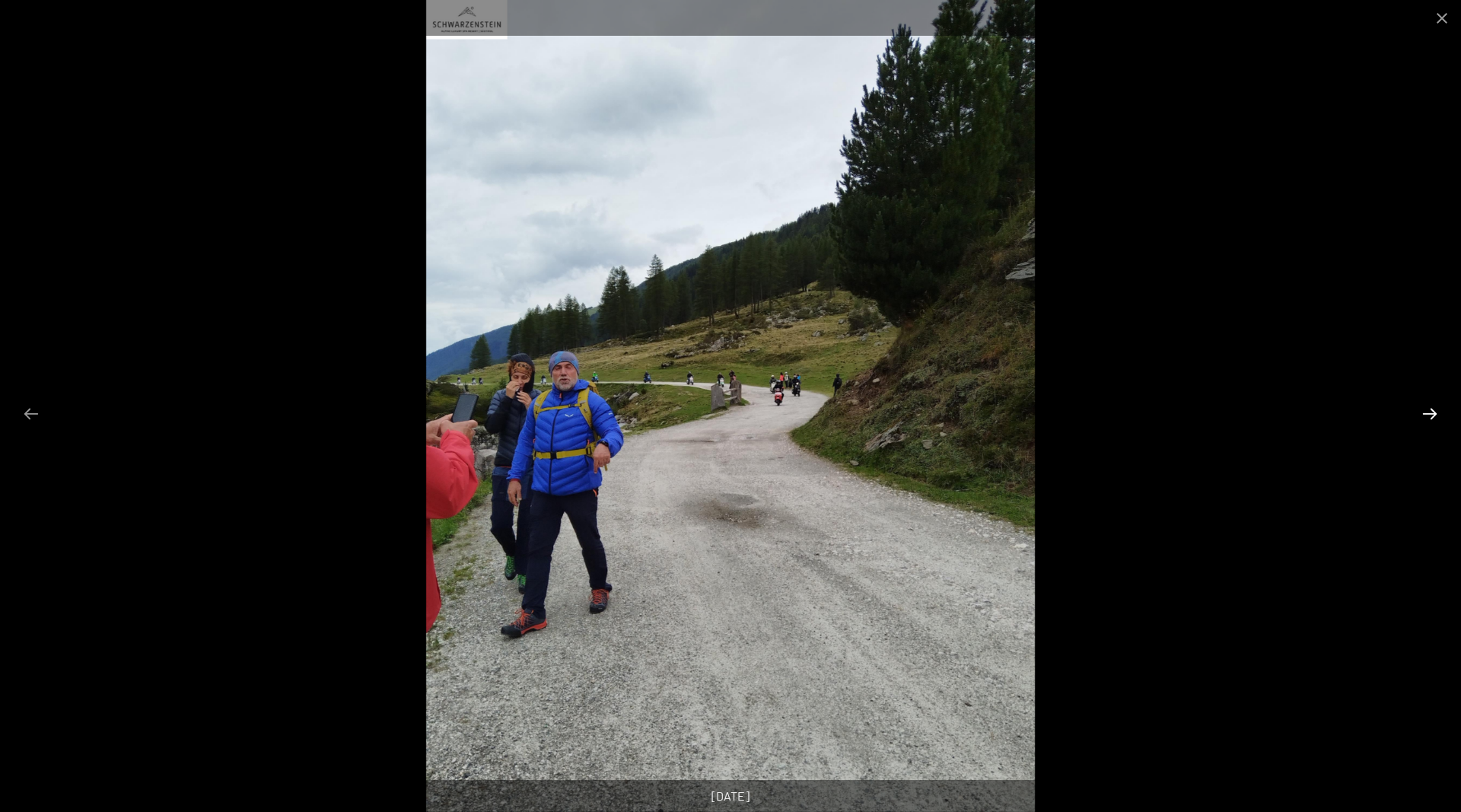
click at [1426, 412] on button "Next slide" at bounding box center [1430, 413] width 32 height 30
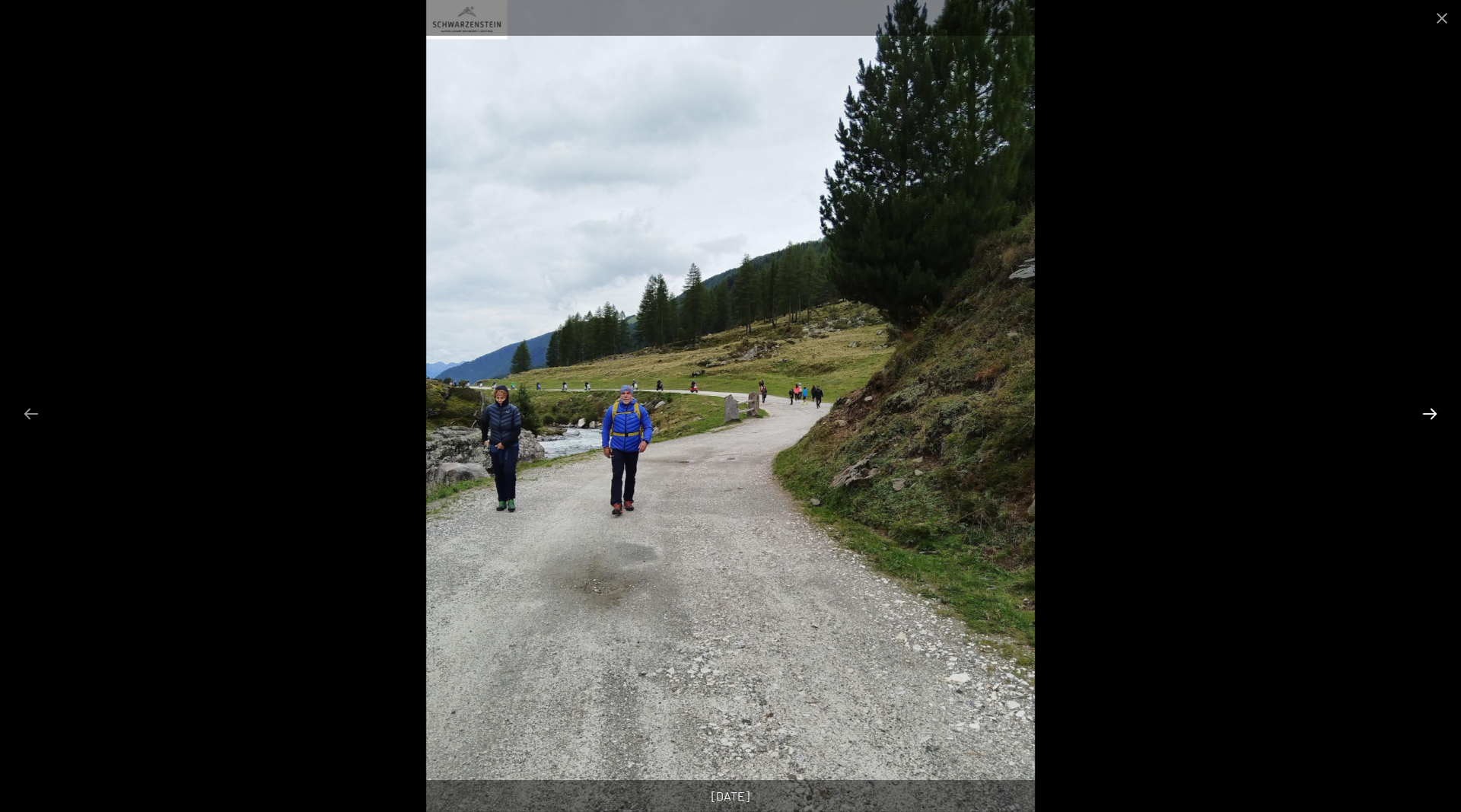
click at [1426, 412] on button "Next slide" at bounding box center [1430, 413] width 32 height 30
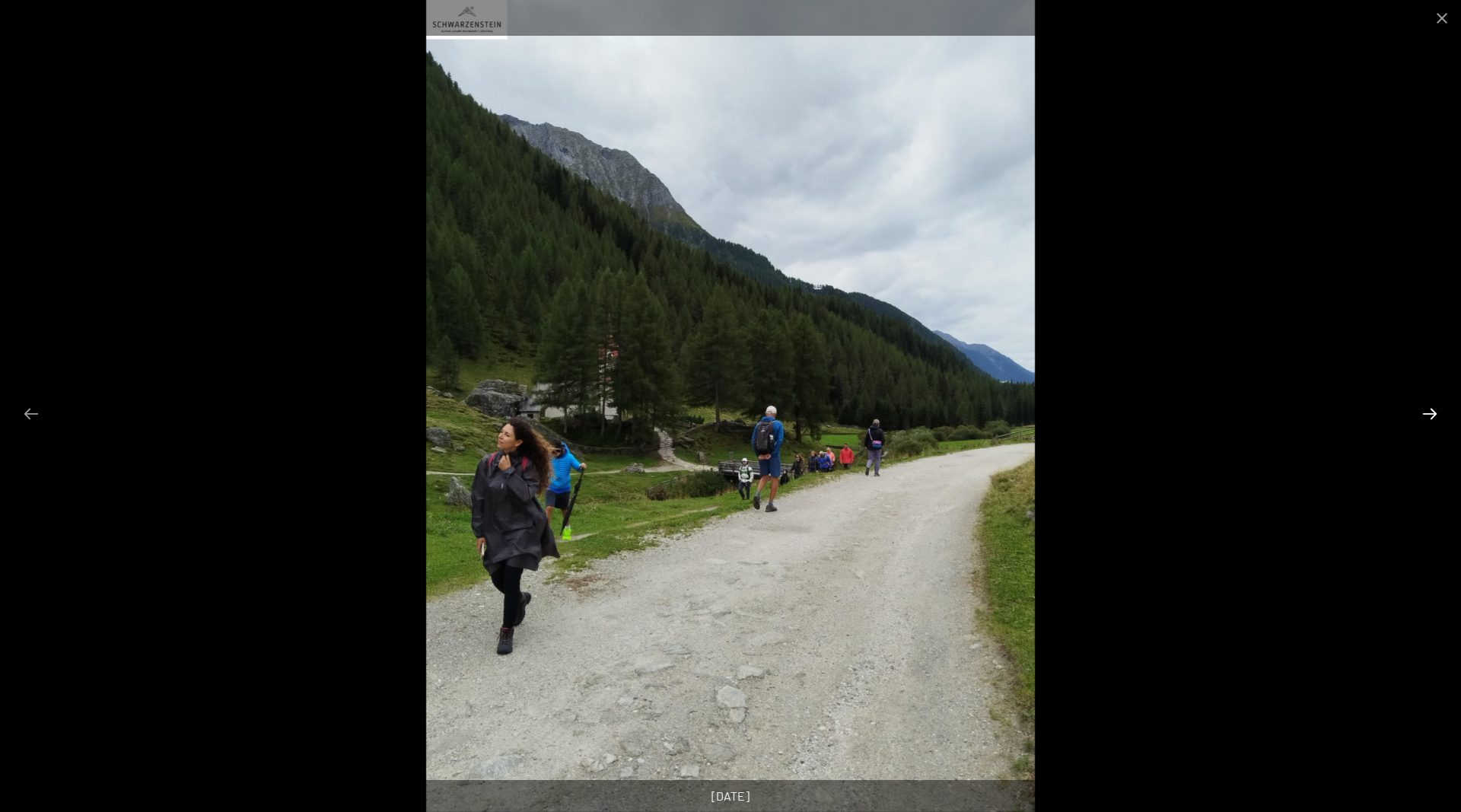
click at [1426, 412] on button "Next slide" at bounding box center [1430, 413] width 32 height 30
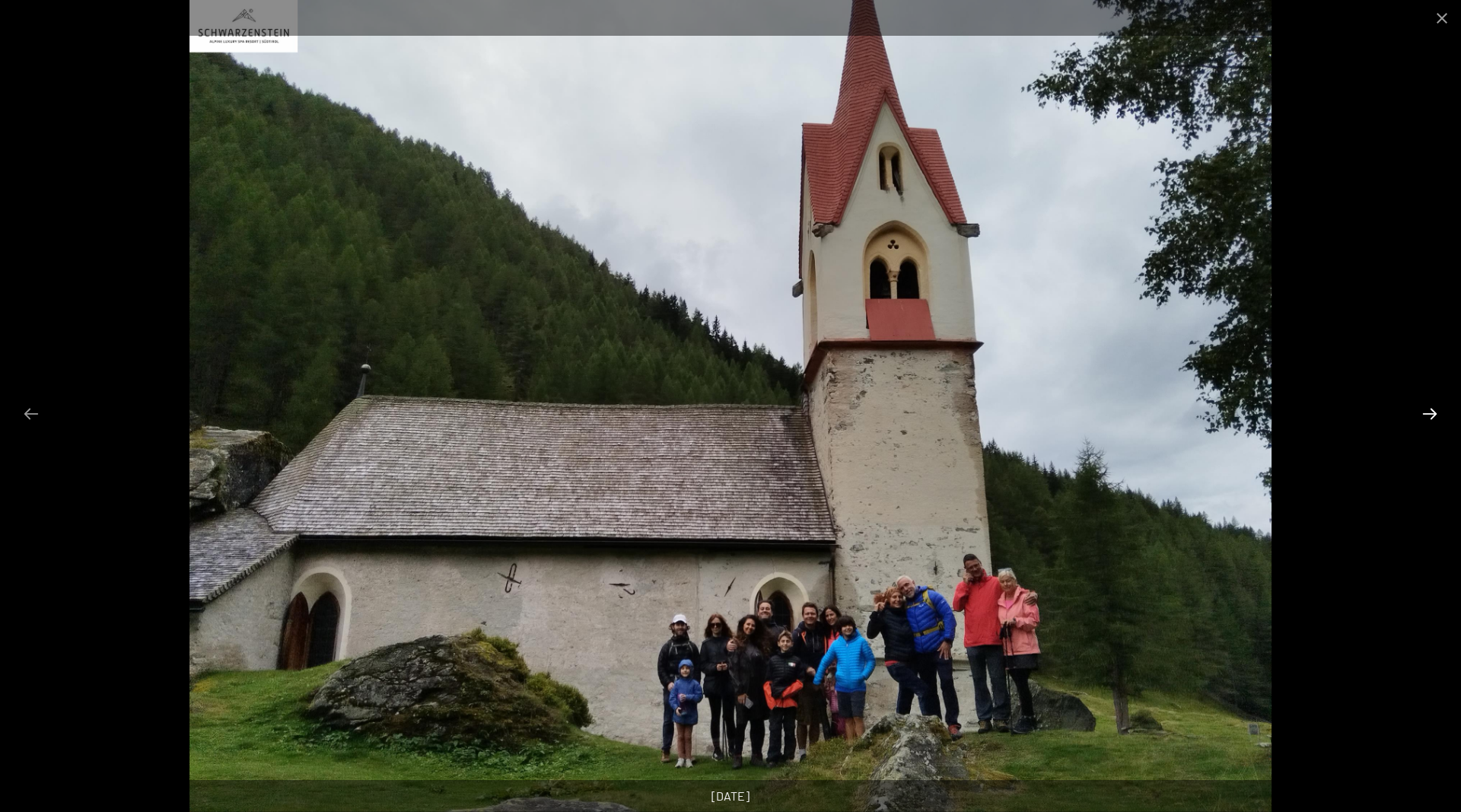
click at [1426, 412] on button "Next slide" at bounding box center [1430, 413] width 32 height 30
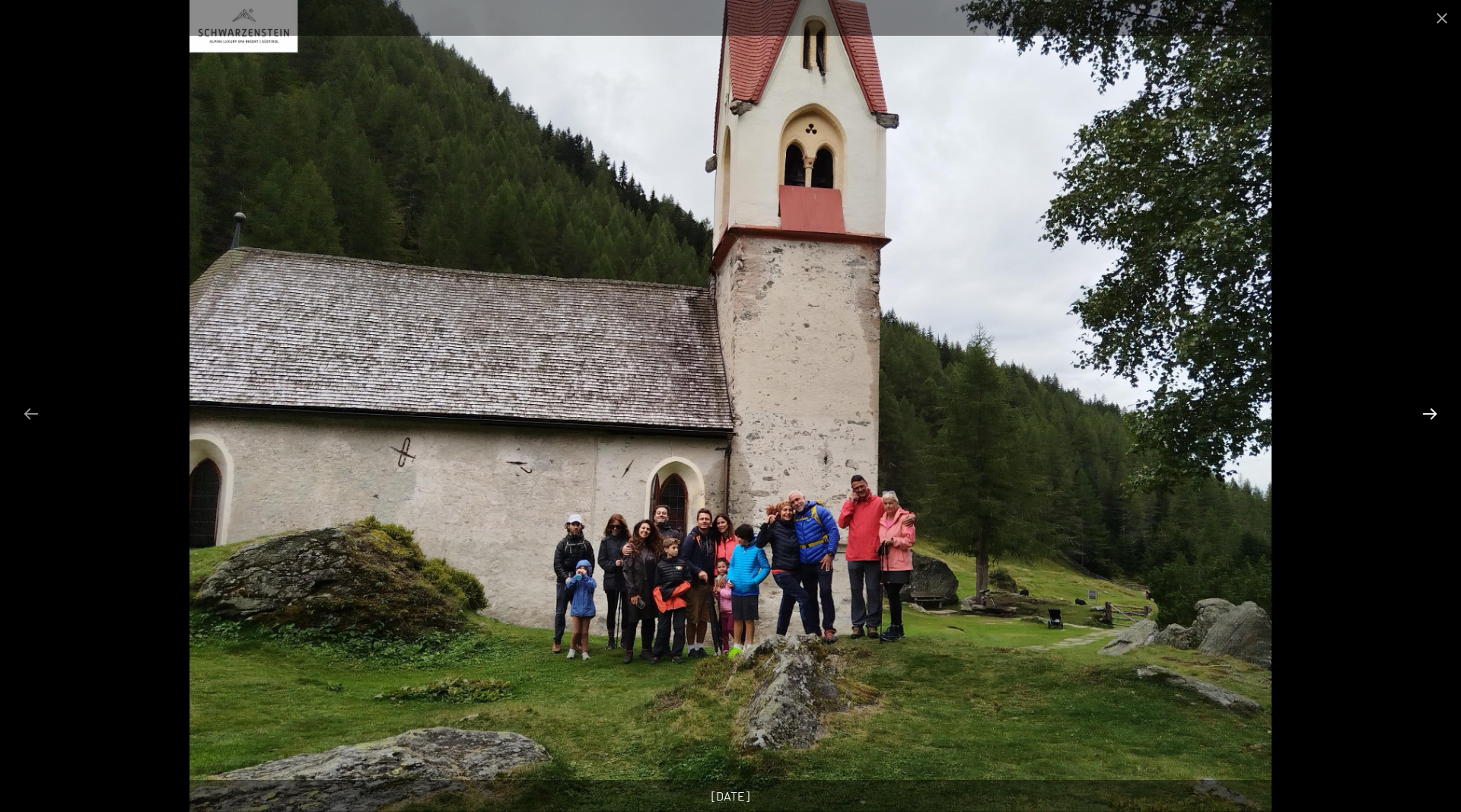
click at [1426, 412] on button "Next slide" at bounding box center [1430, 413] width 32 height 30
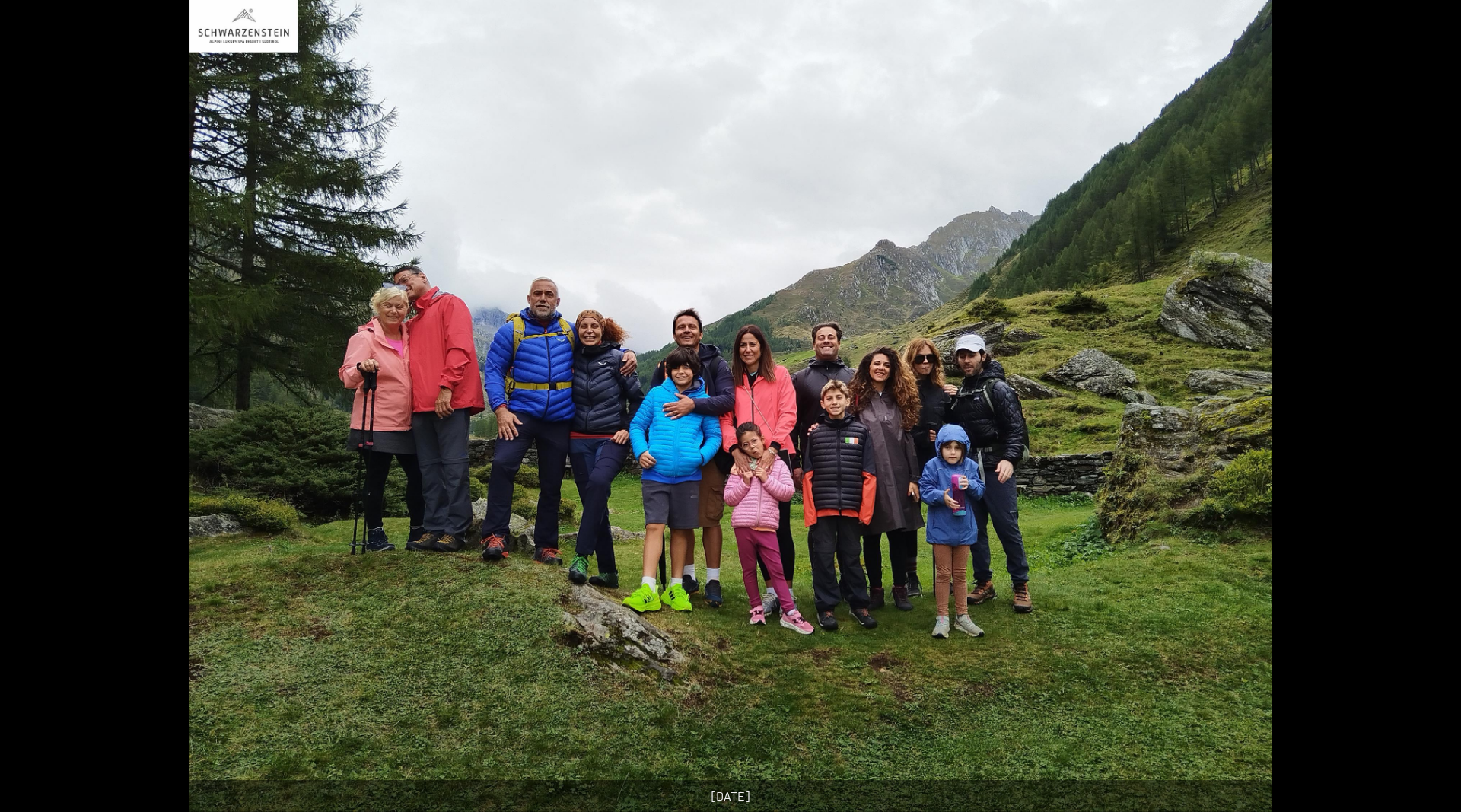
click at [1426, 412] on button "Next slide" at bounding box center [1438, 413] width 32 height 30
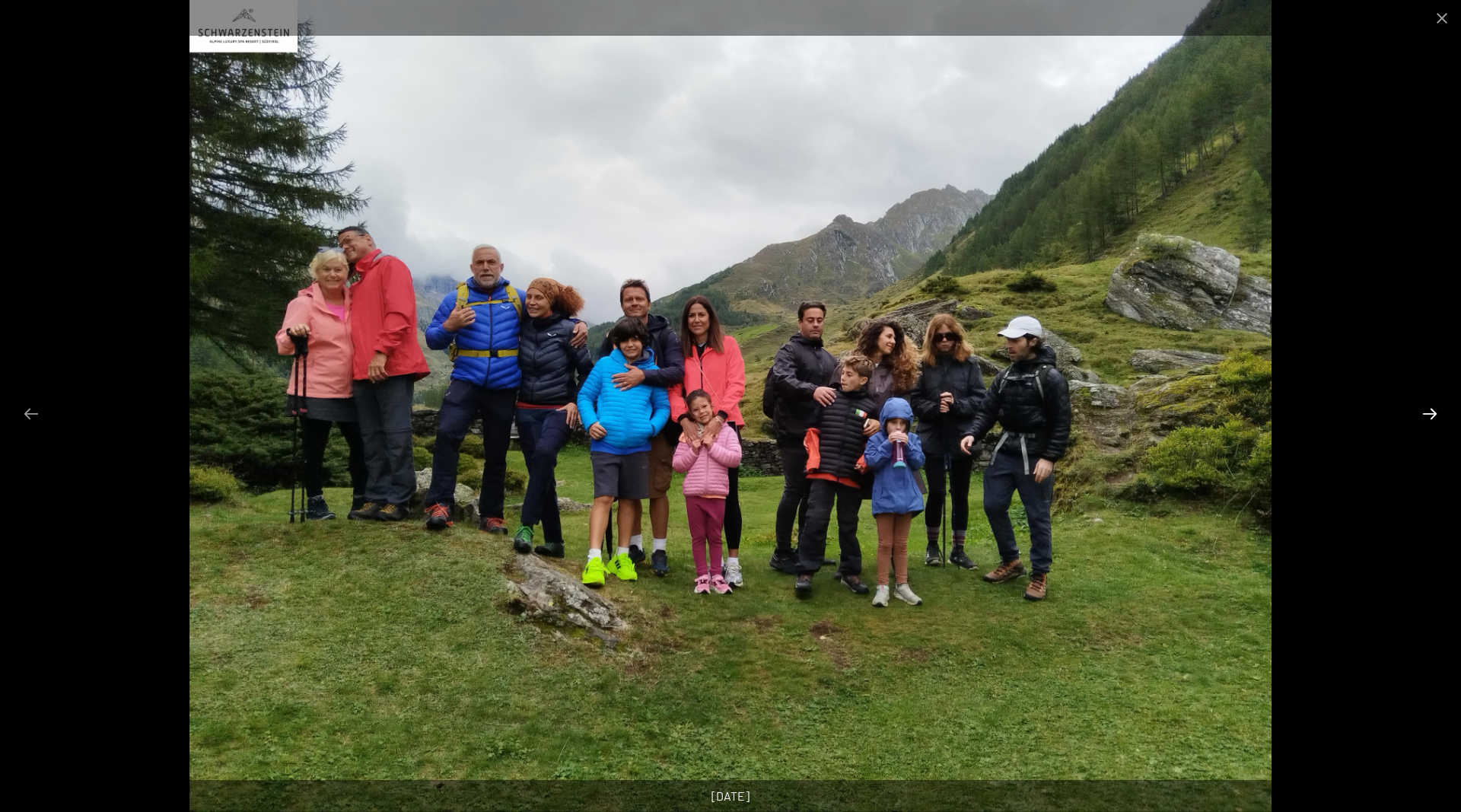
click at [1426, 412] on button "Next slide" at bounding box center [1430, 413] width 32 height 30
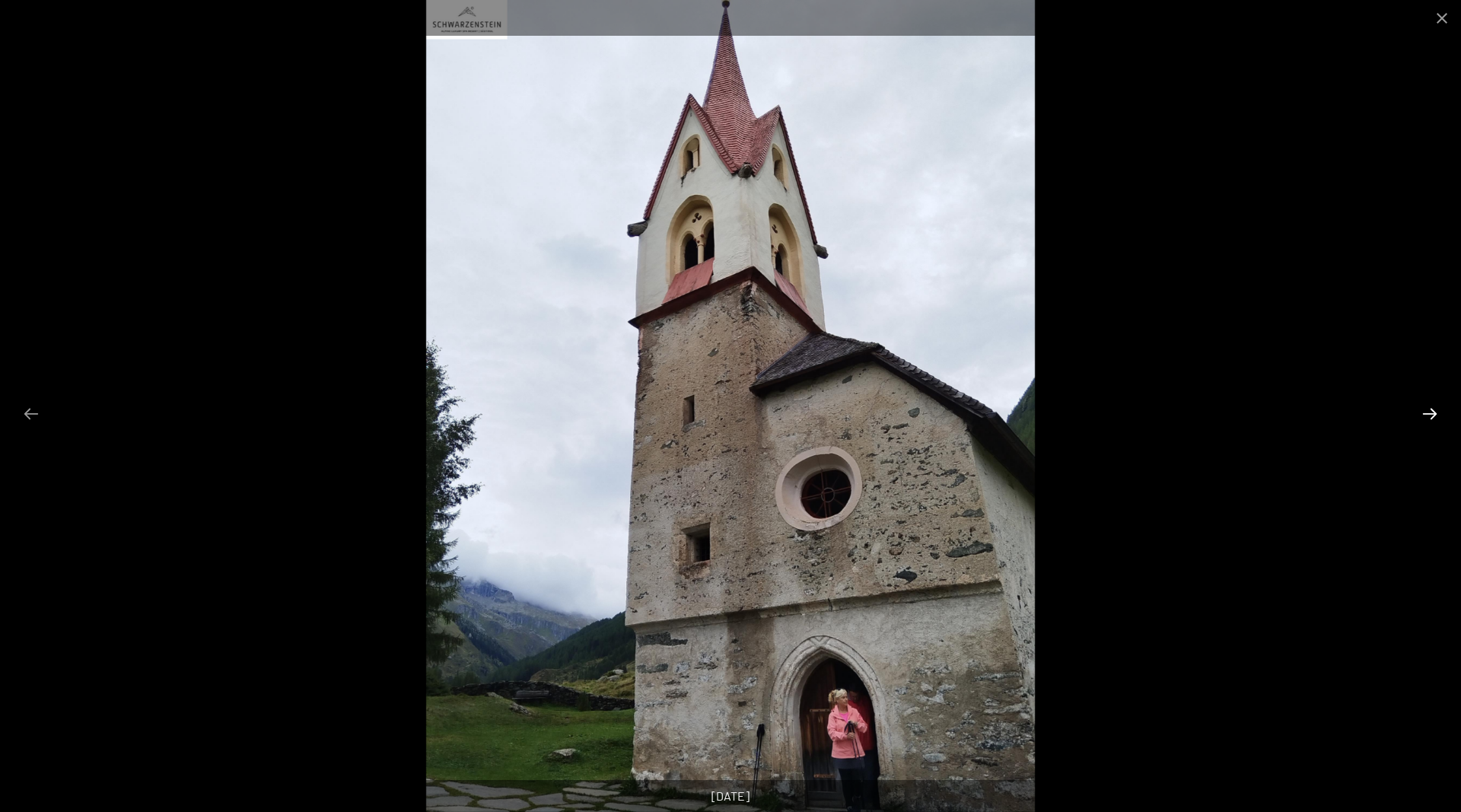
click at [1426, 412] on button "Next slide" at bounding box center [1430, 413] width 32 height 30
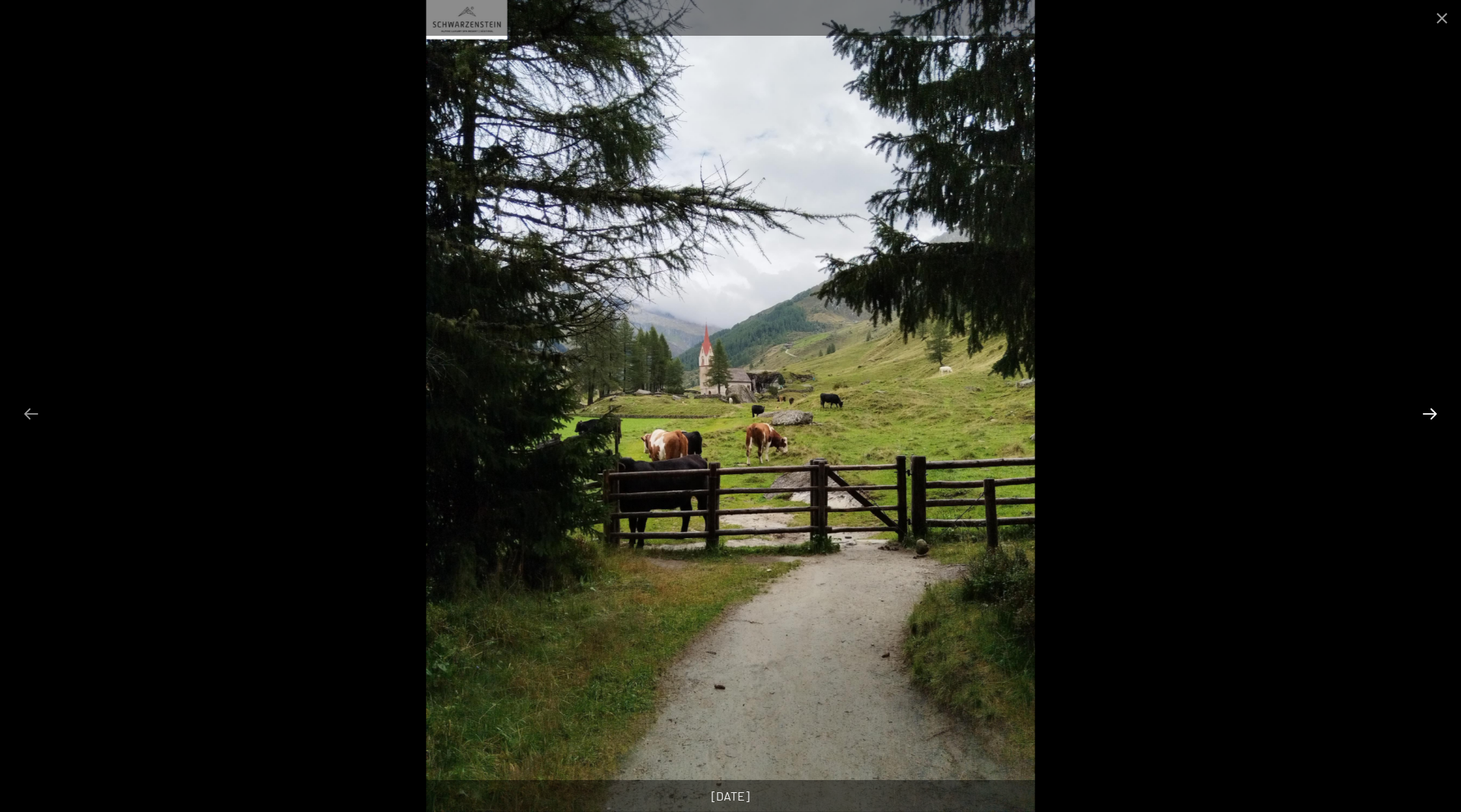
click at [1426, 412] on button "Next slide" at bounding box center [1430, 413] width 32 height 30
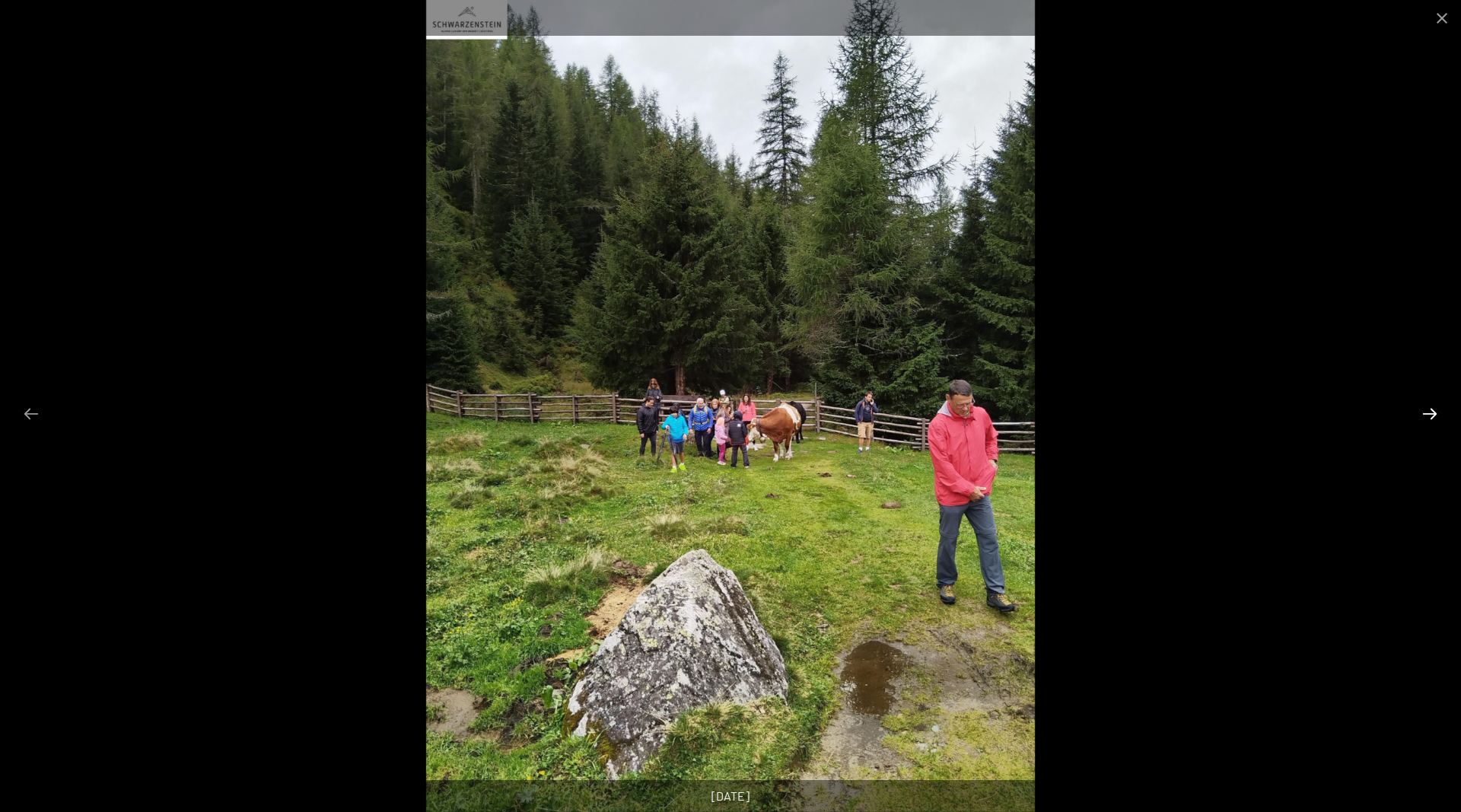
click at [1426, 412] on button "Next slide" at bounding box center [1430, 413] width 32 height 30
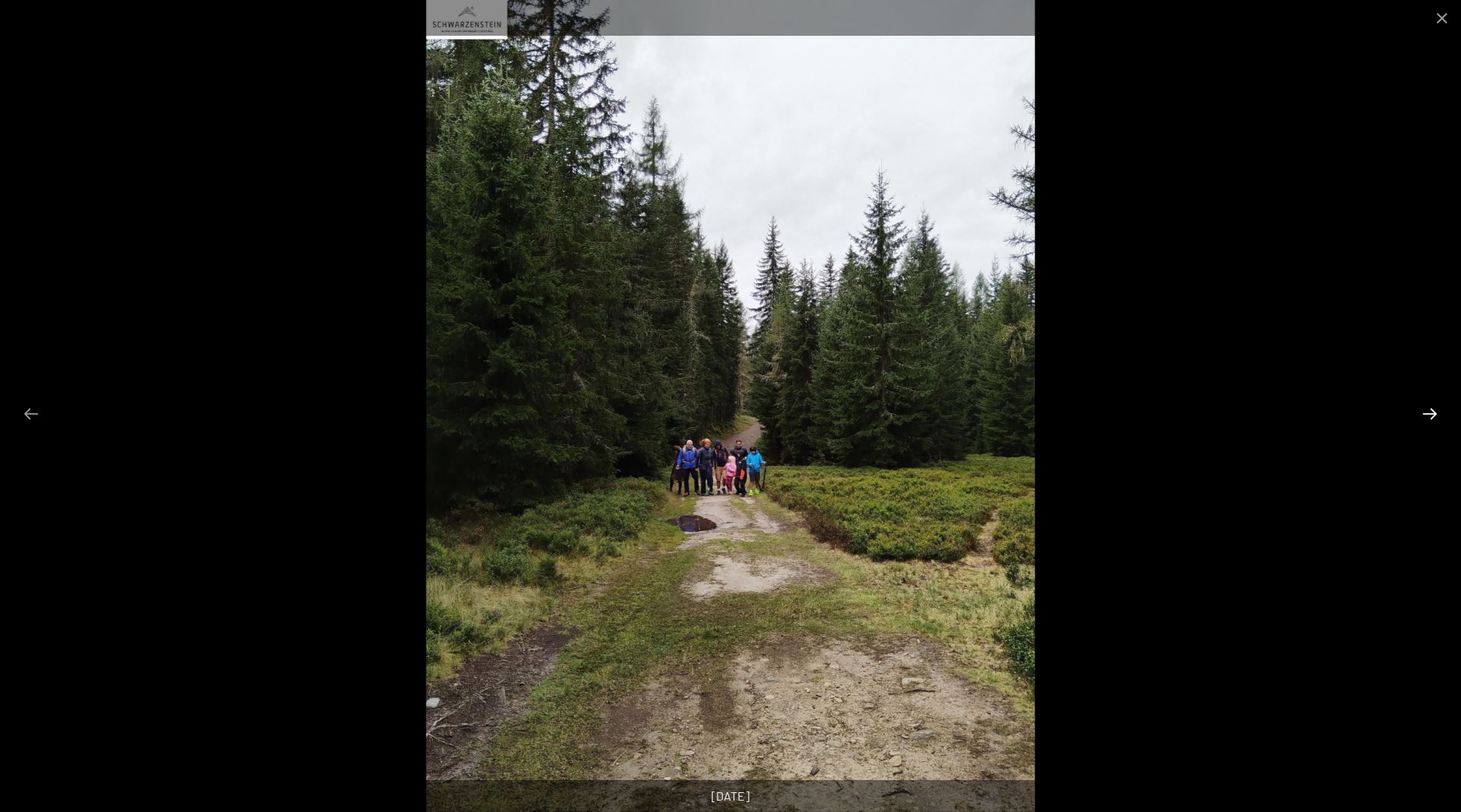
click at [1426, 412] on button "Next slide" at bounding box center [1430, 413] width 32 height 30
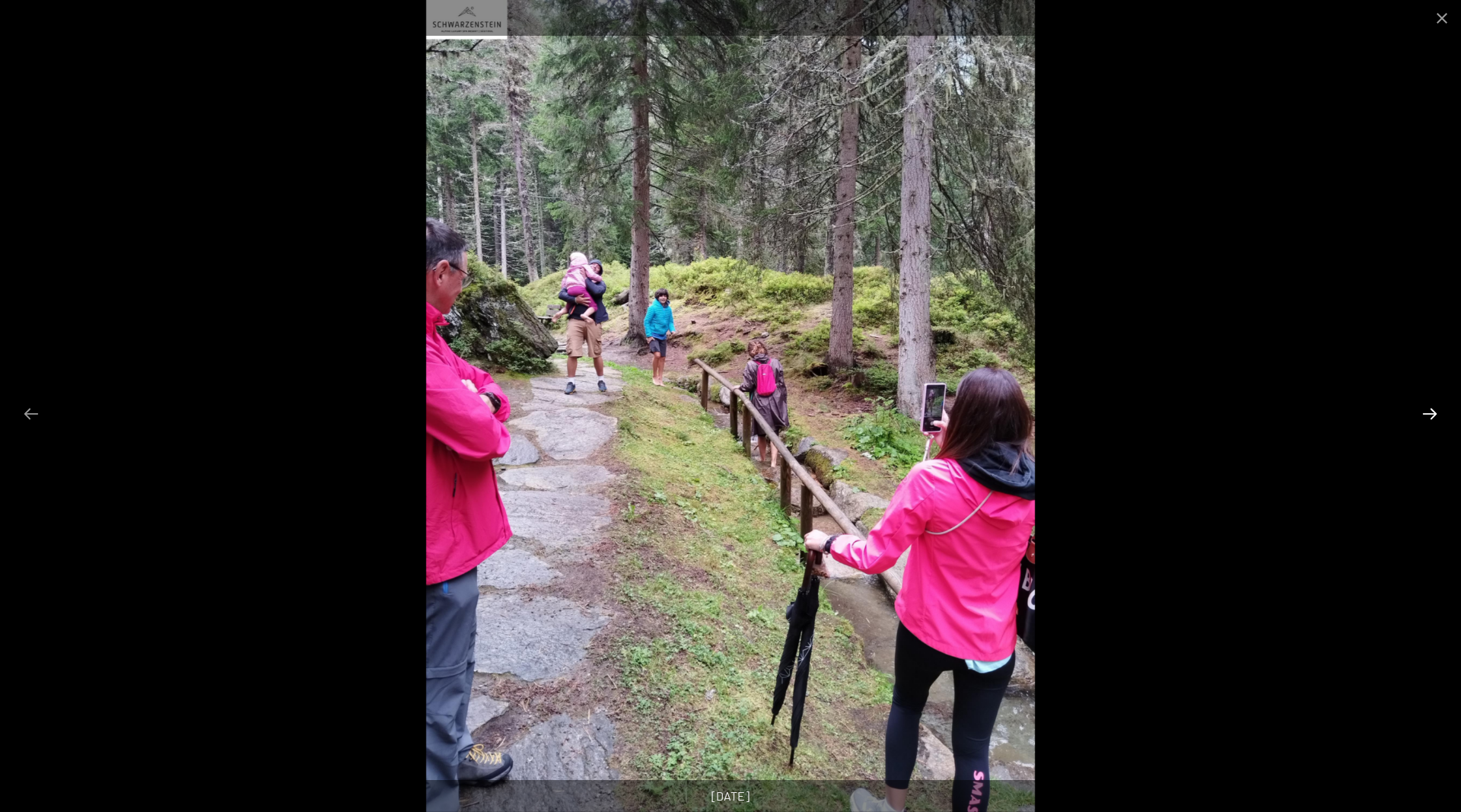
click at [1426, 412] on button "Next slide" at bounding box center [1430, 413] width 32 height 30
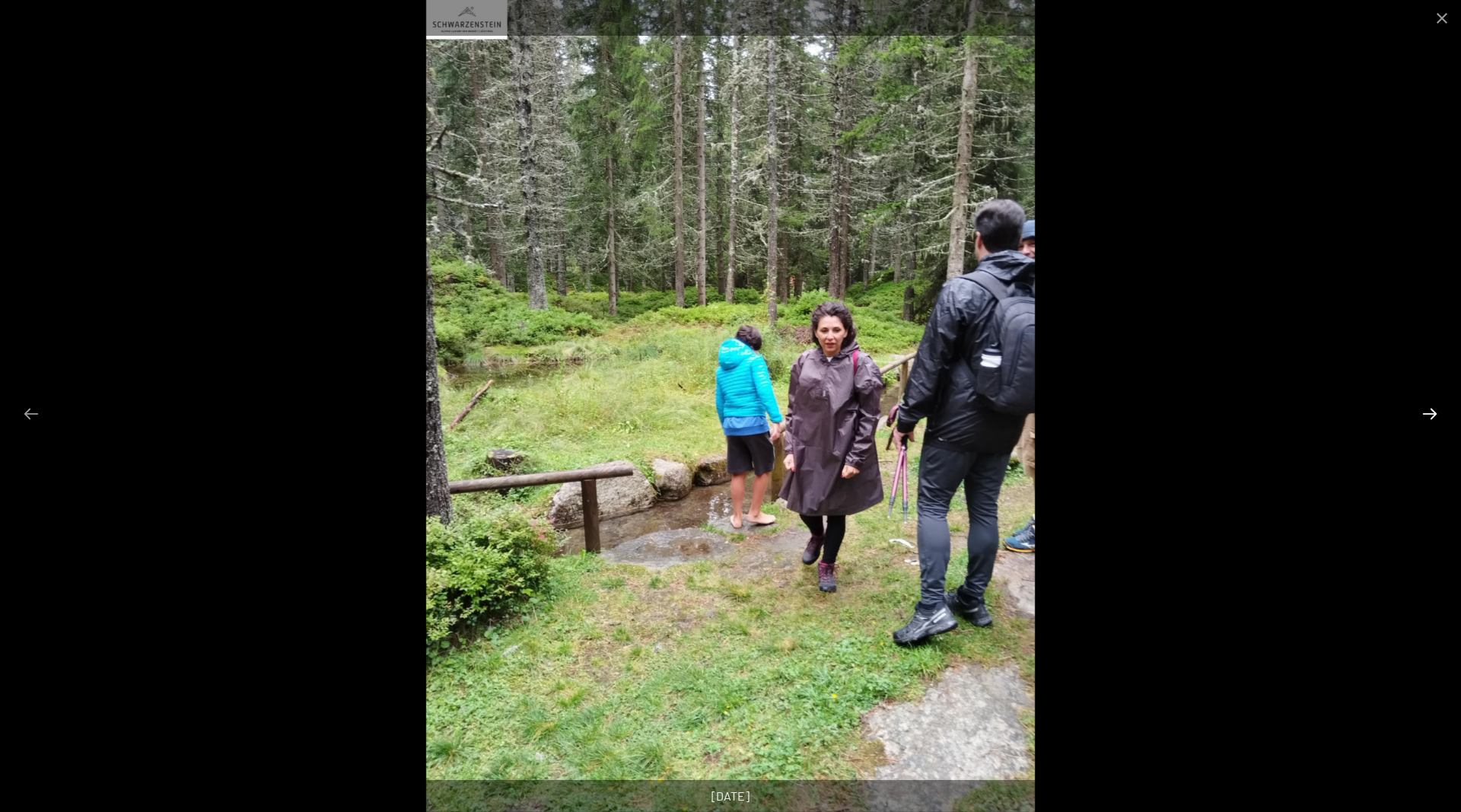
click at [1426, 412] on button "Next slide" at bounding box center [1430, 413] width 32 height 30
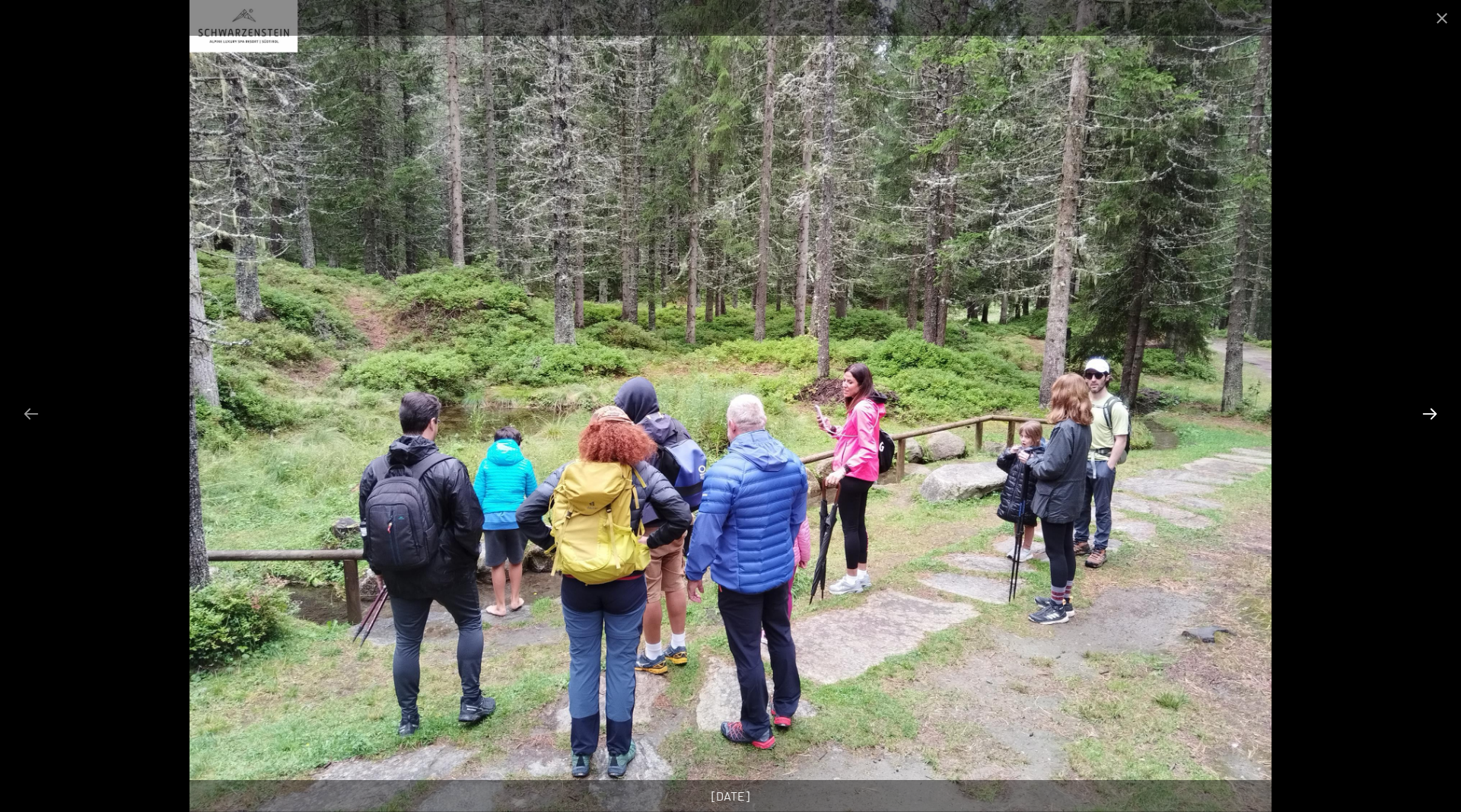
click at [1426, 412] on button "Next slide" at bounding box center [1430, 413] width 32 height 30
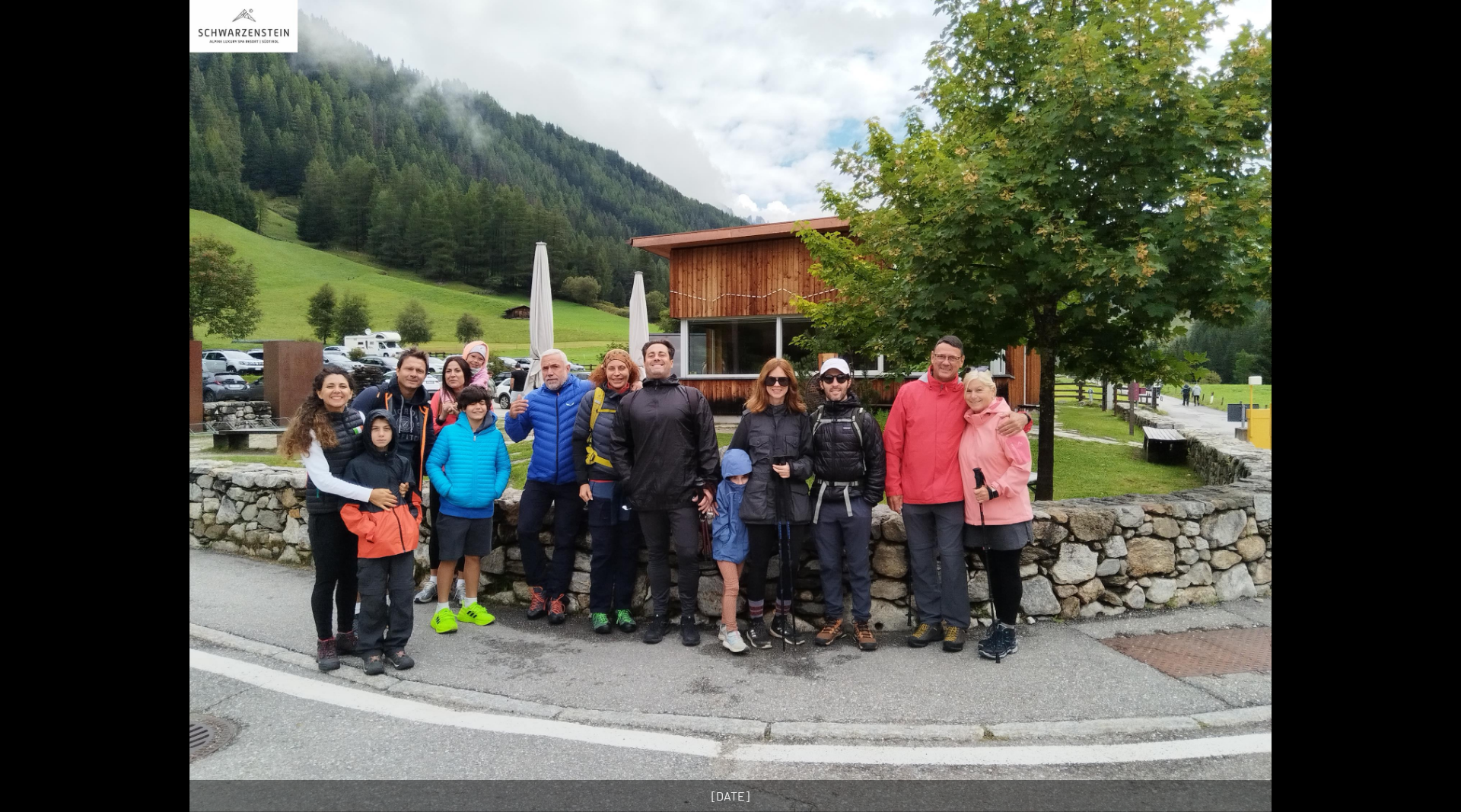
click at [1426, 412] on button "Next slide" at bounding box center [1438, 413] width 32 height 30
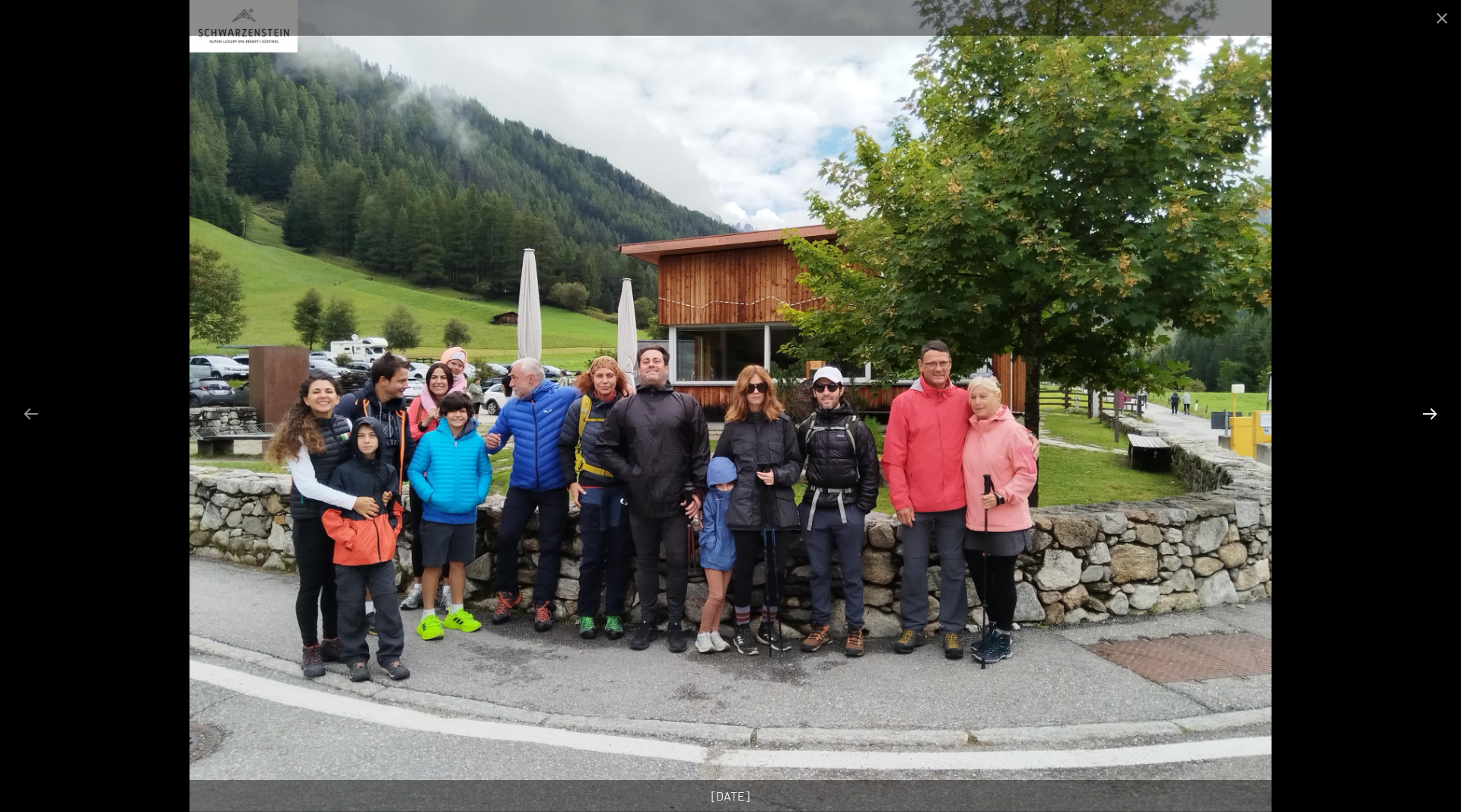
click at [1426, 412] on button "Next slide" at bounding box center [1430, 413] width 32 height 30
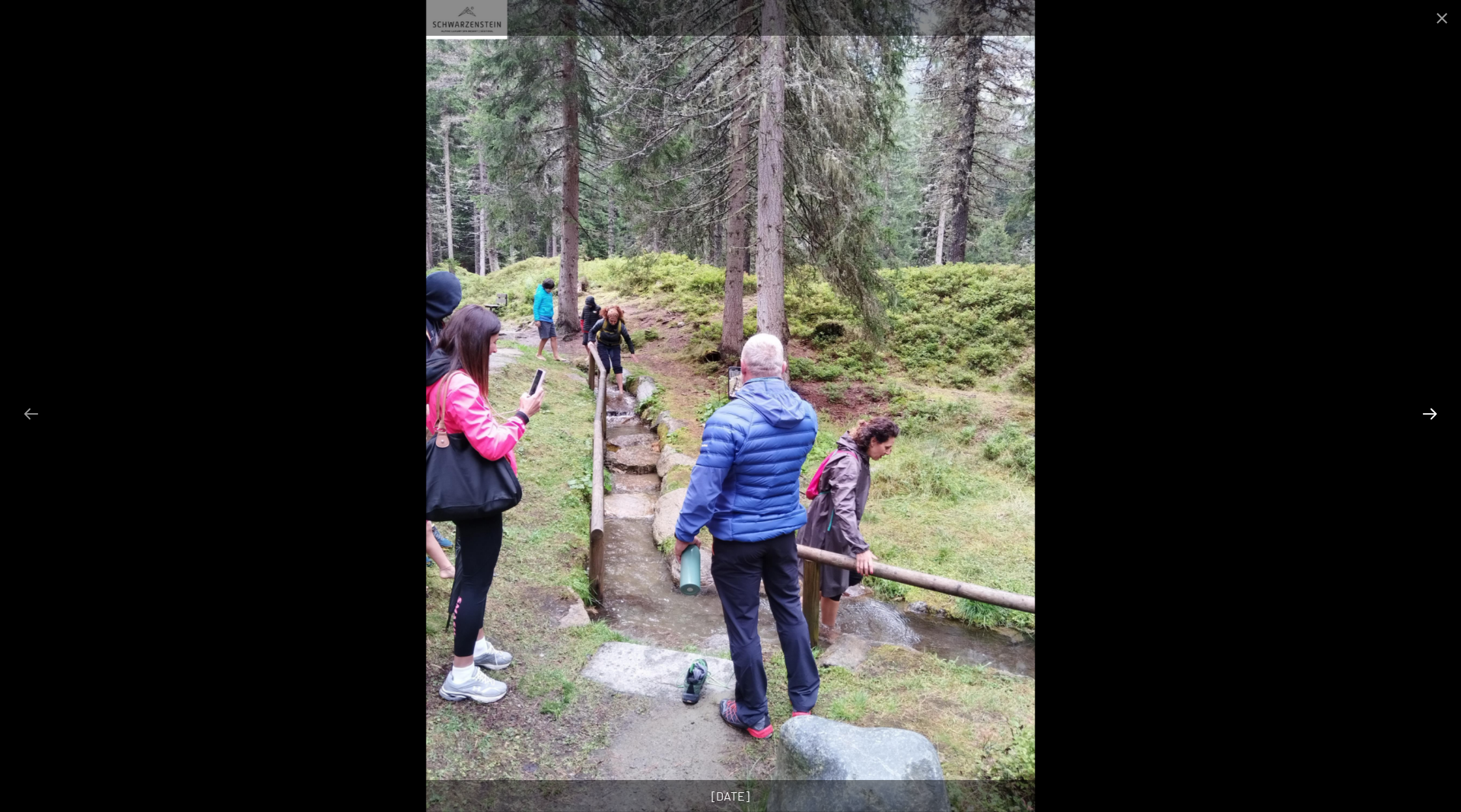
click at [1426, 412] on button "Next slide" at bounding box center [1430, 413] width 32 height 30
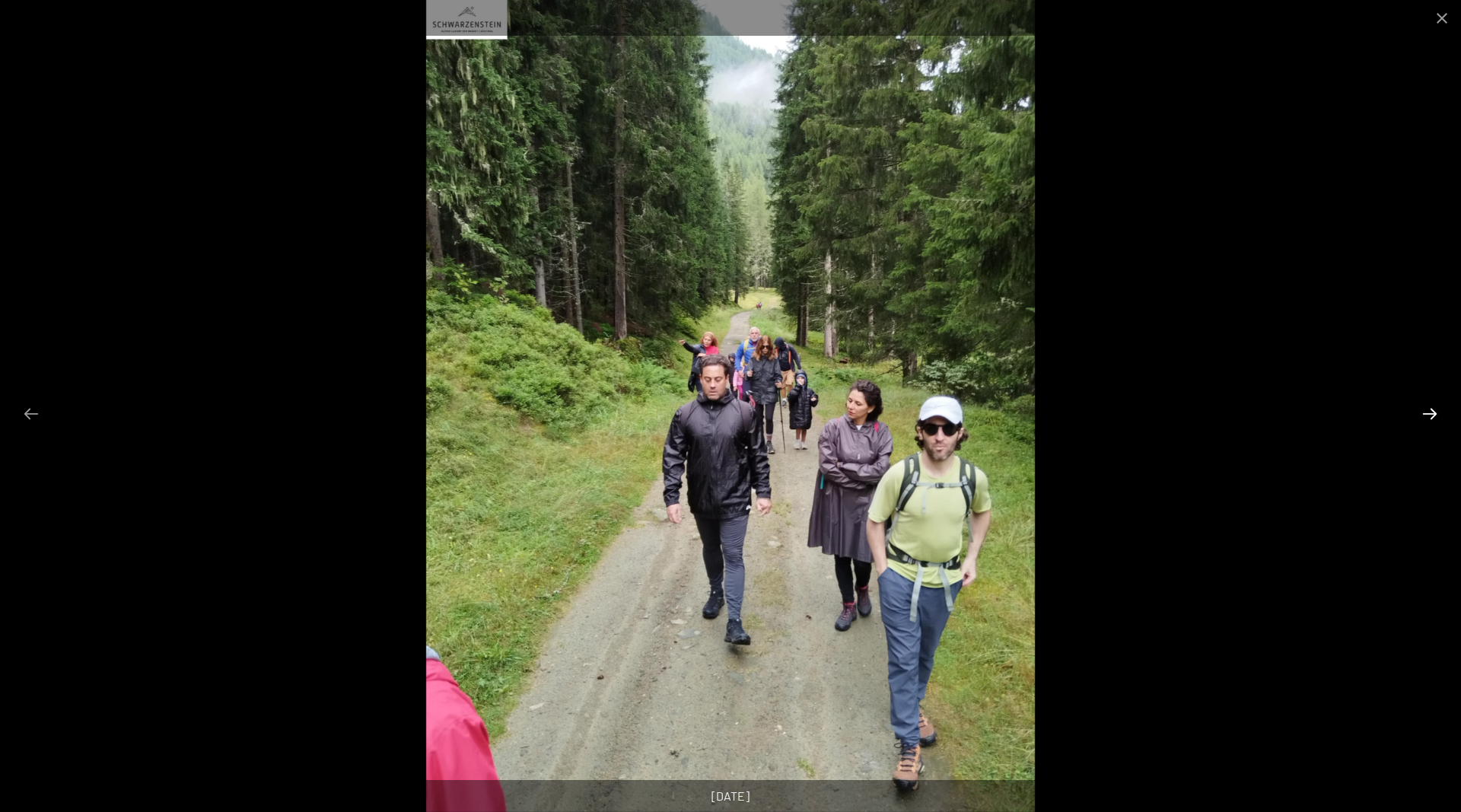
click at [1426, 412] on button "Next slide" at bounding box center [1430, 413] width 32 height 30
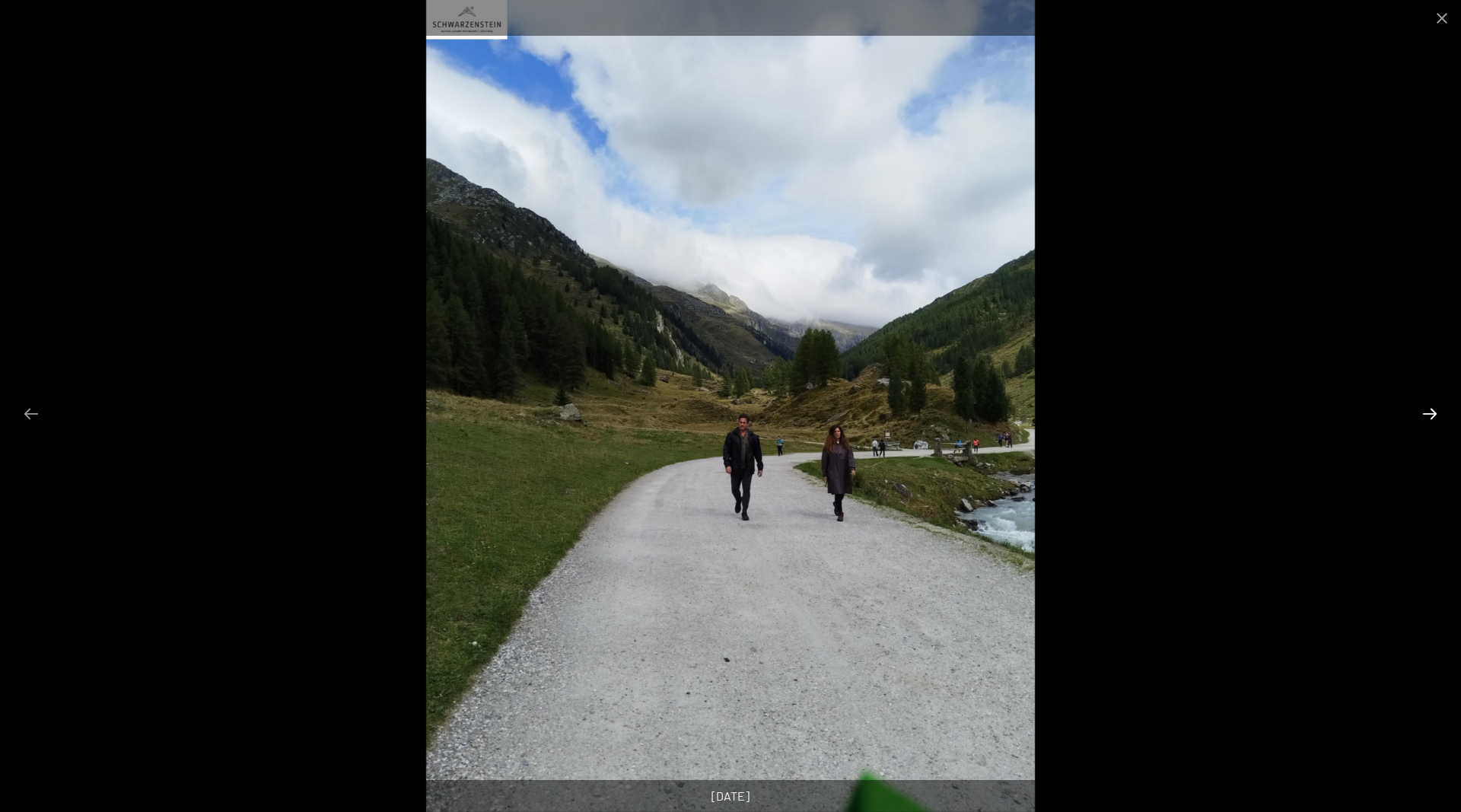
click at [1426, 412] on button "Next slide" at bounding box center [1430, 413] width 32 height 30
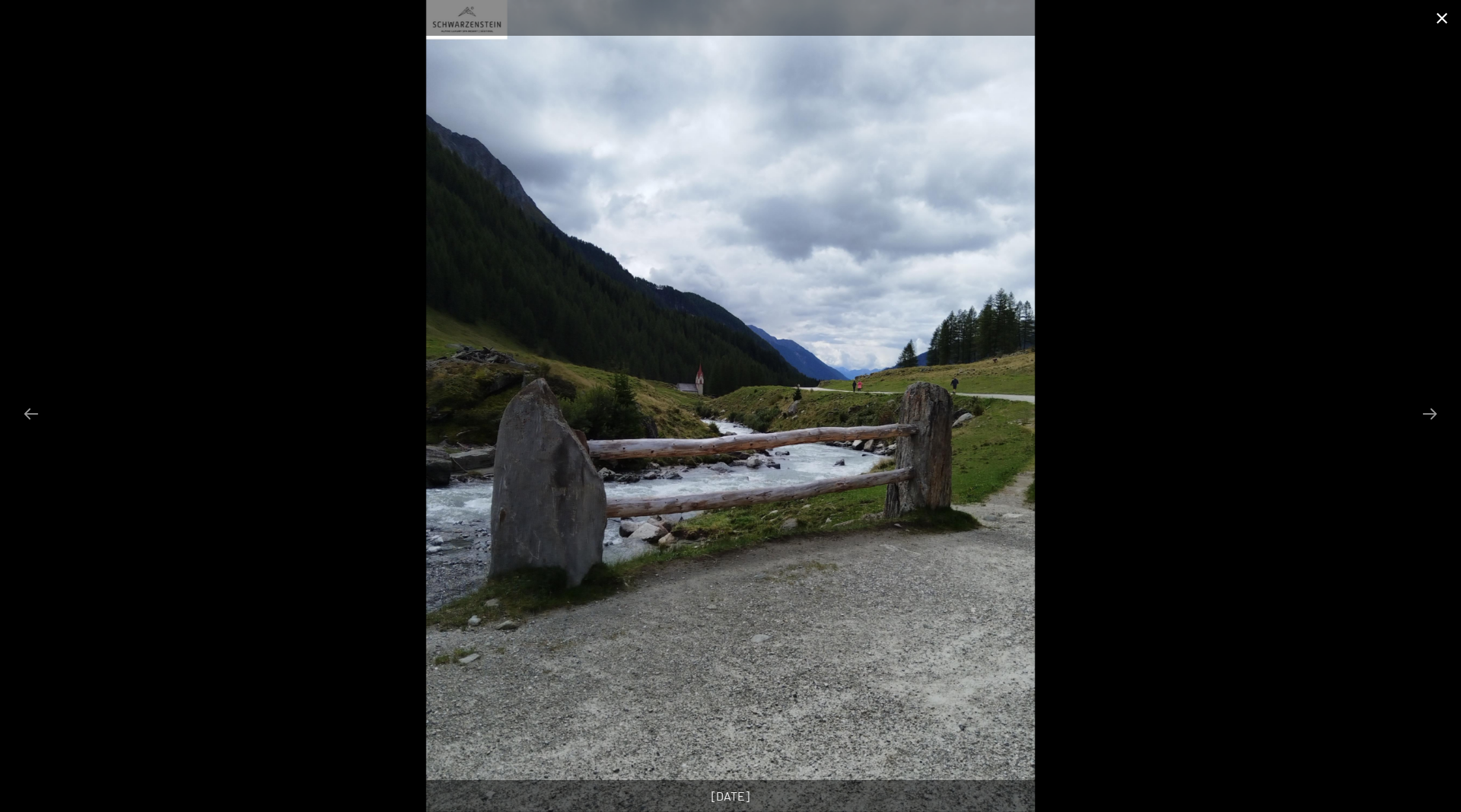
click at [1441, 15] on button "Close gallery" at bounding box center [1442, 18] width 38 height 35
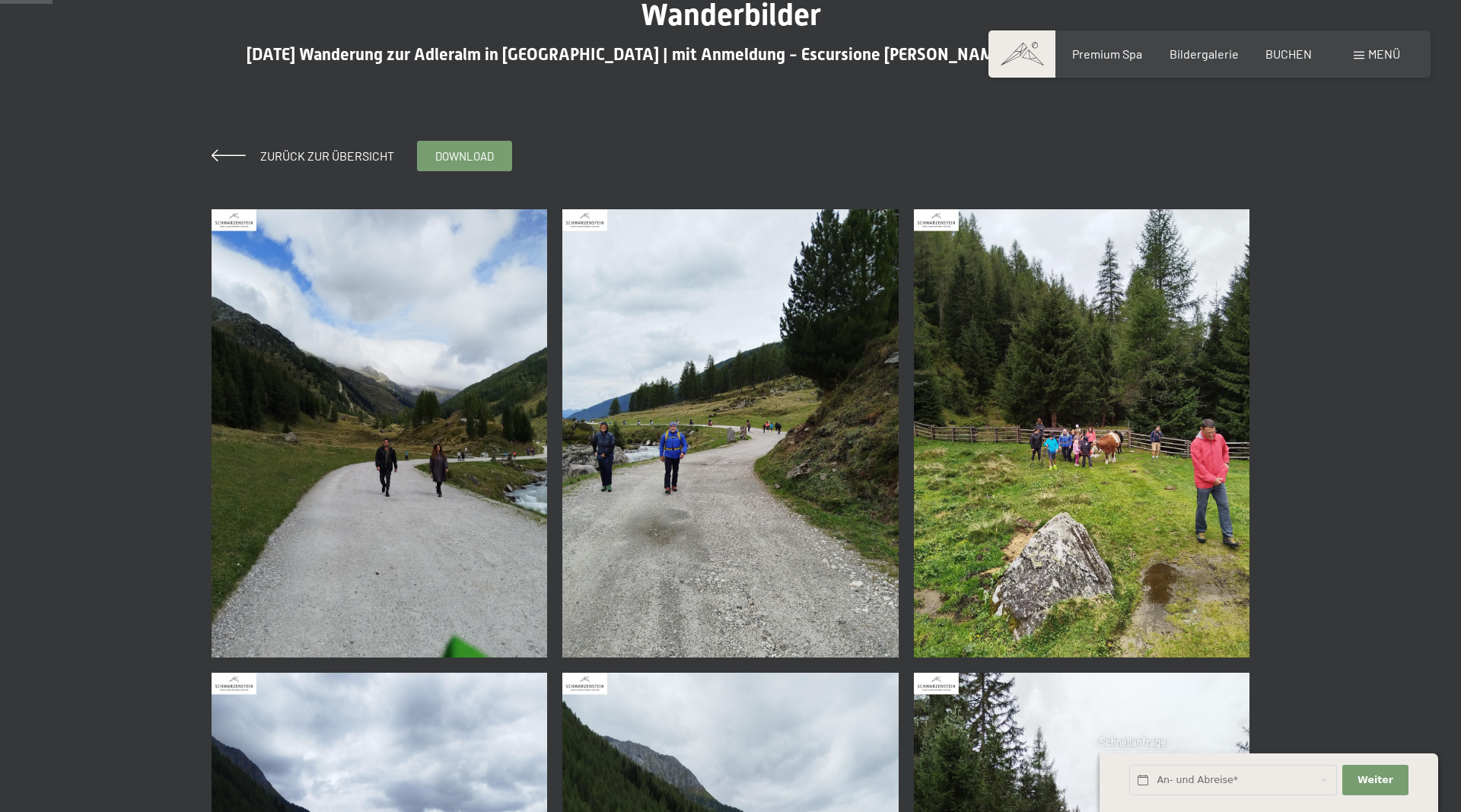
scroll to position [0, 0]
